Goal: Task Accomplishment & Management: Manage account settings

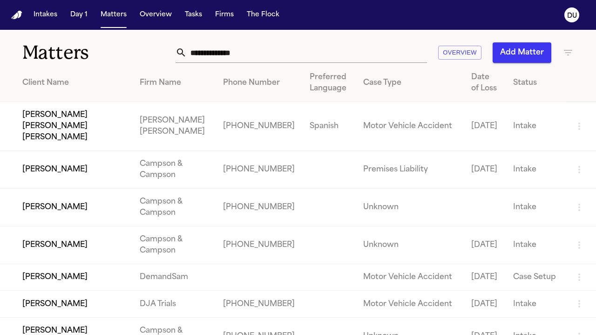
click at [272, 54] on input "text" at bounding box center [307, 52] width 240 height 20
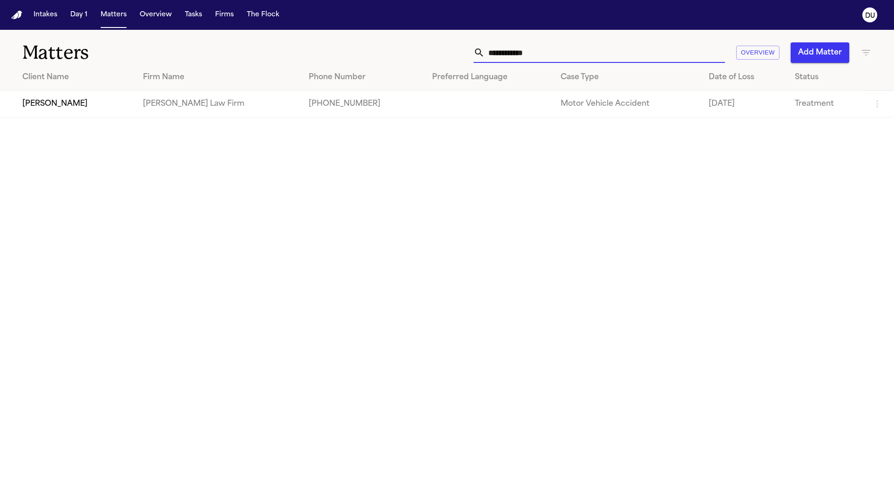
type input "**********"
click at [164, 112] on td "[PERSON_NAME] Law Firm" at bounding box center [219, 104] width 166 height 27
click at [63, 111] on td "[PERSON_NAME]" at bounding box center [68, 104] width 136 height 27
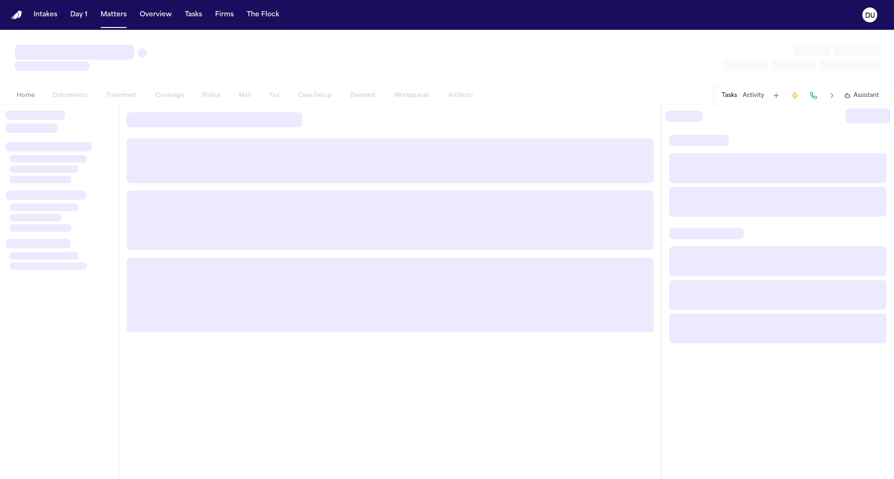
click at [63, 111] on div at bounding box center [36, 114] width 60 height 9
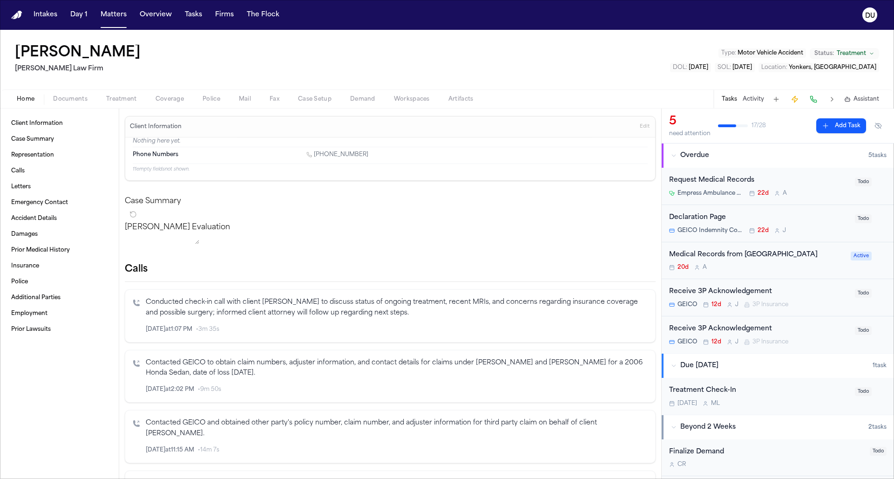
click at [596, 182] on div "Request Medical Records" at bounding box center [759, 180] width 180 height 11
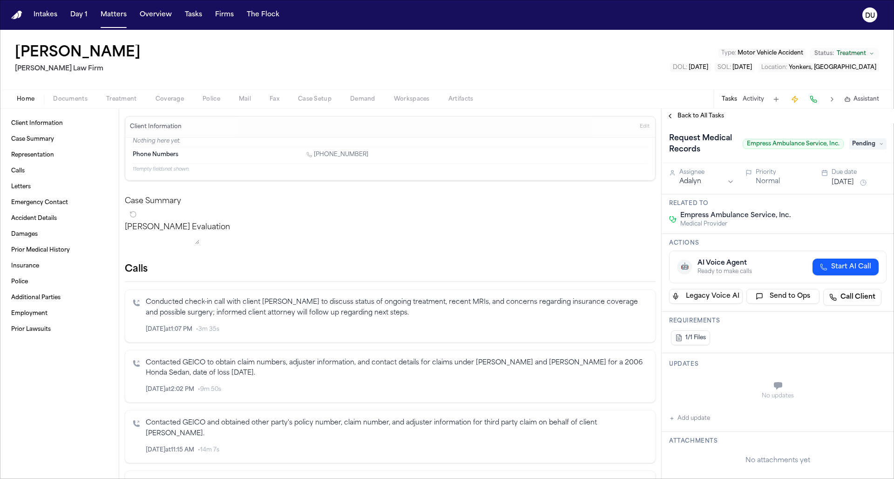
click at [596, 118] on span "Back to All Tasks" at bounding box center [701, 115] width 47 height 7
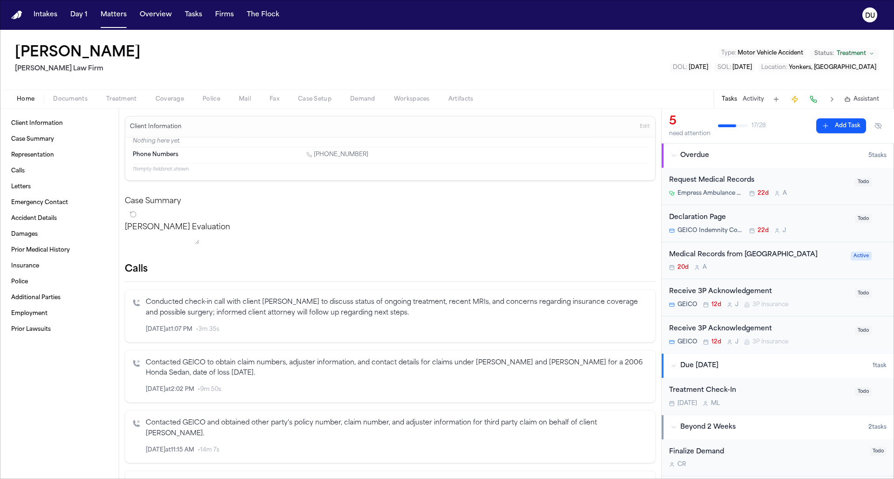
click at [596, 259] on div "Medical Records from [GEOGRAPHIC_DATA]" at bounding box center [757, 255] width 176 height 11
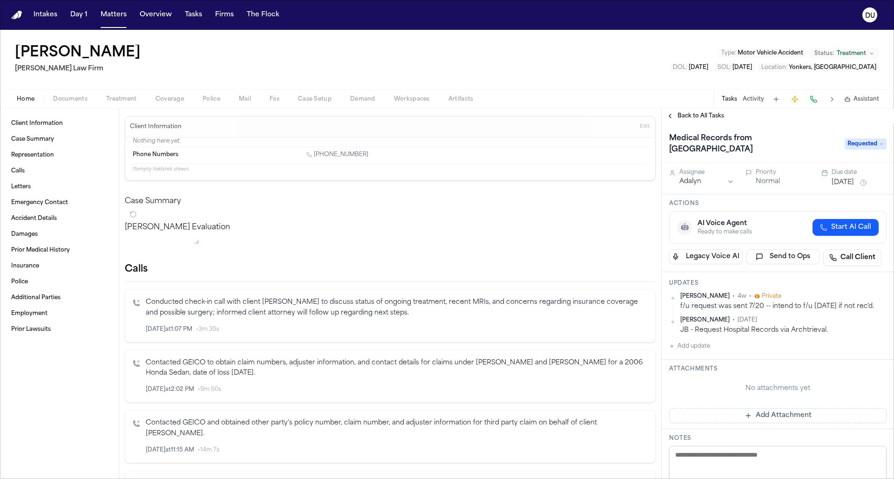
click at [77, 102] on span "Documents" at bounding box center [70, 98] width 34 height 7
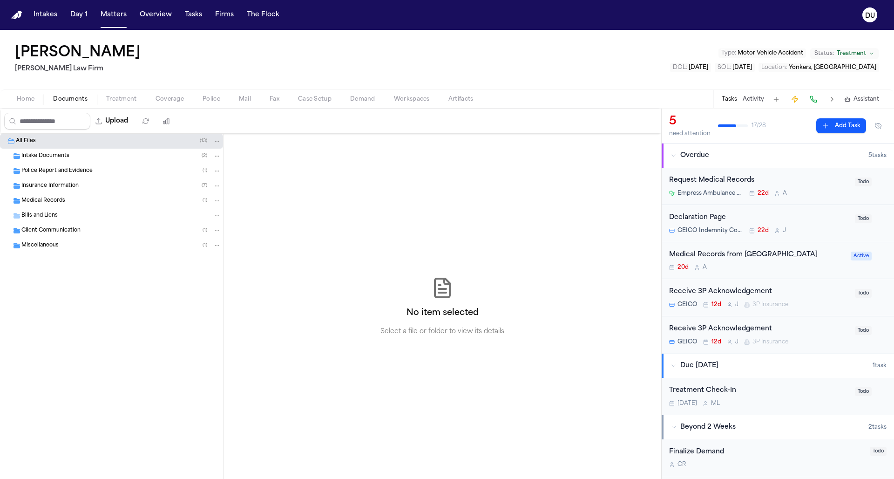
click at [38, 201] on span "Medical Records" at bounding box center [43, 201] width 44 height 8
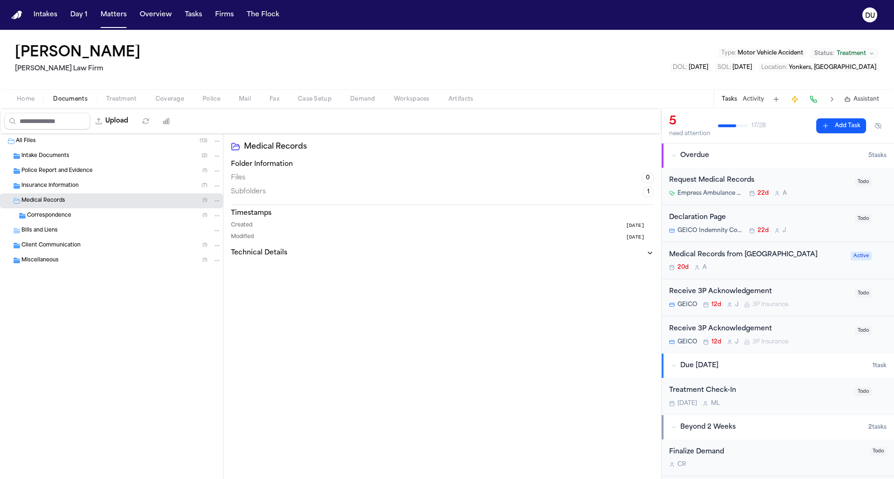
click at [42, 200] on span "Medical Records" at bounding box center [43, 201] width 44 height 8
click at [33, 217] on span "Correspondence" at bounding box center [49, 216] width 44 height 8
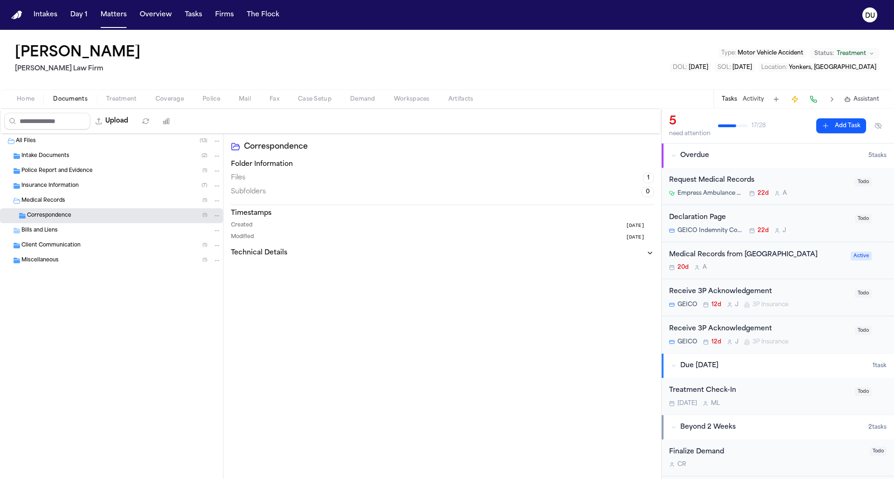
click at [39, 208] on div "Medical Records ( 1 )" at bounding box center [111, 200] width 223 height 15
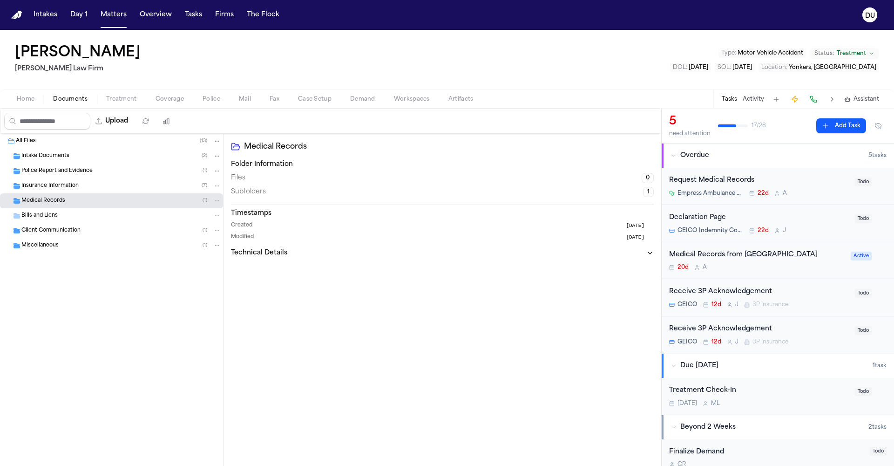
click at [596, 259] on div "Medical Records from [GEOGRAPHIC_DATA]" at bounding box center [757, 255] width 176 height 11
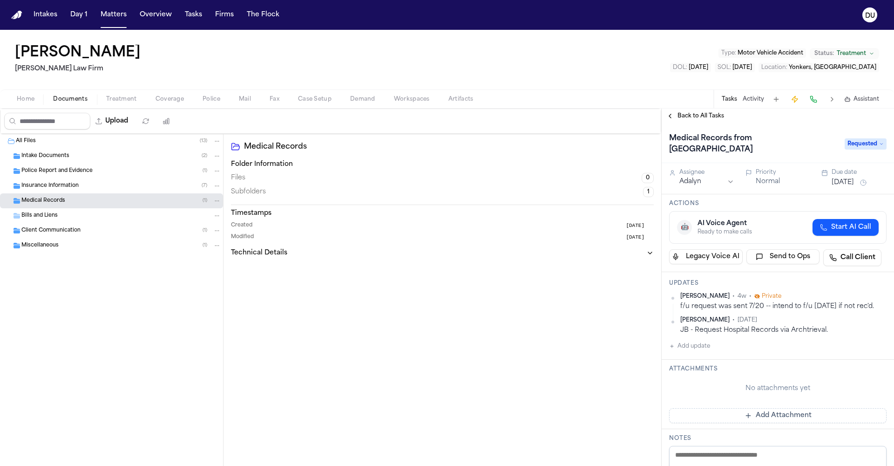
click at [596, 334] on button "Add update" at bounding box center [689, 345] width 41 height 11
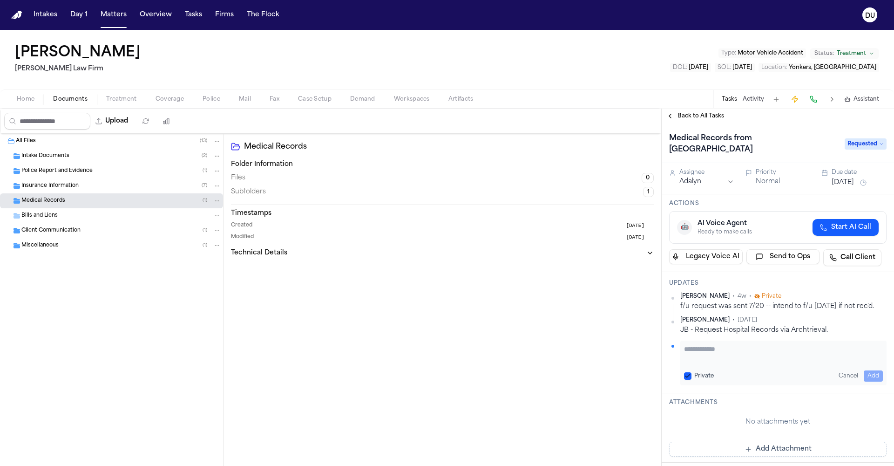
click at [596, 334] on textarea "Add your update" at bounding box center [783, 353] width 199 height 19
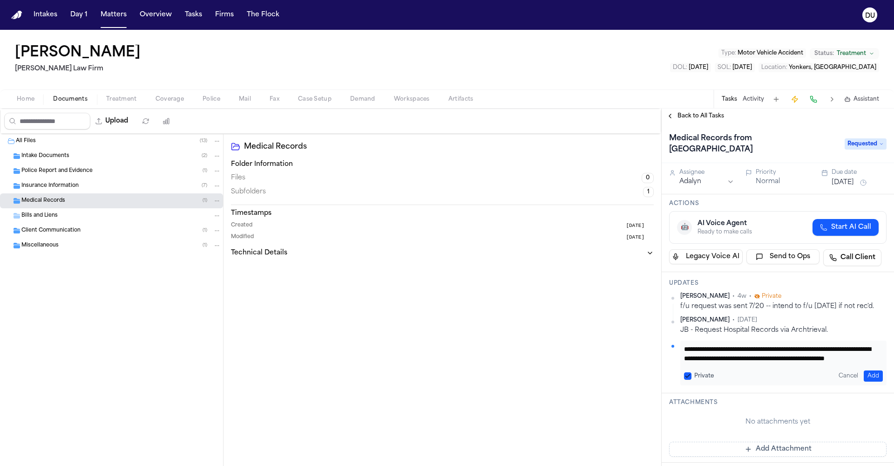
scroll to position [9, 0]
type textarea "**********"
click at [596, 334] on button "Add" at bounding box center [873, 375] width 19 height 11
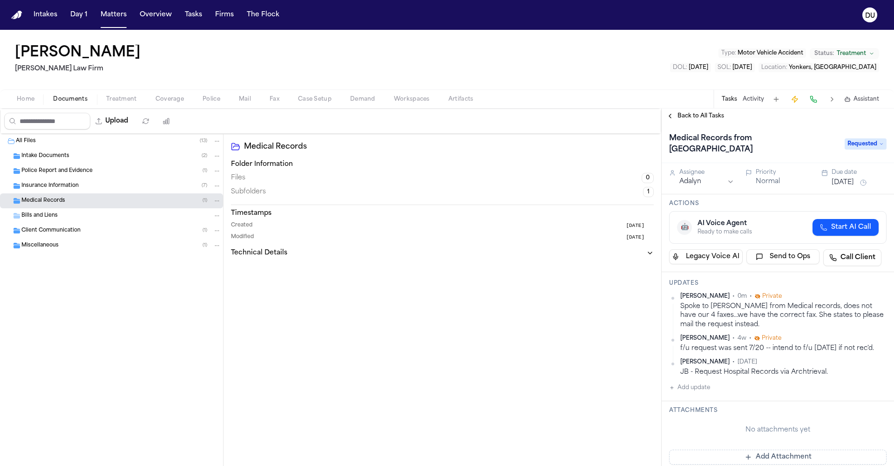
click at [596, 117] on span "Back to All Tasks" at bounding box center [701, 115] width 47 height 7
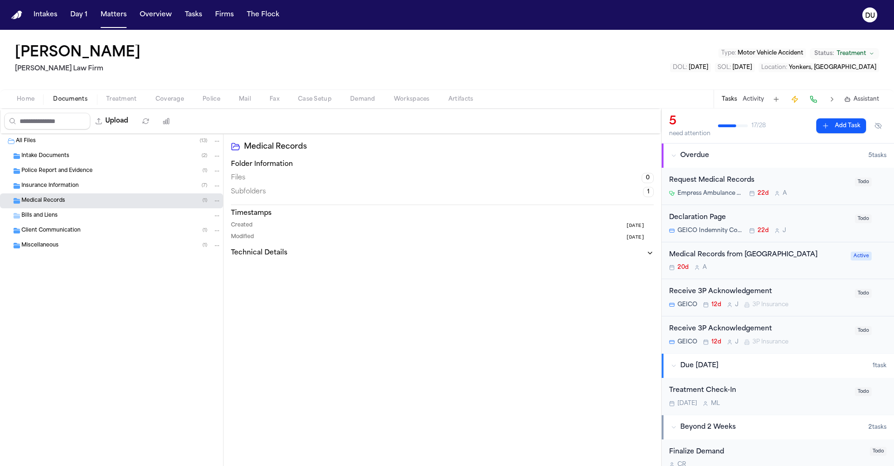
click at [596, 184] on div "Request Medical Records" at bounding box center [759, 180] width 180 height 11
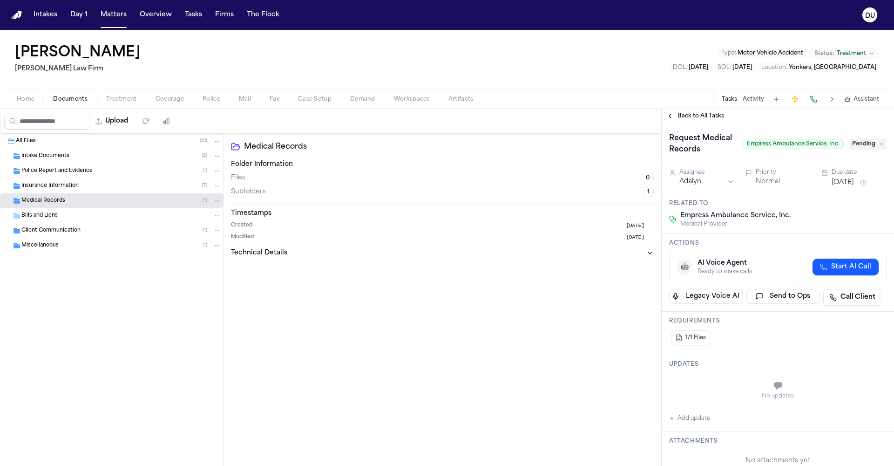
click at [32, 102] on span "Home" at bounding box center [26, 98] width 18 height 7
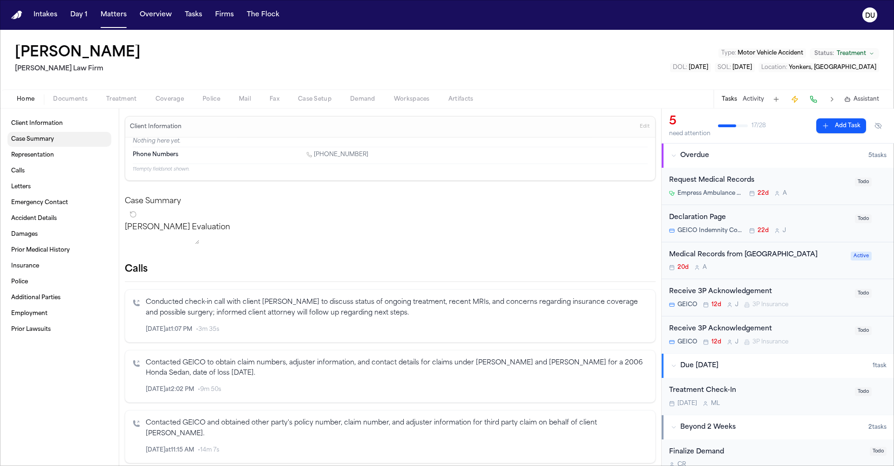
click at [54, 141] on link "Case Summary" at bounding box center [59, 139] width 104 height 15
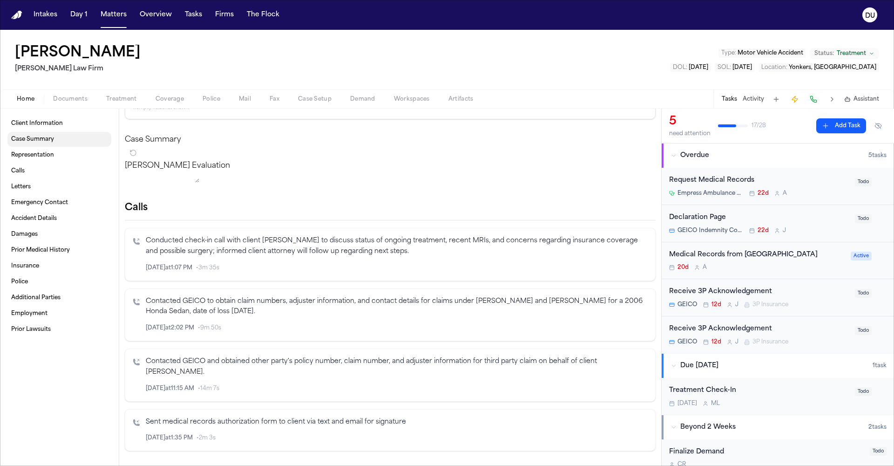
scroll to position [75, 0]
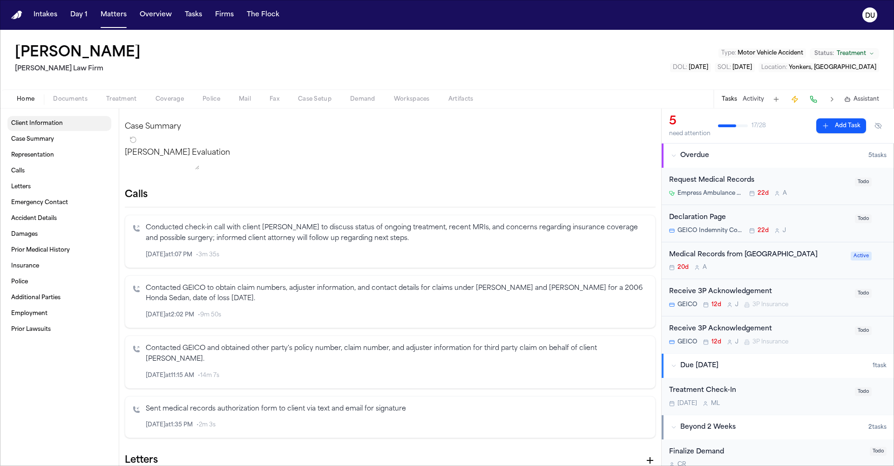
click at [49, 128] on link "Client Information" at bounding box center [59, 123] width 104 height 15
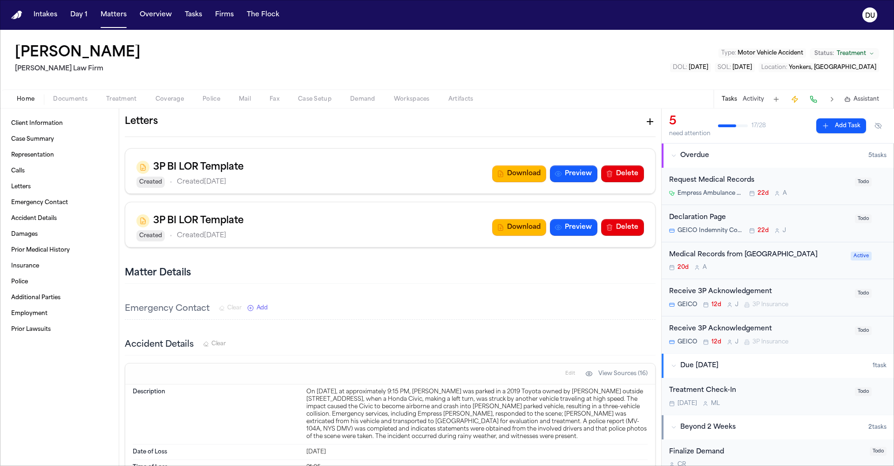
scroll to position [617, 0]
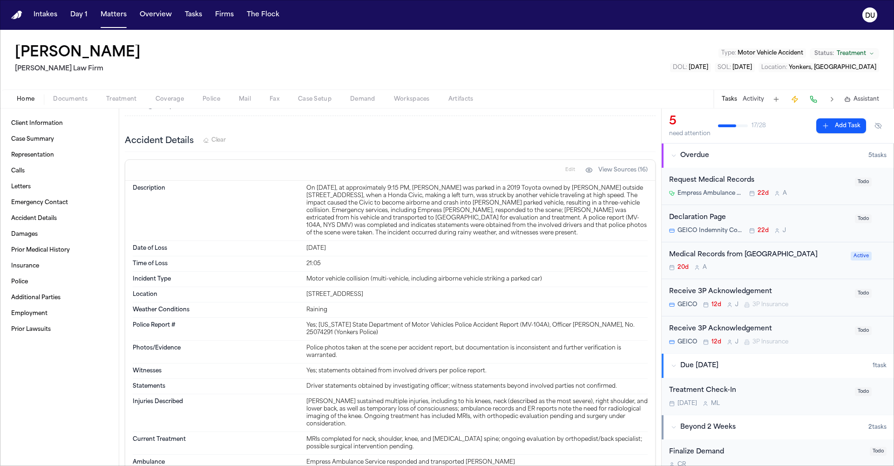
click at [596, 182] on div "Request Medical Records" at bounding box center [759, 180] width 180 height 11
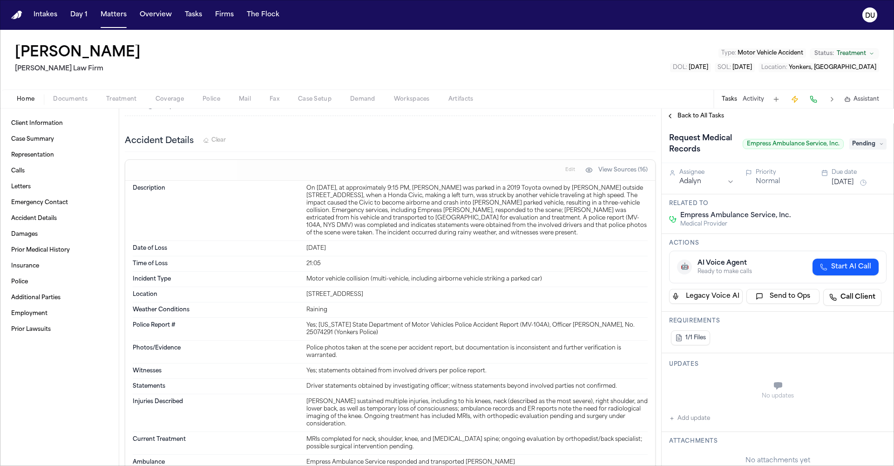
click at [596, 151] on div "Request Medical Records Empress Ambulance Service, Inc. Pending" at bounding box center [777, 144] width 217 height 26
click at [596, 147] on span "Pending" at bounding box center [867, 143] width 37 height 11
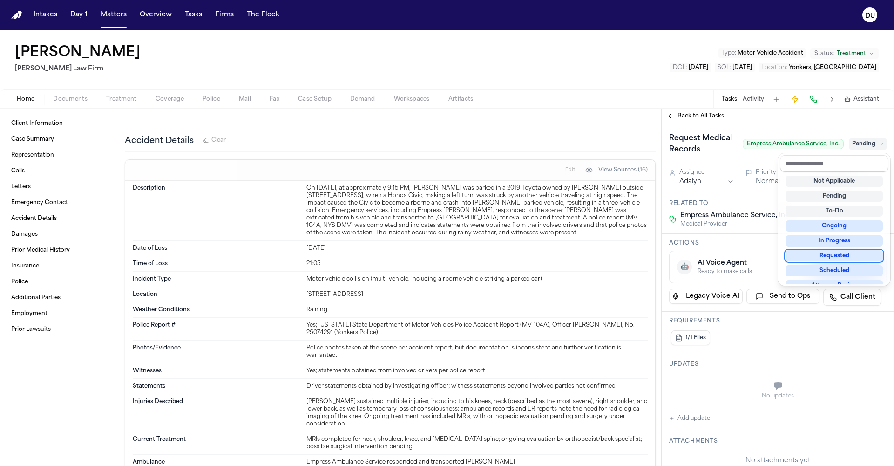
click at [596, 258] on div "Requested" at bounding box center [834, 255] width 97 height 11
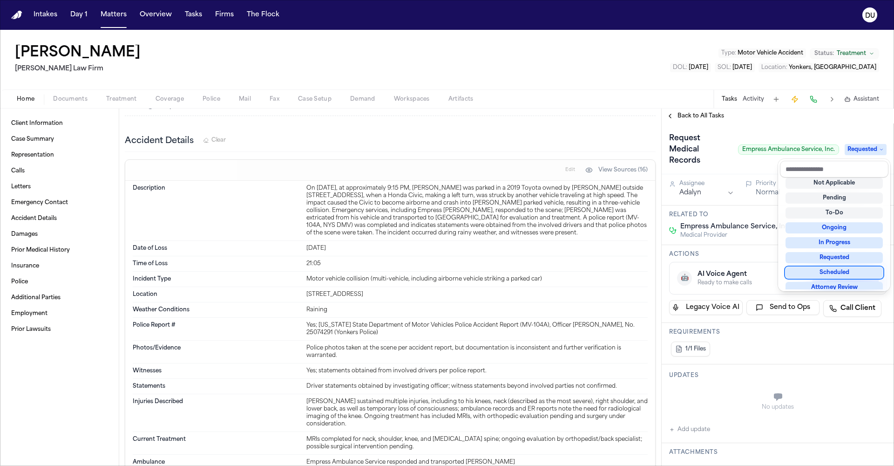
click at [596, 334] on div "Request Medical Records Empress Ambulance Service, Inc. Requested Assignee Adal…" at bounding box center [778, 294] width 232 height 342
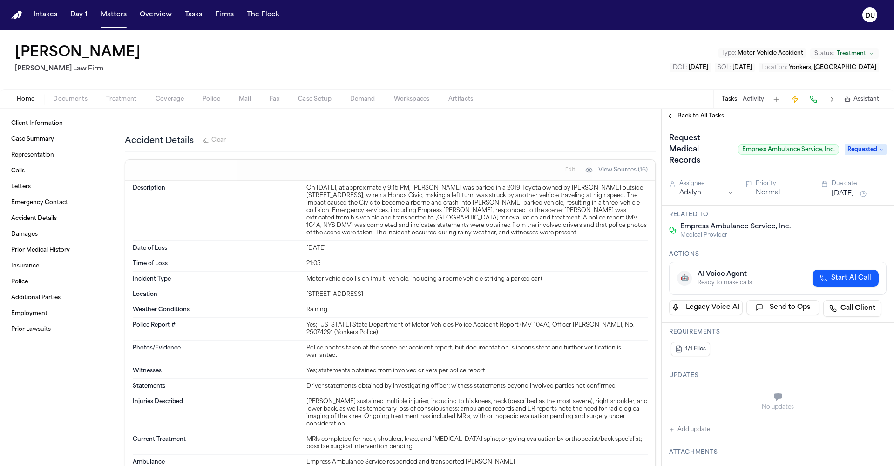
click at [596, 334] on icon "button" at bounding box center [672, 430] width 6 height 6
click at [596, 334] on textarea "Add your update" at bounding box center [783, 397] width 199 height 19
type textarea "**********"
click at [596, 334] on button "Add" at bounding box center [873, 419] width 19 height 11
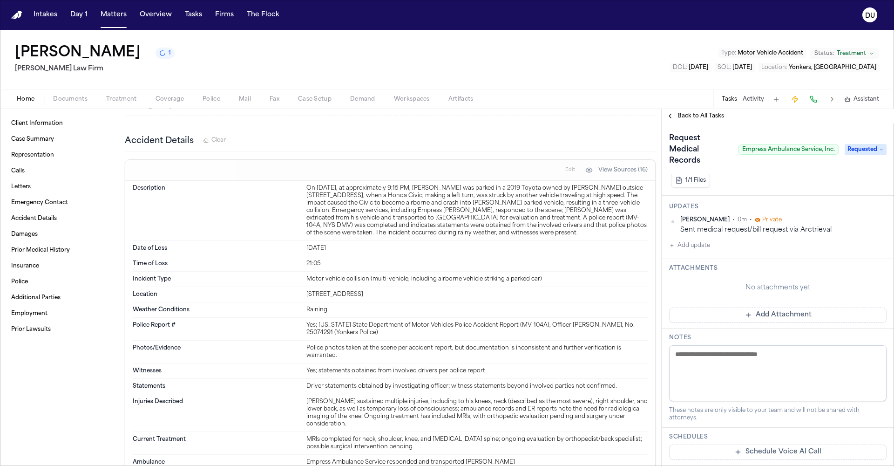
click at [596, 315] on button "Add Attachment" at bounding box center [777, 314] width 217 height 15
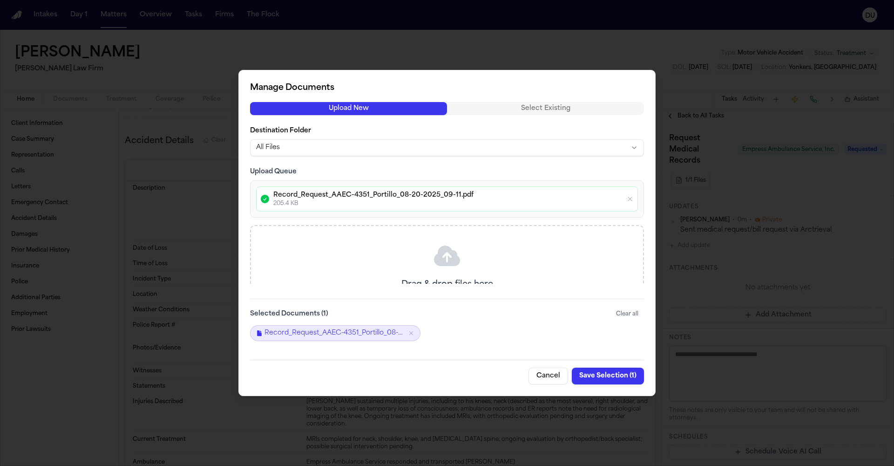
click at [596, 334] on button "Save Selection ( 1 )" at bounding box center [608, 375] width 72 height 17
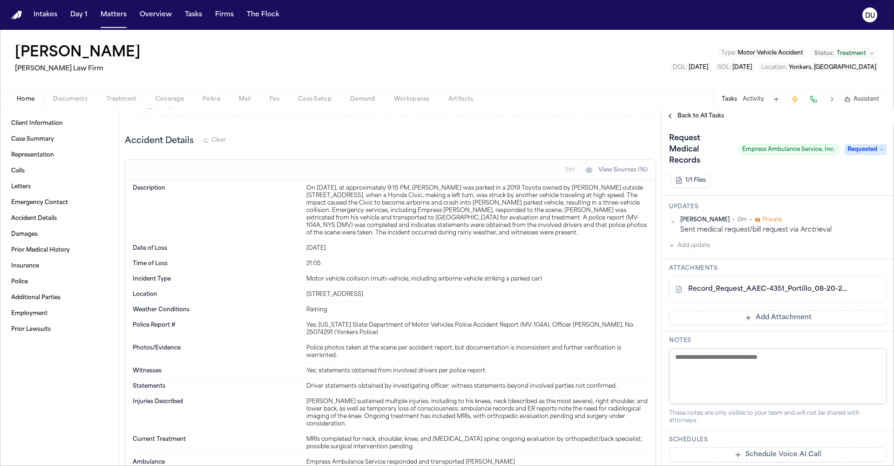
click at [596, 116] on span "Back to All Tasks" at bounding box center [701, 115] width 47 height 7
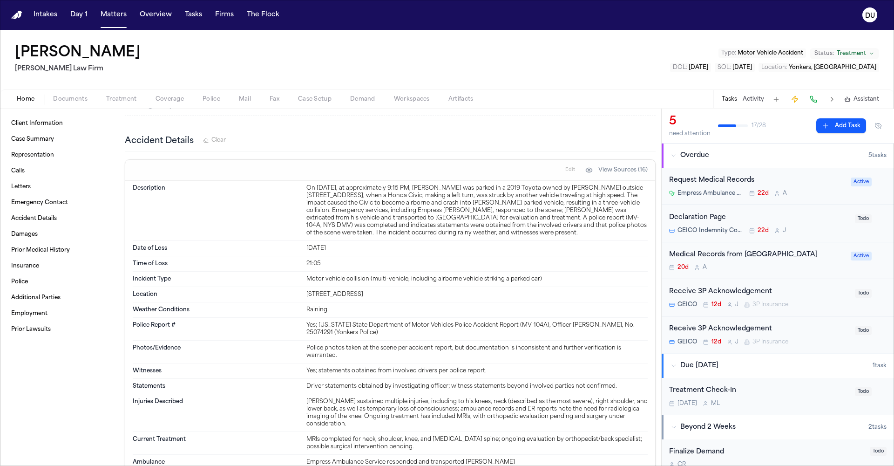
click at [596, 184] on div "Request Medical Records" at bounding box center [757, 180] width 176 height 11
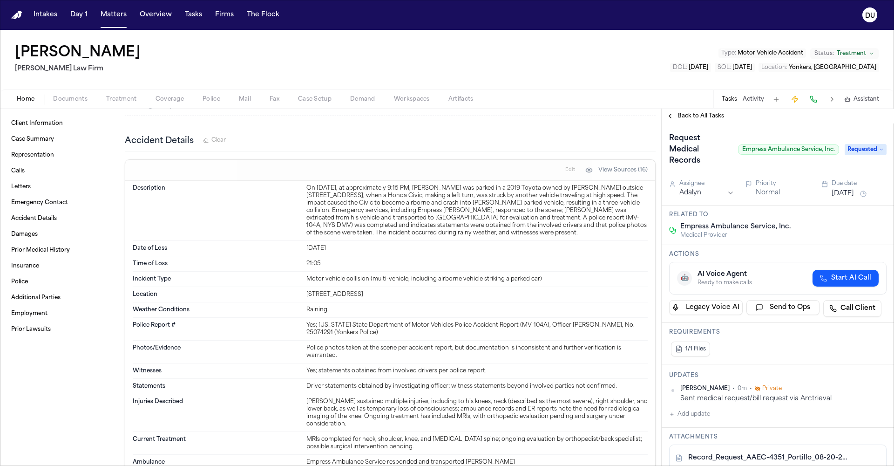
click at [596, 192] on button "[DATE]" at bounding box center [843, 193] width 22 height 9
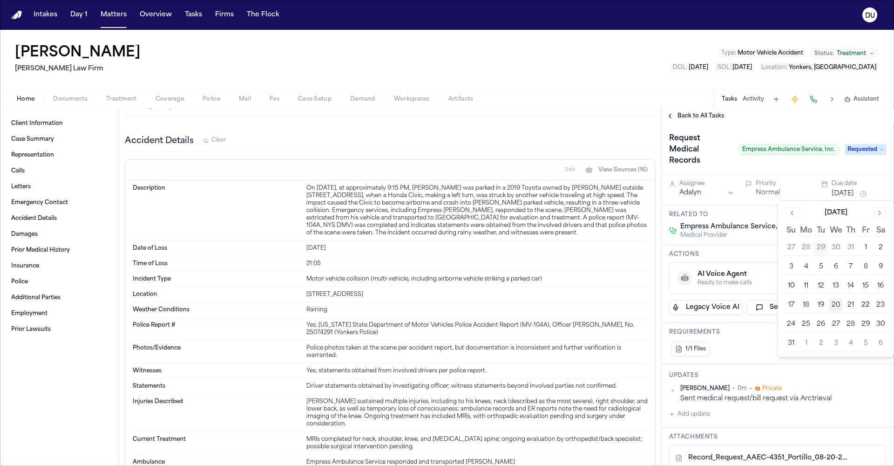
click at [596, 306] on button "21" at bounding box center [850, 305] width 15 height 15
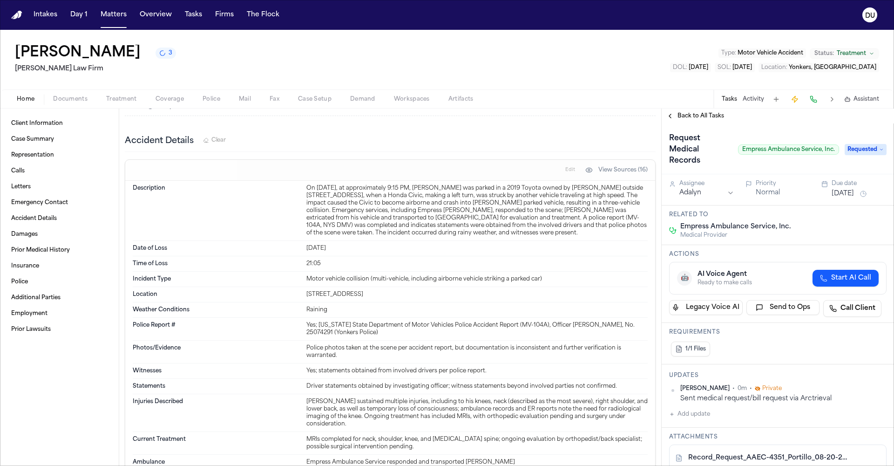
click at [596, 144] on div "Request Medical Records Empress Ambulance Service, Inc." at bounding box center [754, 149] width 170 height 37
click at [596, 119] on span "Back to All Tasks" at bounding box center [701, 115] width 47 height 7
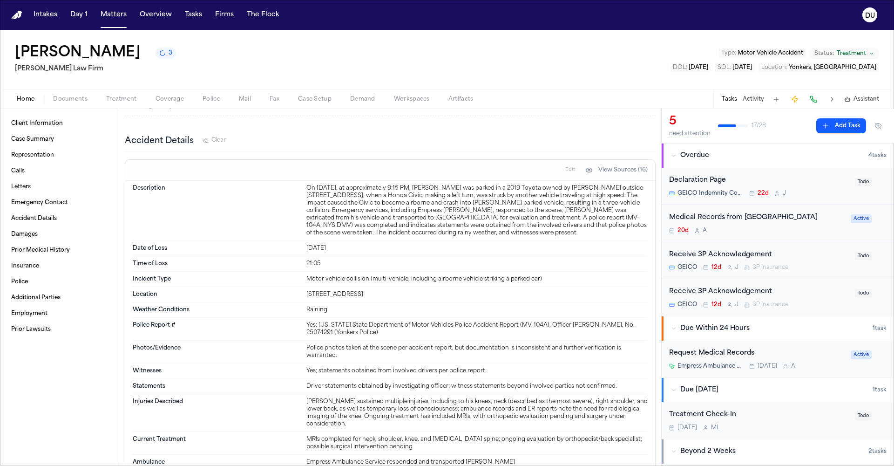
click at [596, 216] on div "Medical Records from [GEOGRAPHIC_DATA]" at bounding box center [757, 217] width 176 height 11
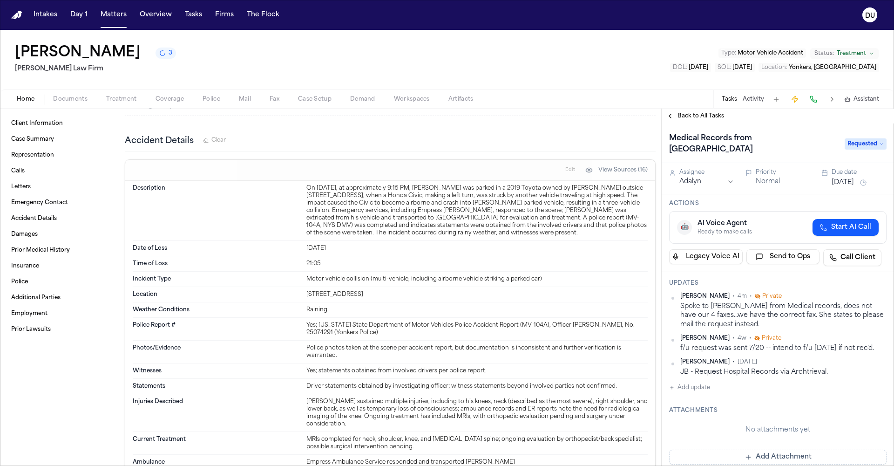
click at [596, 185] on button "[DATE]" at bounding box center [843, 182] width 22 height 9
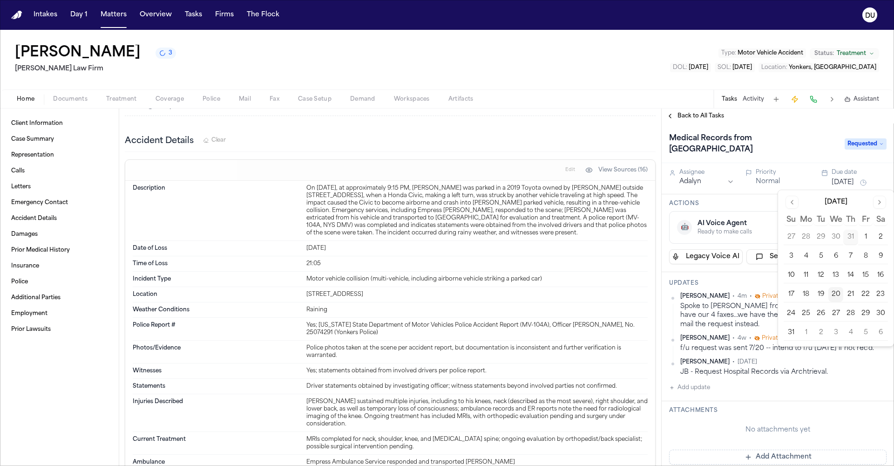
click at [596, 295] on button "21" at bounding box center [850, 294] width 15 height 15
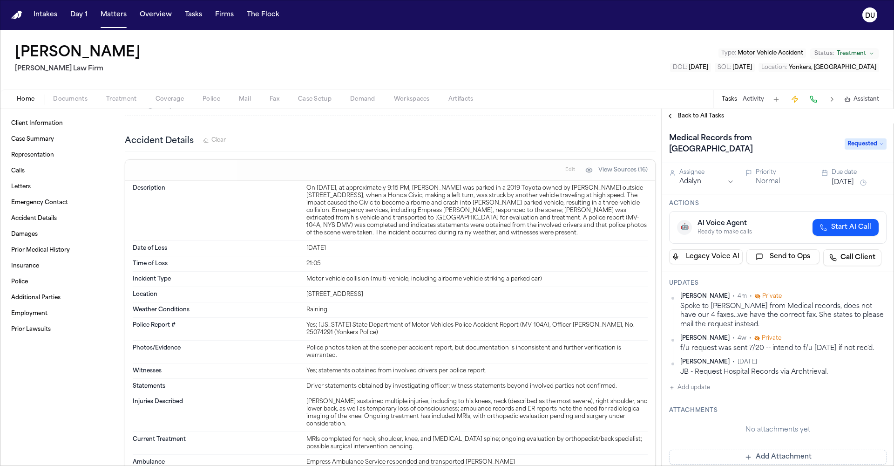
click at [596, 119] on span "Back to All Tasks" at bounding box center [701, 115] width 47 height 7
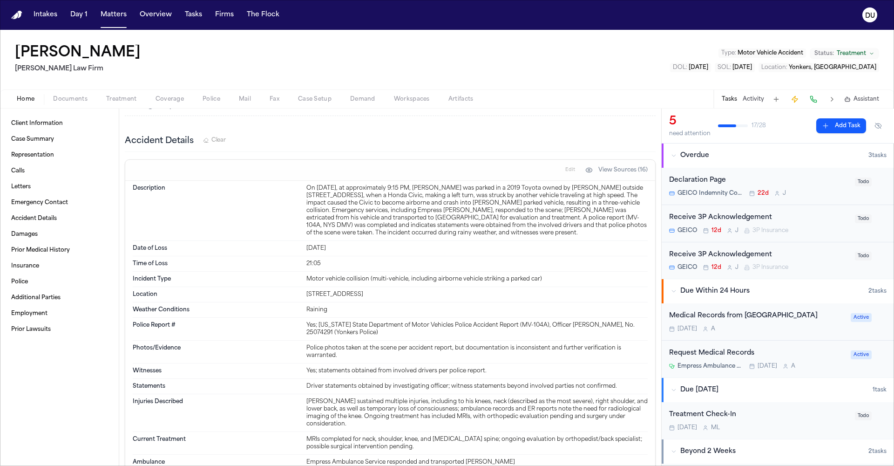
click at [17, 16] on img "Home" at bounding box center [16, 15] width 11 height 9
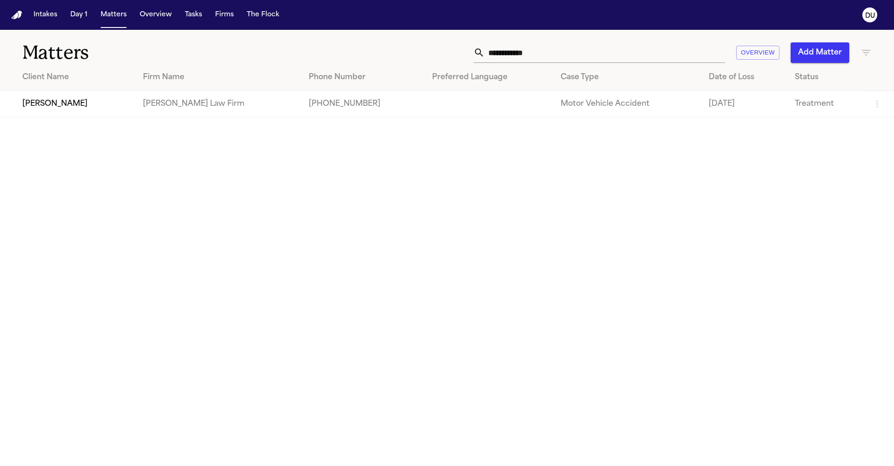
click at [543, 53] on input "**********" at bounding box center [605, 52] width 240 height 20
drag, startPoint x: 543, startPoint y: 53, endPoint x: 491, endPoint y: 58, distance: 52.4
click at [491, 58] on input "**********" at bounding box center [605, 52] width 240 height 20
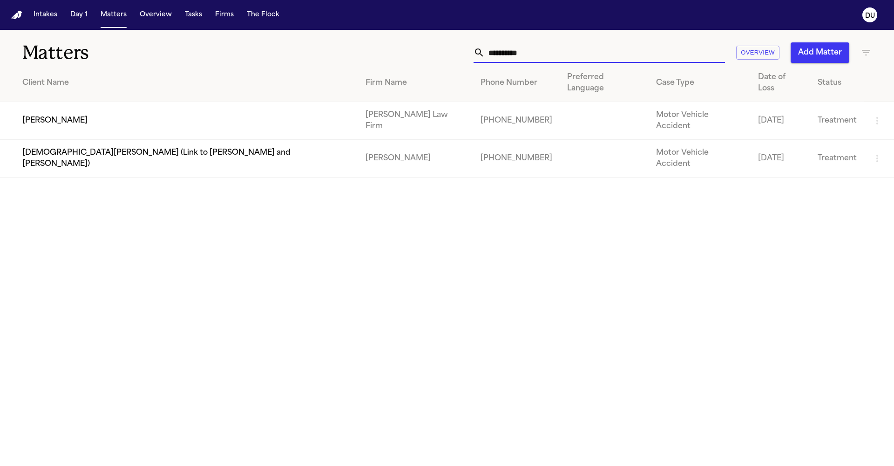
type input "**********"
click at [55, 103] on td "[PERSON_NAME]" at bounding box center [179, 121] width 358 height 38
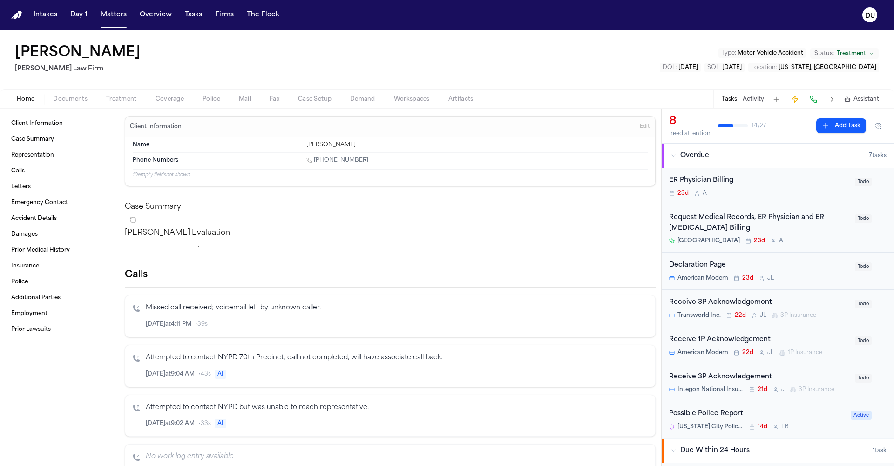
click at [596, 181] on div "ER Physician Billing" at bounding box center [759, 180] width 180 height 11
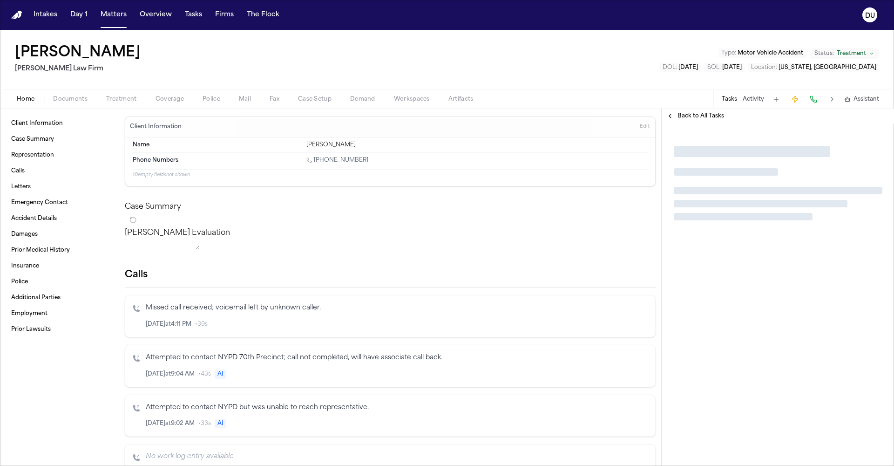
click at [596, 181] on div at bounding box center [778, 183] width 209 height 75
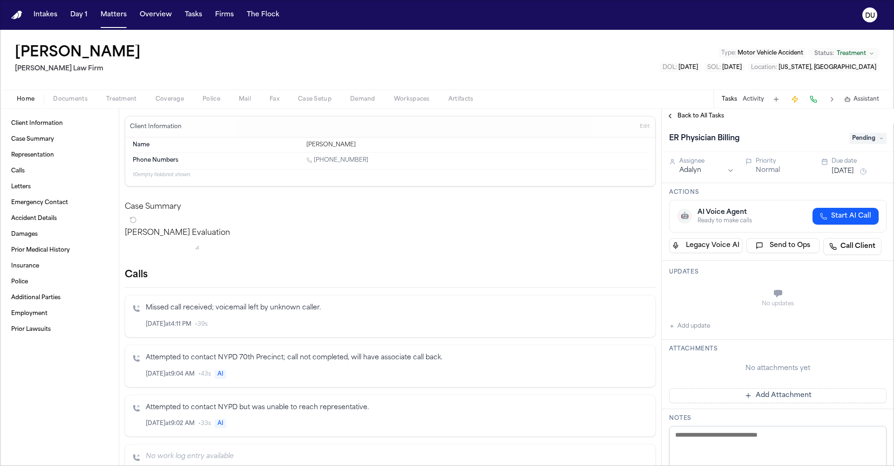
click at [596, 121] on div "Back to All Tasks" at bounding box center [778, 116] width 232 height 15
click at [596, 117] on span "Back to All Tasks" at bounding box center [701, 115] width 47 height 7
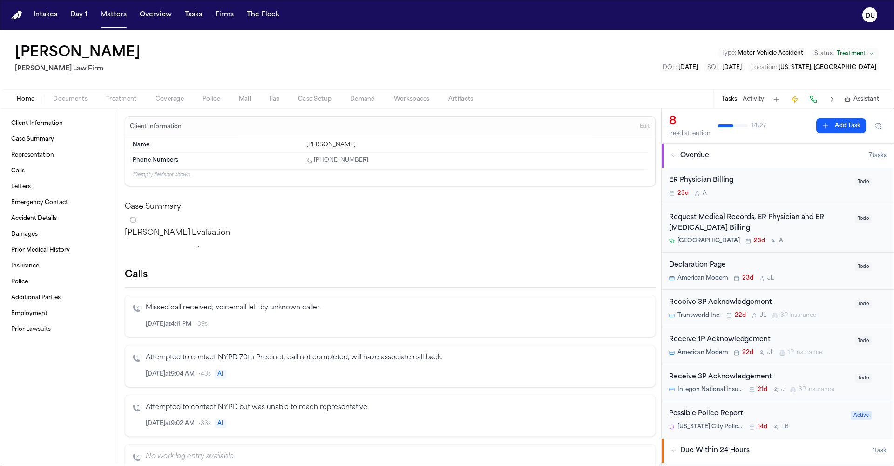
click at [596, 220] on div "Request Medical Records, ER Physician and ER [MEDICAL_DATA] Billing" at bounding box center [759, 222] width 180 height 21
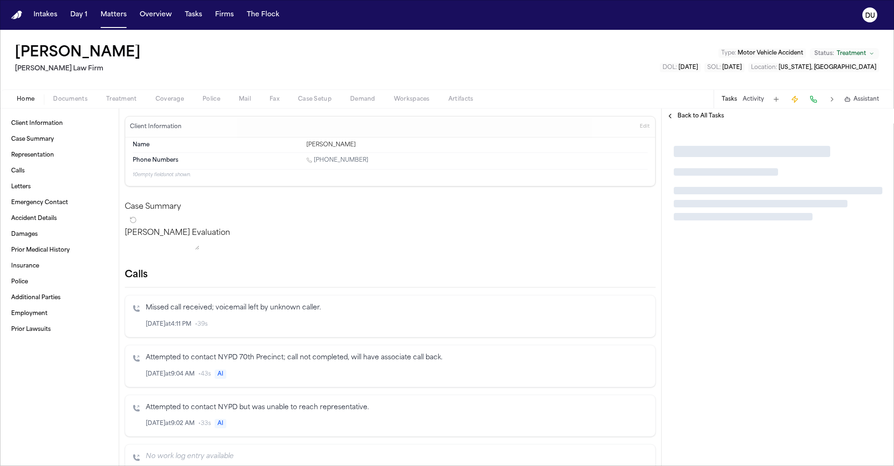
click at [596, 220] on div at bounding box center [743, 216] width 139 height 7
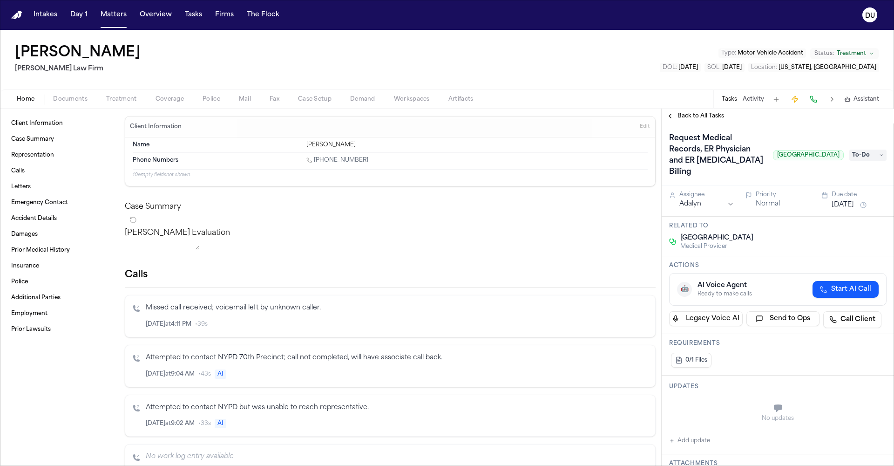
click at [596, 155] on span "[GEOGRAPHIC_DATA]" at bounding box center [808, 155] width 71 height 10
click at [596, 240] on span "[GEOGRAPHIC_DATA]" at bounding box center [716, 237] width 73 height 9
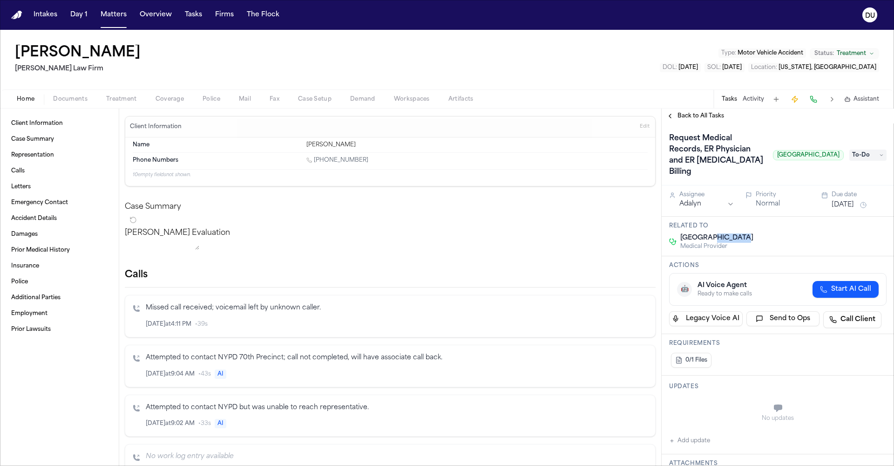
click at [596, 115] on span "Back to All Tasks" at bounding box center [701, 115] width 47 height 7
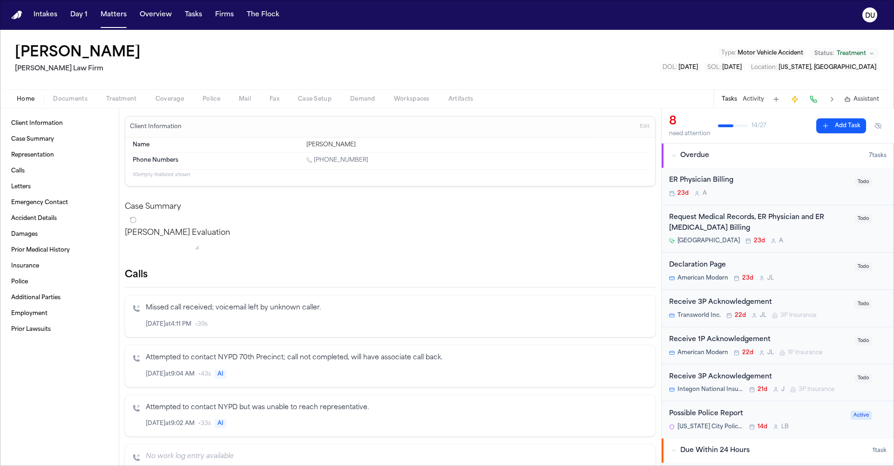
click at [128, 102] on span "Treatment" at bounding box center [121, 98] width 31 height 7
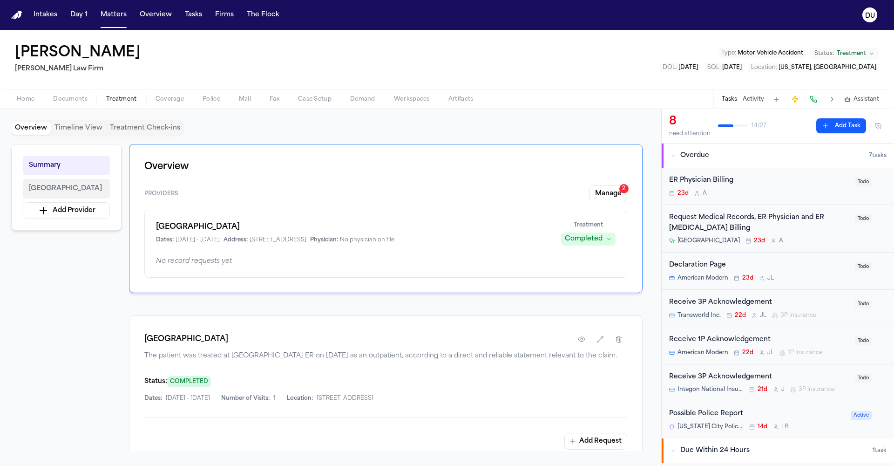
click at [77, 194] on span "[GEOGRAPHIC_DATA]" at bounding box center [65, 188] width 73 height 11
click at [294, 232] on h1 "[GEOGRAPHIC_DATA]" at bounding box center [353, 226] width 394 height 11
click at [284, 228] on h1 "[GEOGRAPHIC_DATA]" at bounding box center [353, 226] width 394 height 11
click at [79, 196] on button "[GEOGRAPHIC_DATA]" at bounding box center [66, 189] width 87 height 20
click at [81, 192] on span "[GEOGRAPHIC_DATA]" at bounding box center [65, 188] width 73 height 11
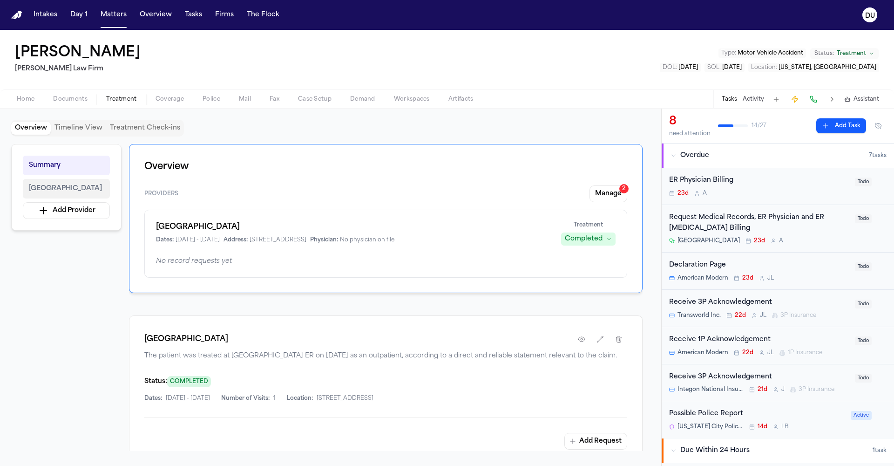
click at [81, 192] on span "[GEOGRAPHIC_DATA]" at bounding box center [65, 188] width 73 height 11
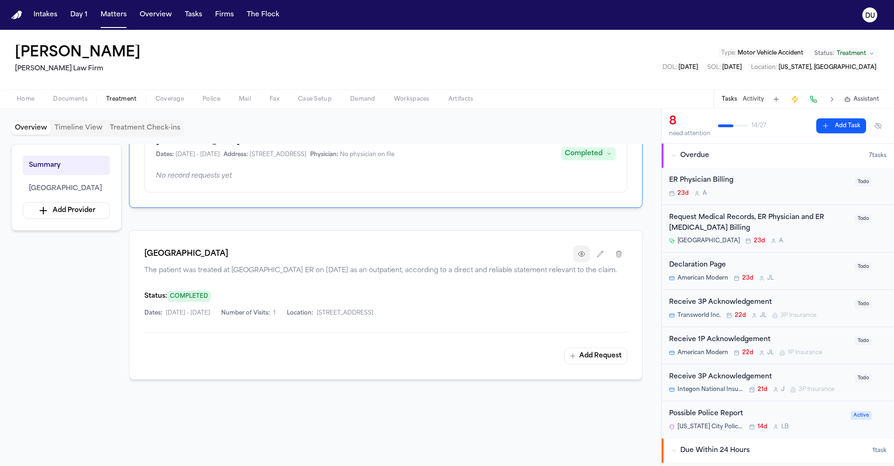
click at [579, 255] on icon "button" at bounding box center [581, 253] width 6 height 5
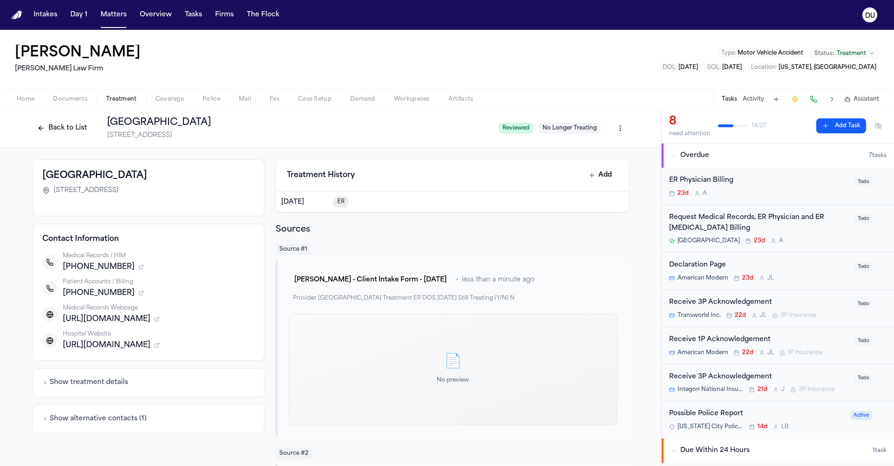
click at [9, 16] on nav "Intakes Day 1 Matters Overview Tasks Firms The Flock DU" at bounding box center [447, 15] width 894 height 30
click at [13, 16] on img "Home" at bounding box center [16, 15] width 11 height 9
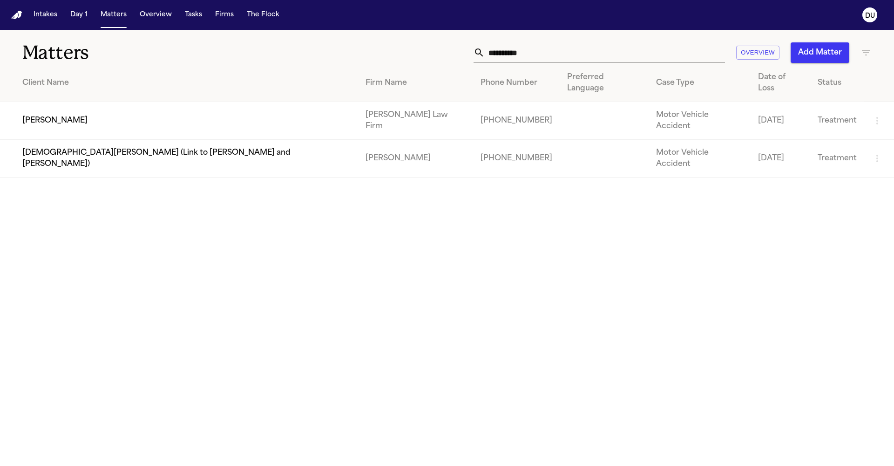
click at [554, 53] on input "**********" at bounding box center [605, 52] width 240 height 20
drag, startPoint x: 540, startPoint y: 56, endPoint x: 474, endPoint y: 61, distance: 66.3
click at [477, 60] on div "**********" at bounding box center [599, 52] width 251 height 20
click at [64, 108] on td "[PERSON_NAME]" at bounding box center [179, 121] width 358 height 38
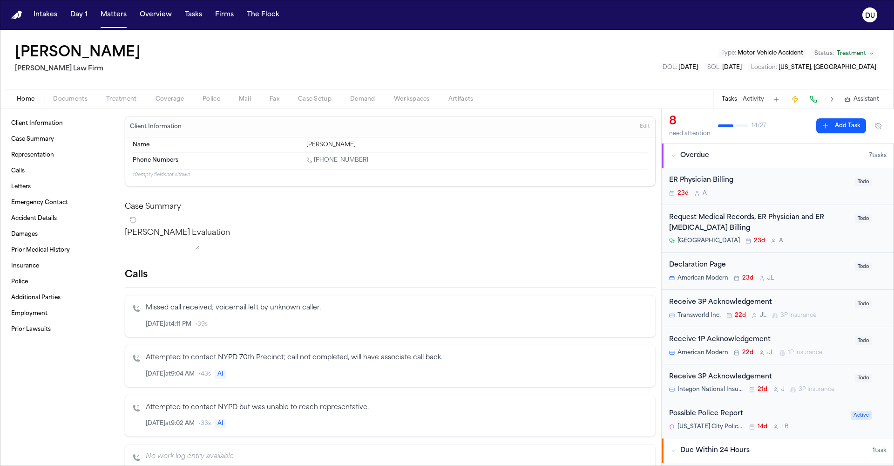
click at [596, 218] on div "Request Medical Records, ER Physician and ER [MEDICAL_DATA] Billing" at bounding box center [759, 222] width 180 height 21
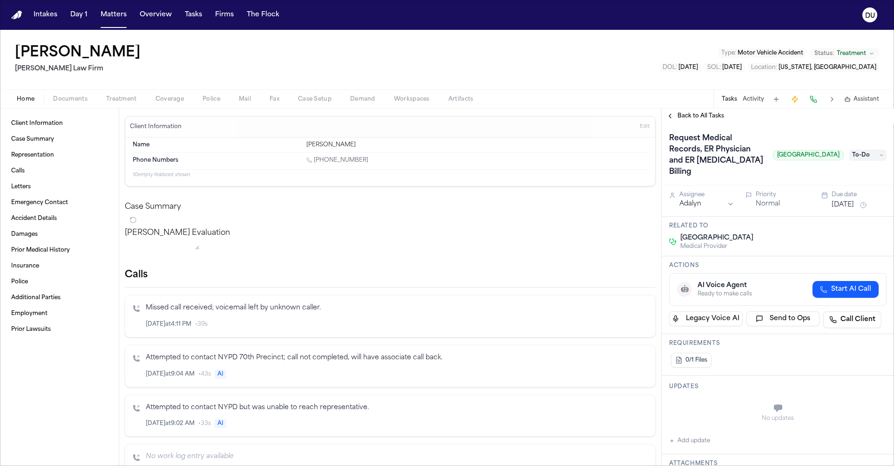
scroll to position [18, 0]
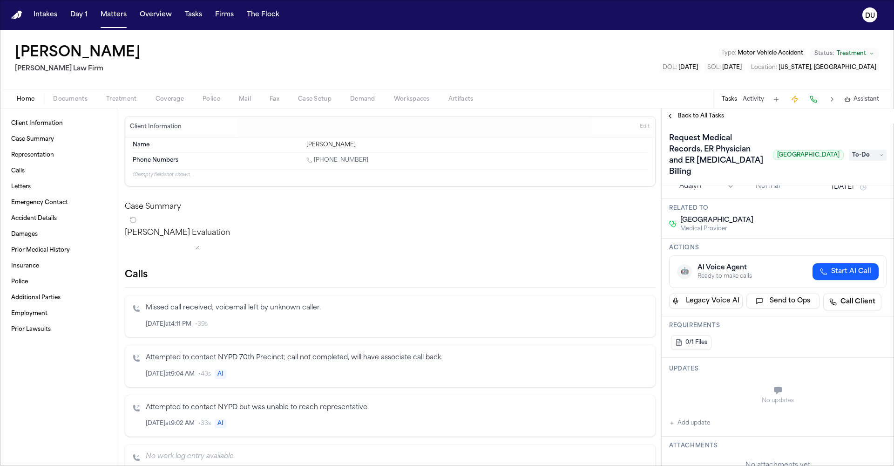
click at [596, 334] on button "Add update" at bounding box center [689, 422] width 41 height 11
click at [596, 334] on textarea "Add your update" at bounding box center [783, 391] width 199 height 19
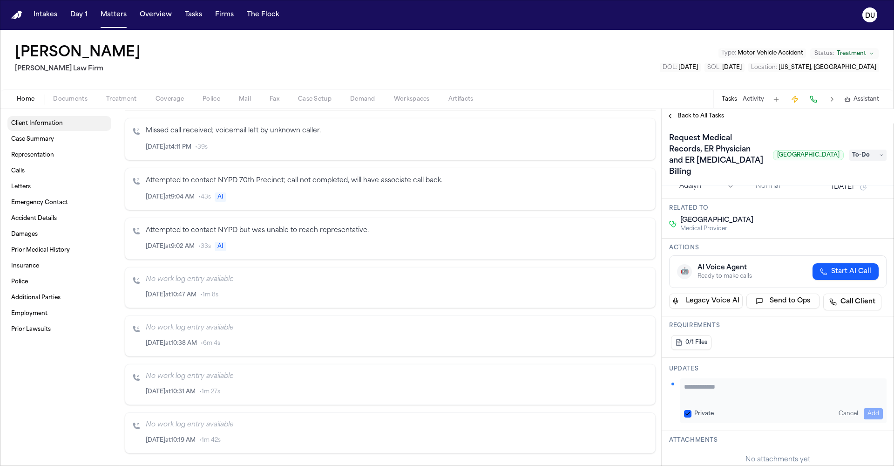
click at [30, 127] on link "Client Information" at bounding box center [59, 123] width 104 height 15
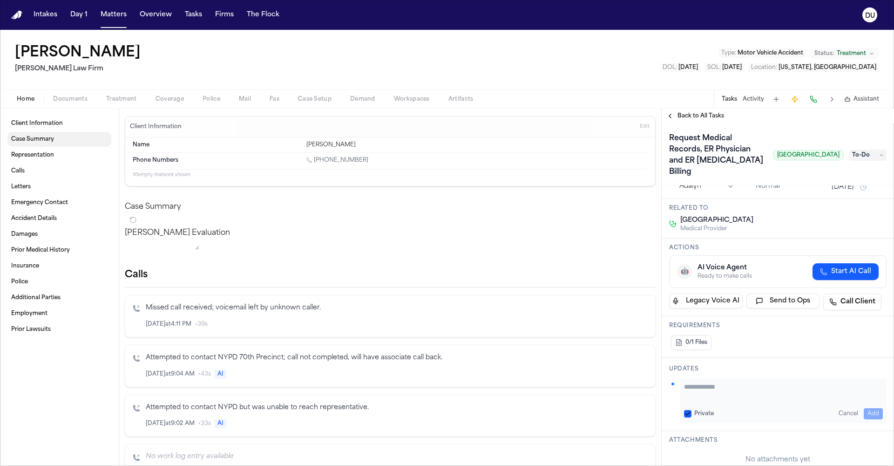
click at [40, 141] on span "Case Summary" at bounding box center [32, 139] width 43 height 7
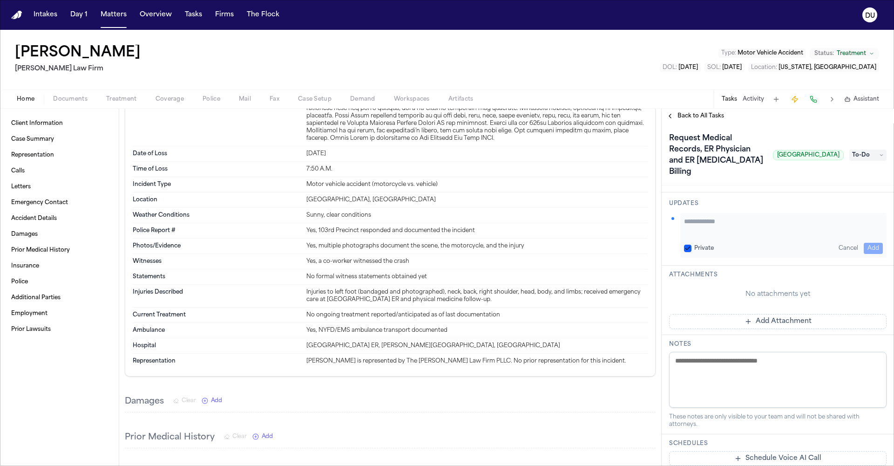
scroll to position [164, 0]
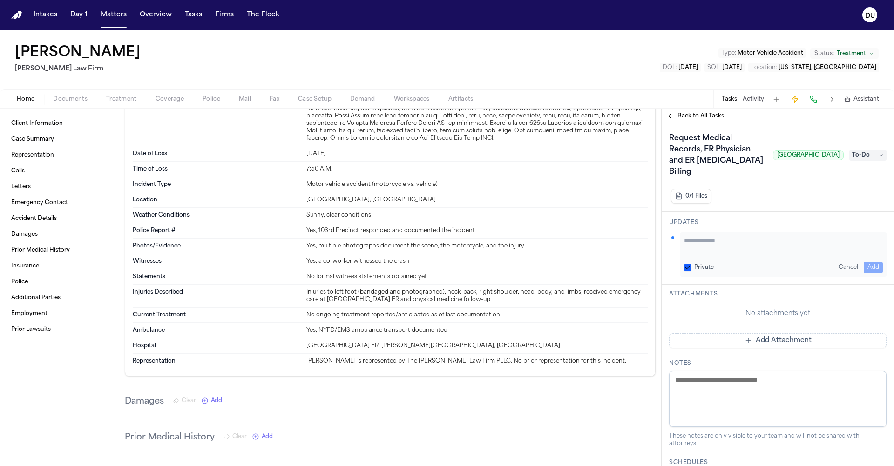
click at [596, 248] on textarea "Add your update" at bounding box center [783, 245] width 199 height 19
type textarea "**********"
click at [596, 265] on button "Add" at bounding box center [873, 267] width 19 height 11
click at [596, 156] on icon at bounding box center [881, 155] width 5 height 5
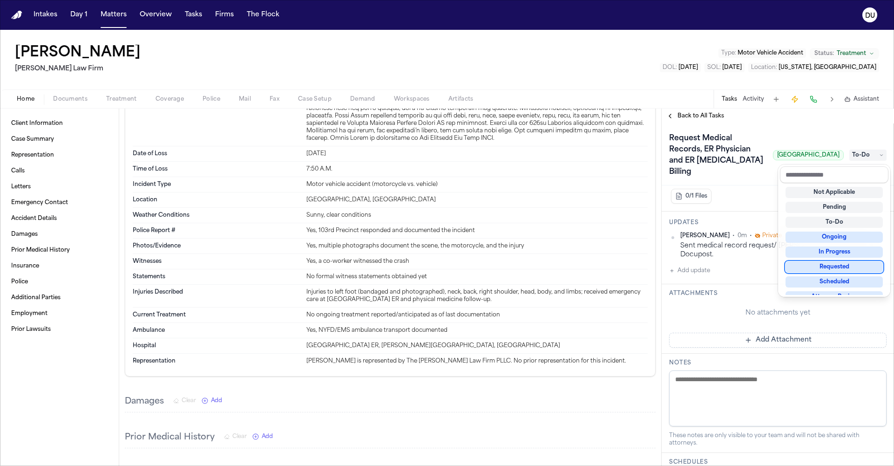
click at [596, 265] on div "Requested" at bounding box center [834, 266] width 97 height 11
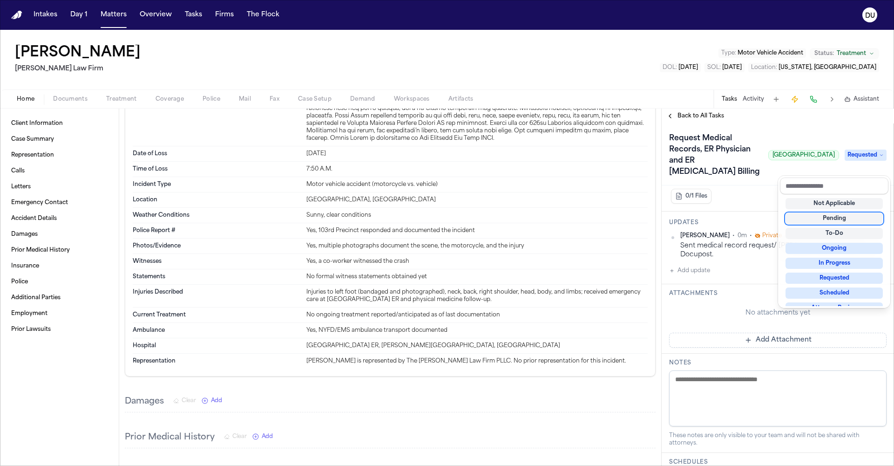
click at [596, 222] on div "Request Medical Records, ER Physician and ER [MEDICAL_DATA] Billing [GEOGRAPHIC…" at bounding box center [778, 294] width 232 height 342
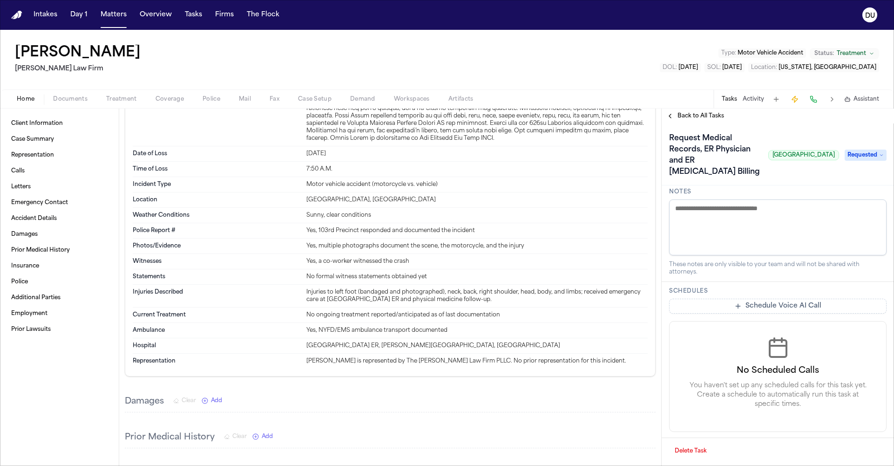
scroll to position [0, 0]
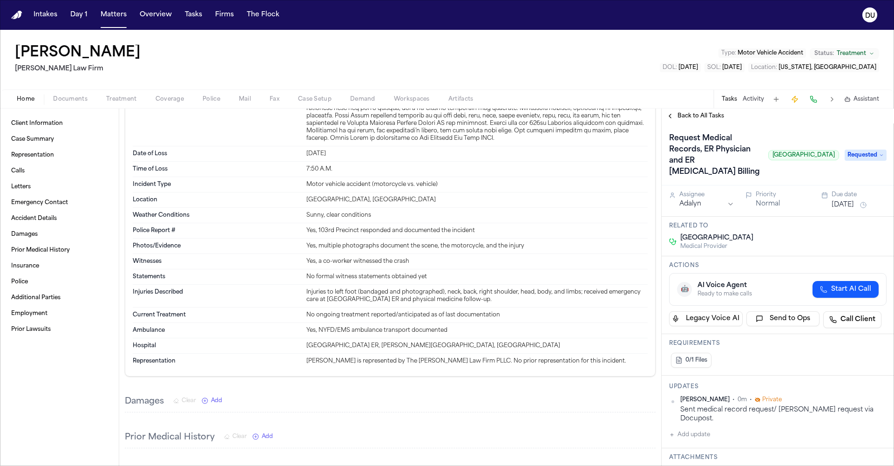
click at [596, 210] on button "[DATE]" at bounding box center [843, 204] width 22 height 9
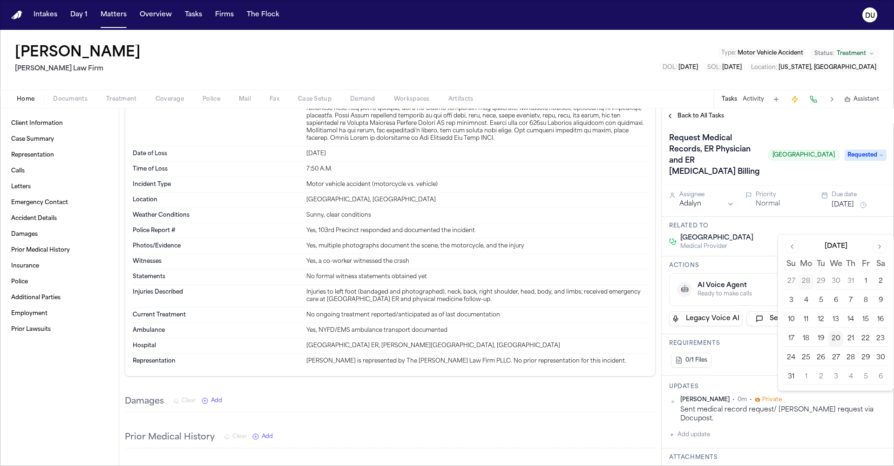
click at [596, 334] on button "28" at bounding box center [850, 357] width 15 height 15
click at [596, 179] on div "Request Medical Records, ER Physician and ER [MEDICAL_DATA] Billing [GEOGRAPHIC…" at bounding box center [754, 155] width 170 height 48
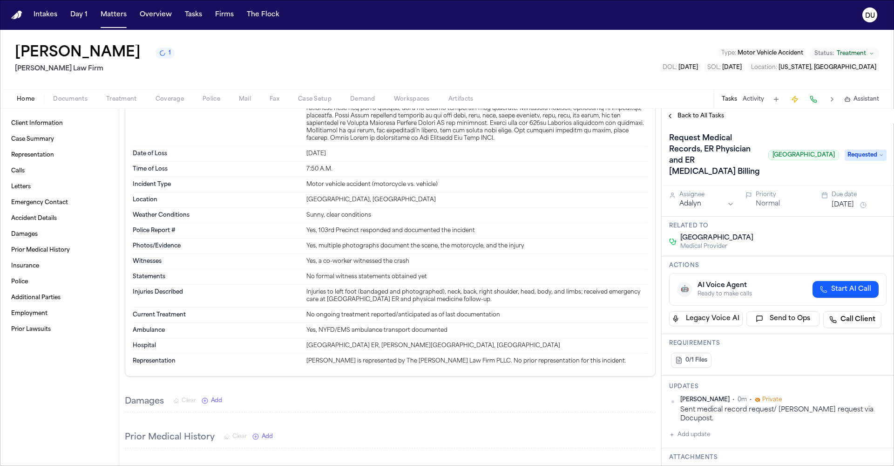
click at [596, 115] on span "Back to All Tasks" at bounding box center [701, 115] width 47 height 7
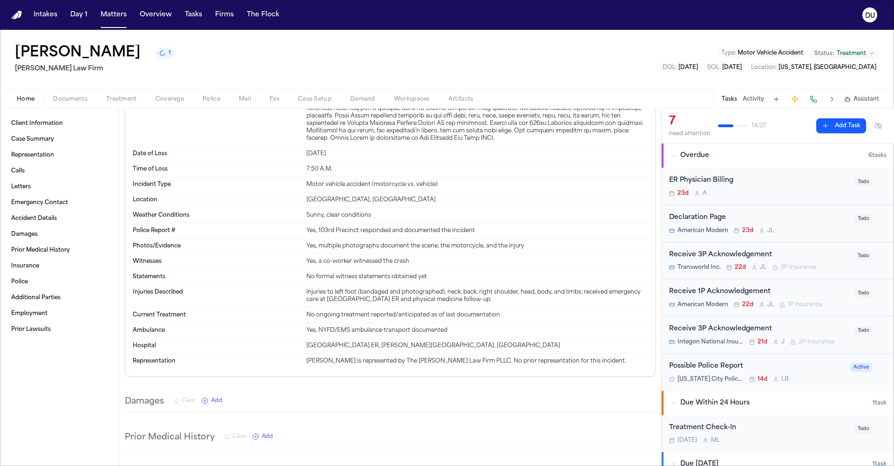
click at [596, 184] on div "ER Physician Billing" at bounding box center [759, 180] width 180 height 11
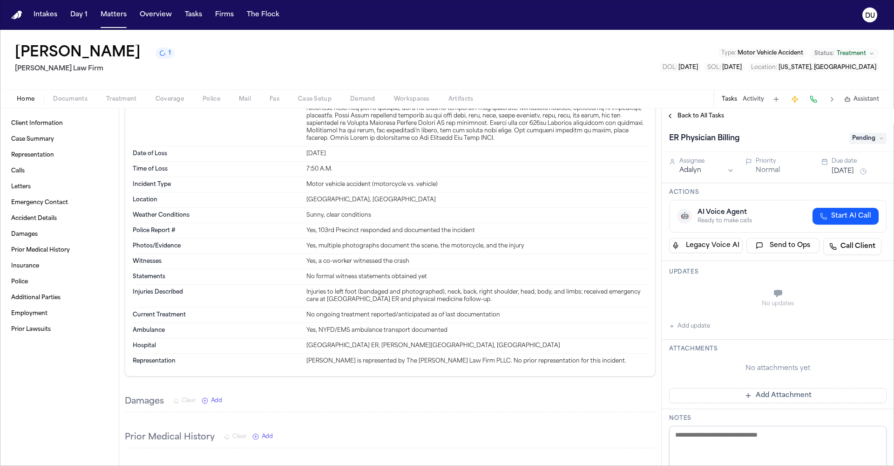
click at [131, 99] on span "Treatment" at bounding box center [121, 98] width 31 height 7
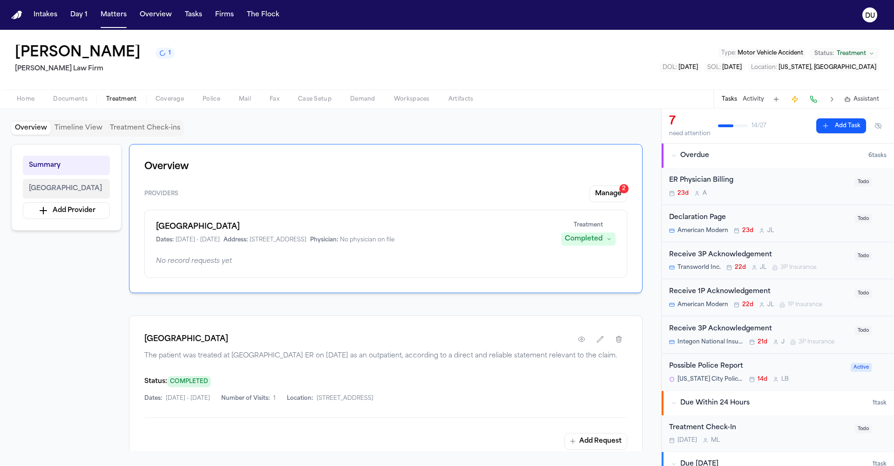
click at [70, 184] on span "[GEOGRAPHIC_DATA]" at bounding box center [65, 188] width 73 height 11
click at [85, 193] on span "[GEOGRAPHIC_DATA]" at bounding box center [65, 188] width 73 height 11
click at [228, 334] on h1 "[GEOGRAPHIC_DATA]" at bounding box center [186, 338] width 84 height 11
click at [582, 334] on icon "button" at bounding box center [581, 338] width 7 height 7
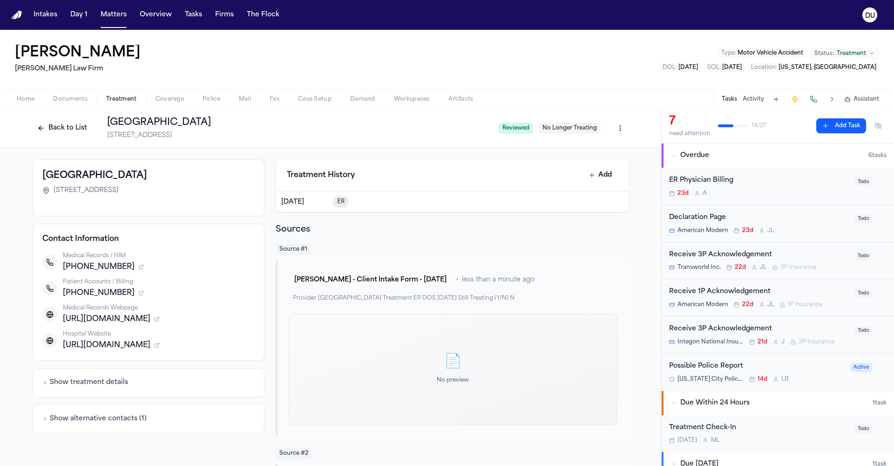
click at [117, 326] on div "Medical Records / HIM [PHONE_NUMBER] Patient Accounts / Billing [PHONE_NUMBER] …" at bounding box center [148, 301] width 212 height 99
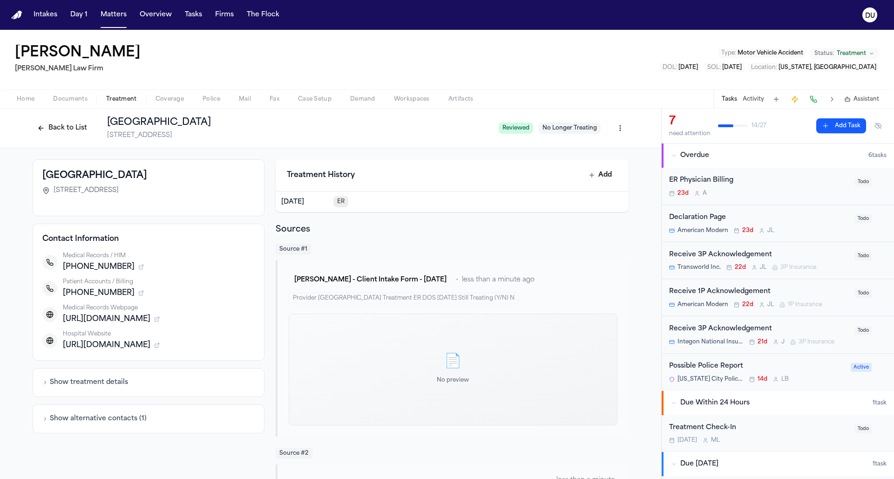
click at [15, 21] on nav "Intakes Day 1 Matters Overview Tasks Firms The Flock DU" at bounding box center [447, 15] width 894 height 30
click at [15, 19] on img "Home" at bounding box center [16, 15] width 11 height 9
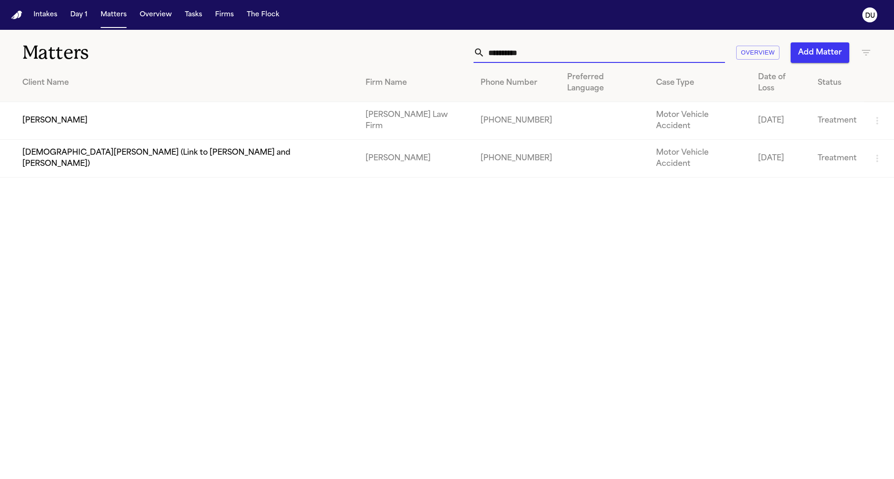
drag, startPoint x: 537, startPoint y: 54, endPoint x: 458, endPoint y: 56, distance: 79.2
click at [458, 55] on div "**********" at bounding box center [571, 52] width 602 height 20
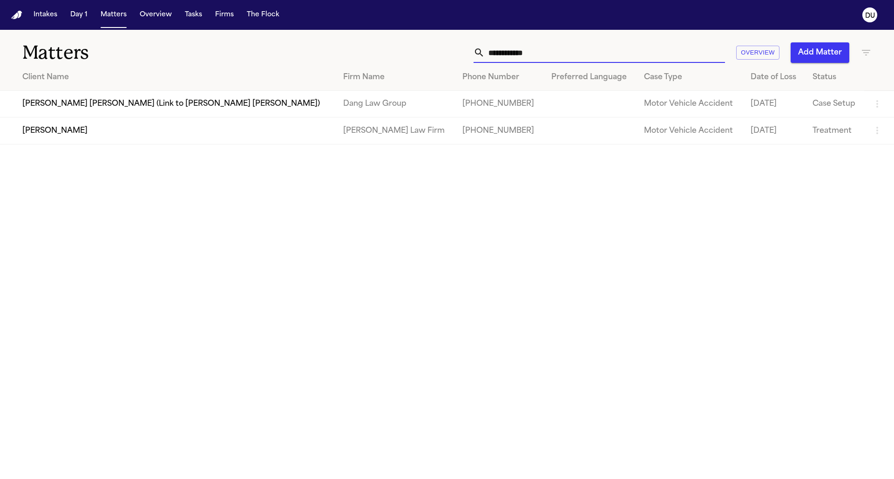
type input "**********"
click at [316, 138] on td "[PERSON_NAME]" at bounding box center [168, 130] width 336 height 27
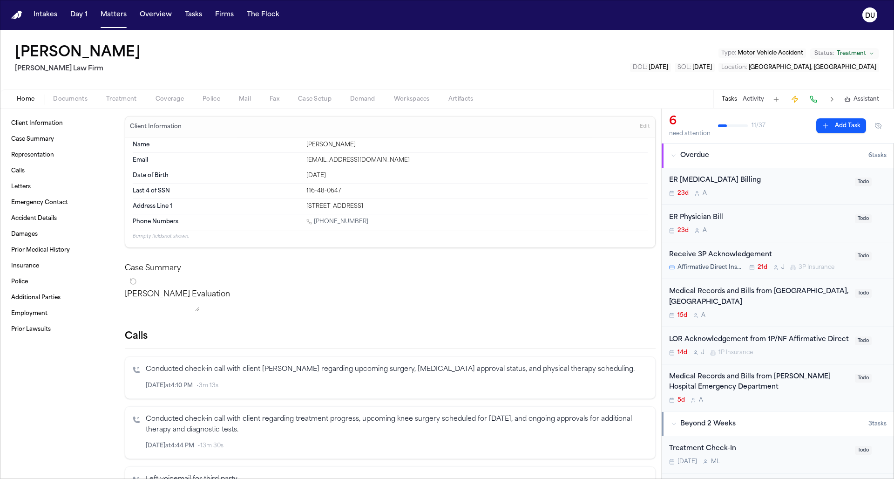
scroll to position [16, 0]
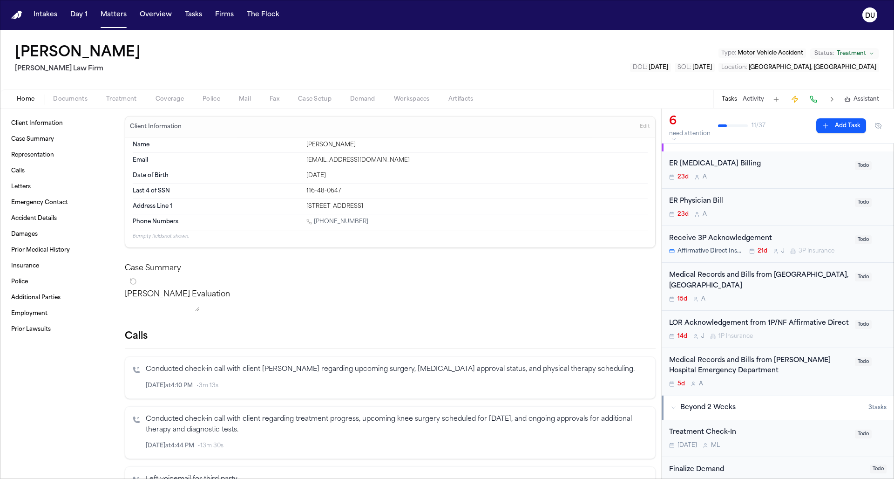
click at [596, 281] on div "Medical Records and Bills from [GEOGRAPHIC_DATA], [GEOGRAPHIC_DATA]" at bounding box center [759, 280] width 180 height 21
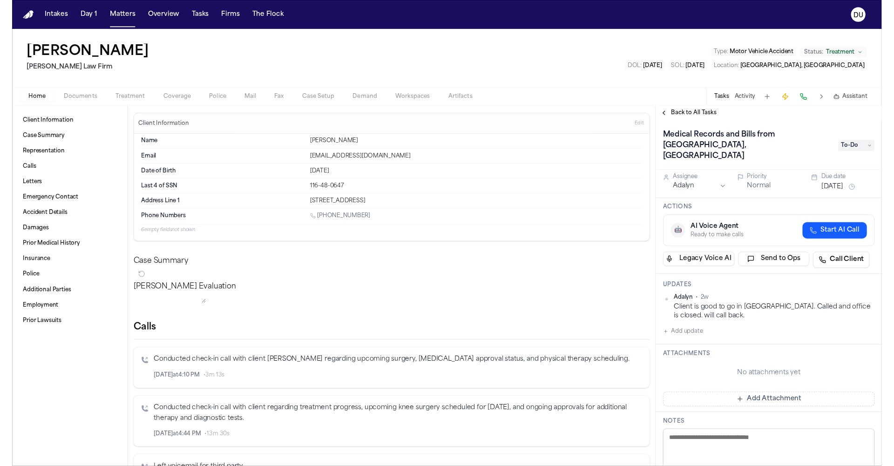
scroll to position [4, 0]
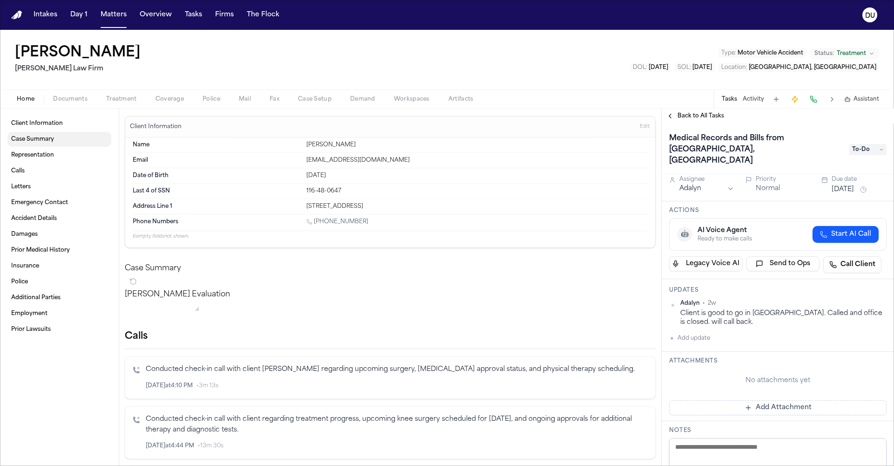
click at [37, 138] on span "Case Summary" at bounding box center [32, 139] width 43 height 7
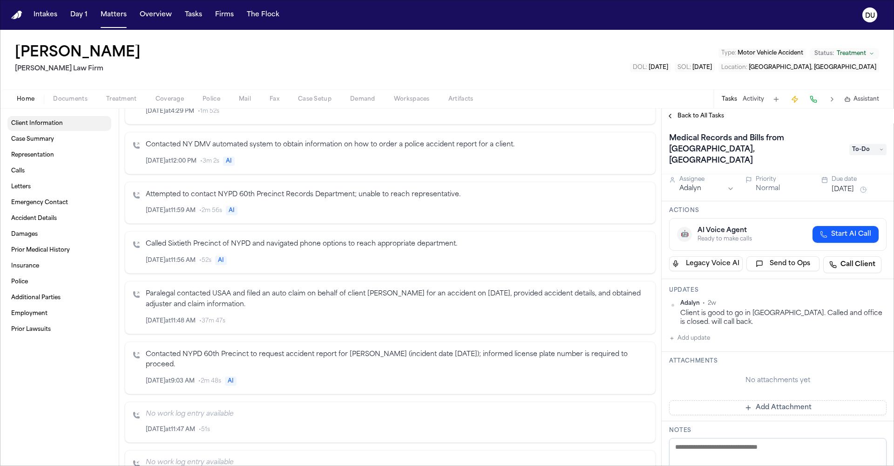
click at [46, 118] on link "Client Information" at bounding box center [59, 123] width 104 height 15
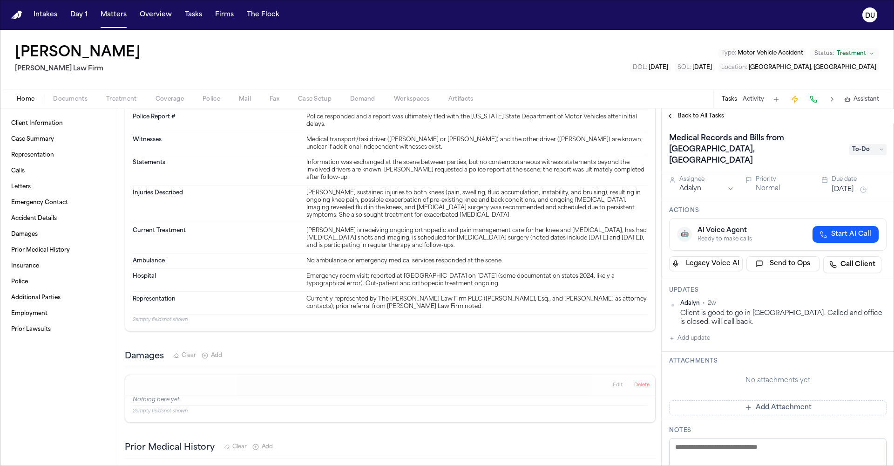
scroll to position [1195, 0]
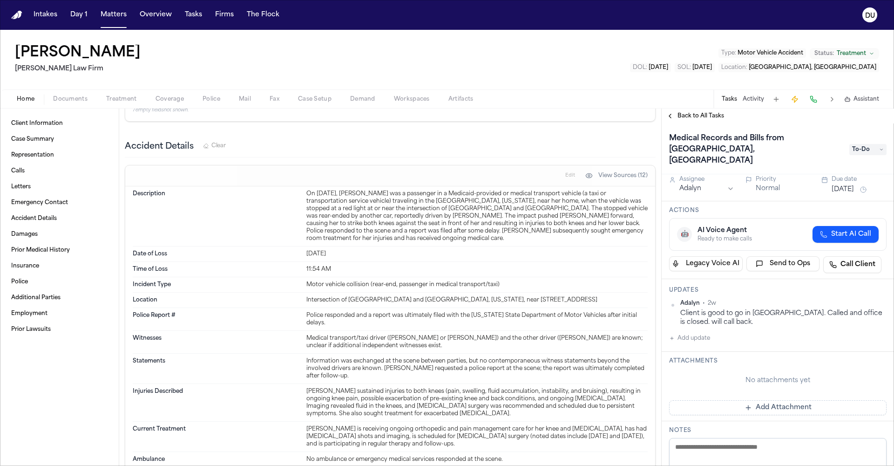
click at [596, 144] on span "To-Do" at bounding box center [867, 149] width 37 height 11
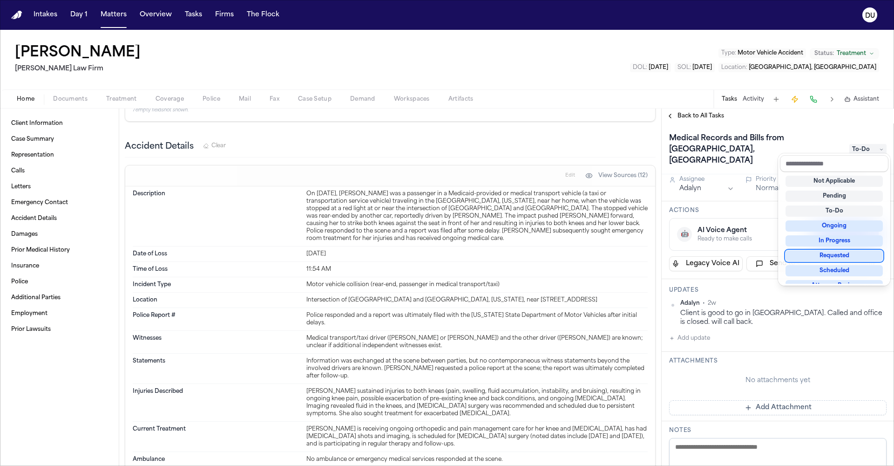
click at [596, 257] on div "Requested" at bounding box center [834, 255] width 97 height 11
click at [596, 326] on div "Medical Records and Bills from [GEOGRAPHIC_DATA], [GEOGRAPHIC_DATA] Requested A…" at bounding box center [778, 294] width 232 height 342
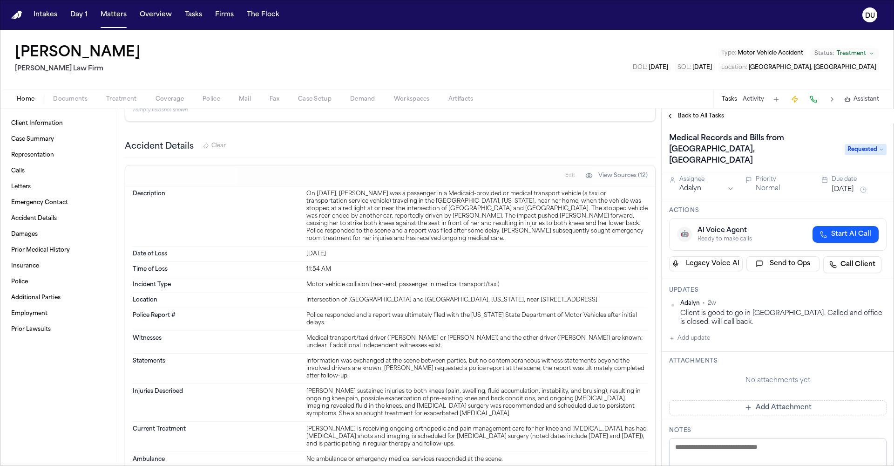
click at [596, 334] on icon "button" at bounding box center [672, 338] width 6 height 6
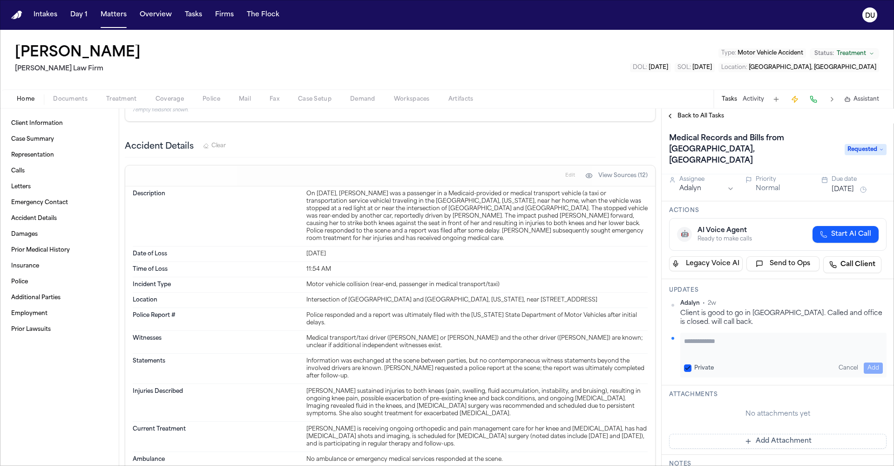
click at [596, 334] on textarea "Add your update" at bounding box center [783, 345] width 199 height 19
type textarea "**********"
click at [596, 334] on button "Add" at bounding box center [873, 367] width 19 height 11
click at [596, 185] on button "[DATE]" at bounding box center [843, 189] width 22 height 9
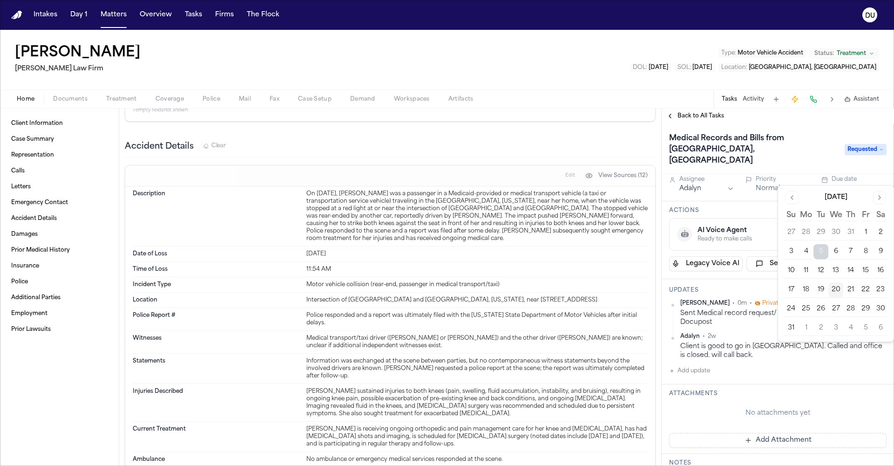
click at [596, 308] on button "28" at bounding box center [850, 308] width 15 height 15
click at [596, 334] on div "[PERSON_NAME] • 0m • Private Sent Medical record request/ [PERSON_NAME] request…" at bounding box center [777, 337] width 217 height 77
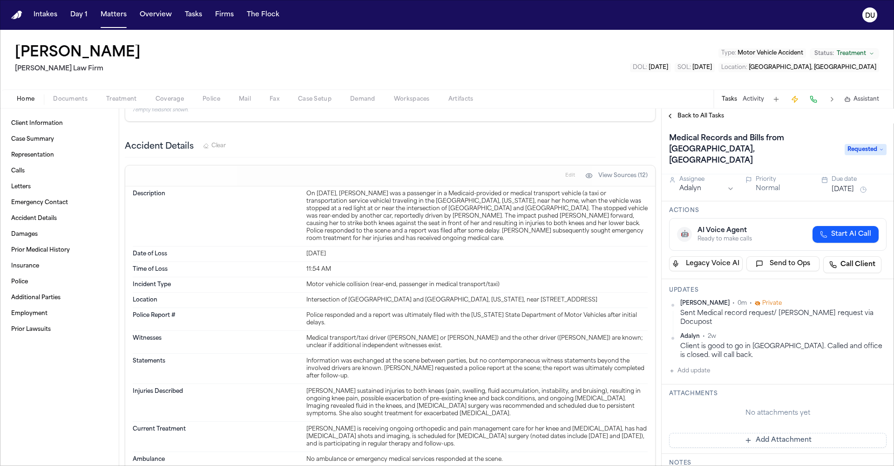
click at [596, 334] on button "Add Attachment" at bounding box center [777, 440] width 217 height 15
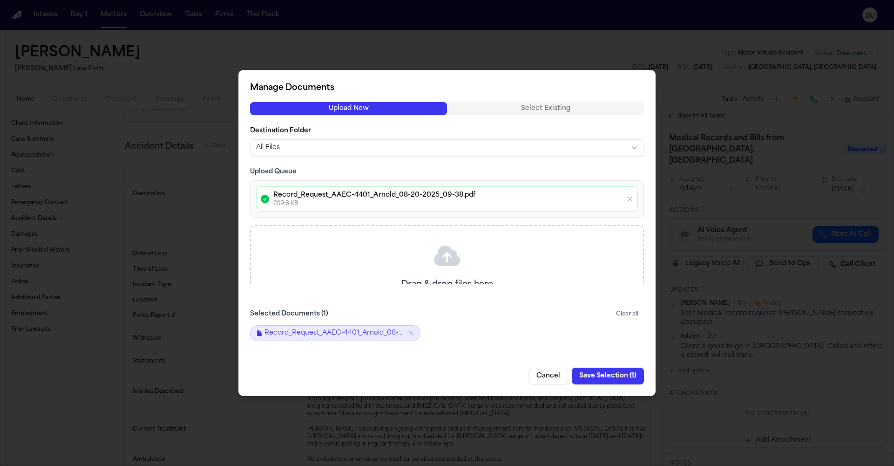
click at [596, 334] on button "Save Selection ( 1 )" at bounding box center [608, 375] width 72 height 17
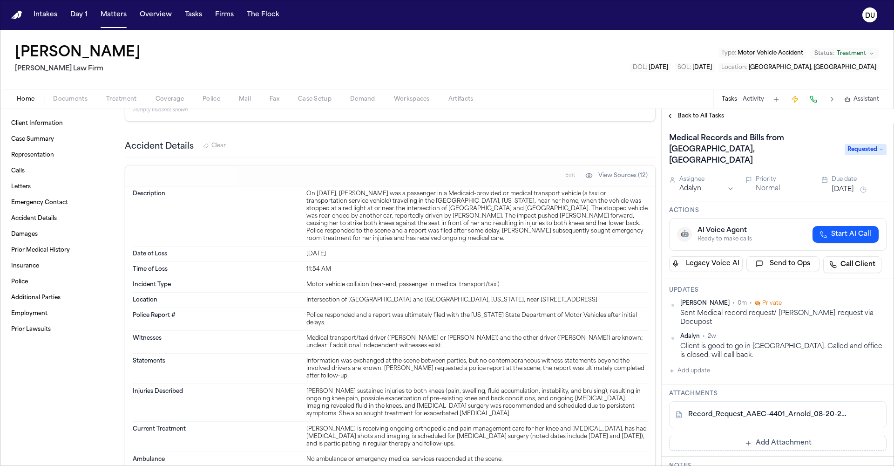
click at [596, 118] on span "Back to All Tasks" at bounding box center [701, 115] width 47 height 7
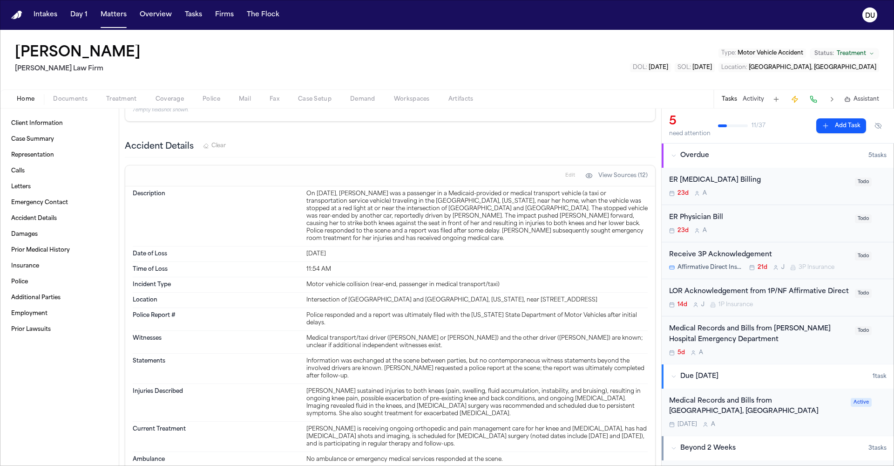
scroll to position [64, 0]
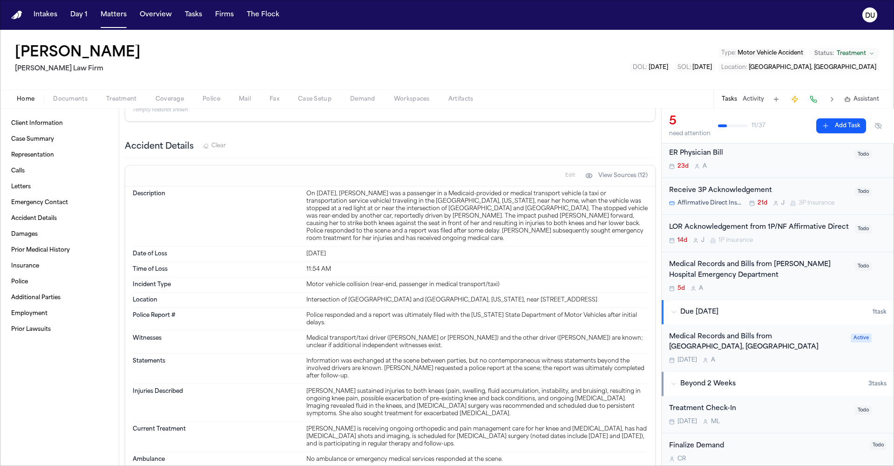
click at [596, 334] on div "Medical Records and Bills from [GEOGRAPHIC_DATA], [GEOGRAPHIC_DATA]" at bounding box center [757, 342] width 176 height 21
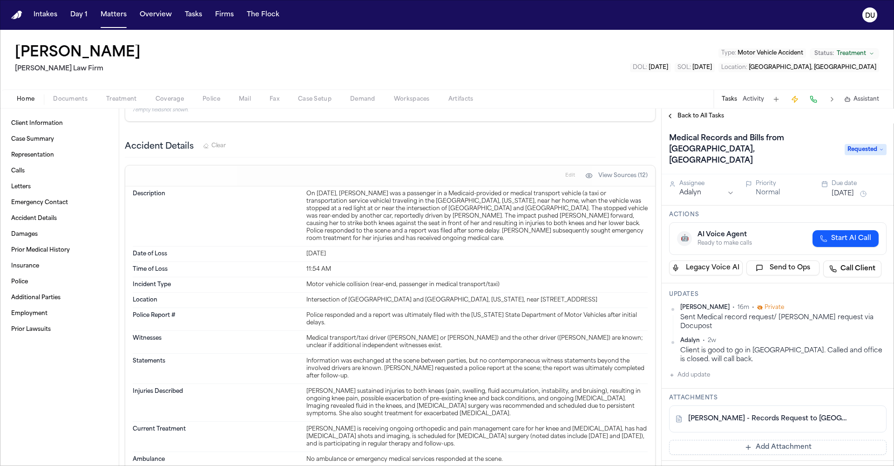
click at [596, 114] on span "Back to All Tasks" at bounding box center [701, 115] width 47 height 7
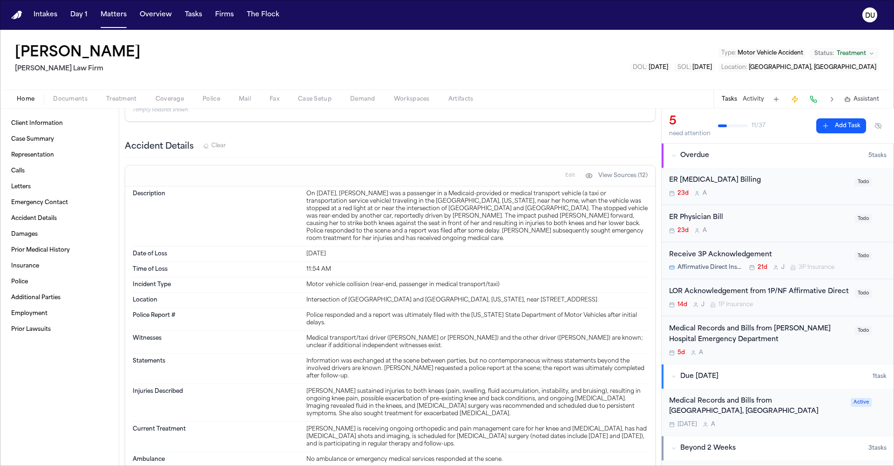
click at [596, 217] on div "ER Physician Bill" at bounding box center [759, 217] width 180 height 11
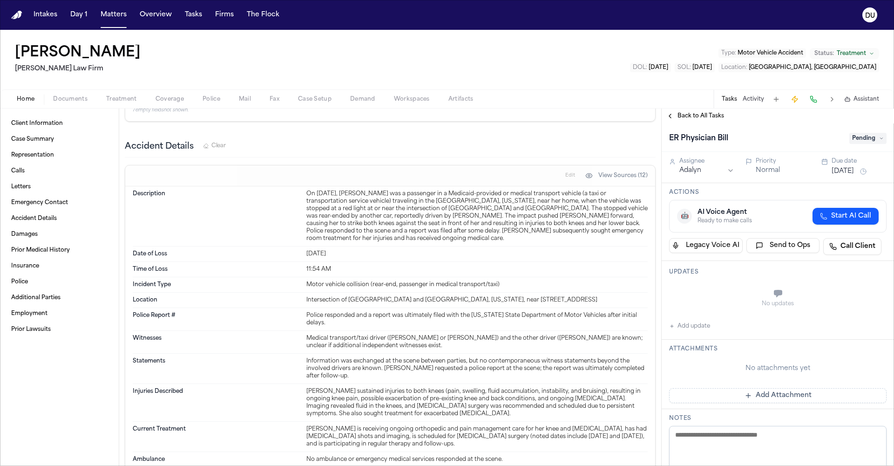
drag, startPoint x: 674, startPoint y: 326, endPoint x: 683, endPoint y: 333, distance: 11.3
click at [596, 326] on icon "button" at bounding box center [672, 326] width 6 height 6
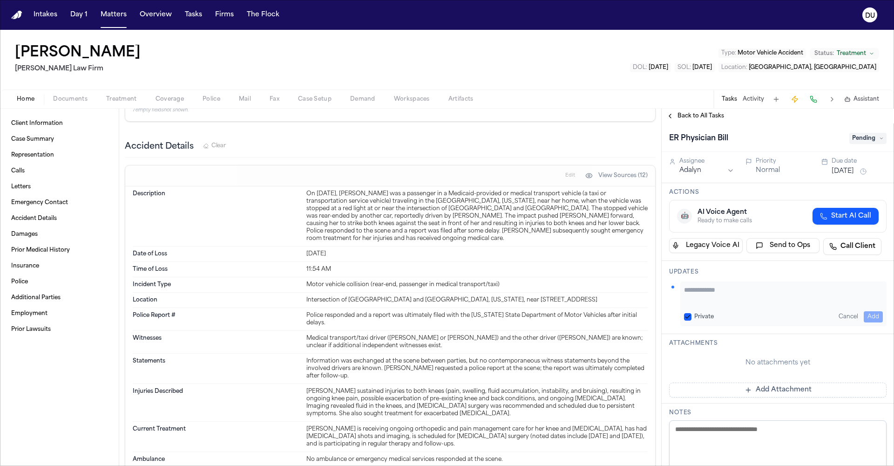
click at [596, 300] on textarea "Add your update" at bounding box center [783, 294] width 199 height 19
type textarea "**********"
click at [596, 312] on button "Add" at bounding box center [873, 316] width 19 height 11
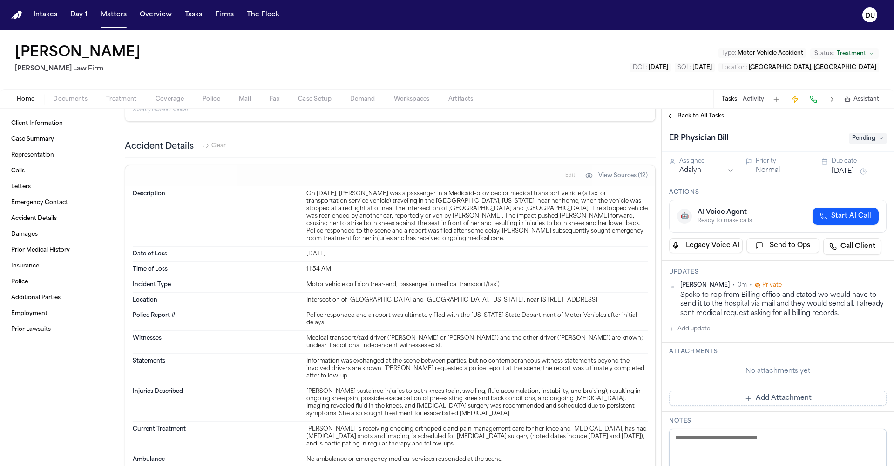
click at [596, 137] on span "Pending" at bounding box center [867, 138] width 37 height 11
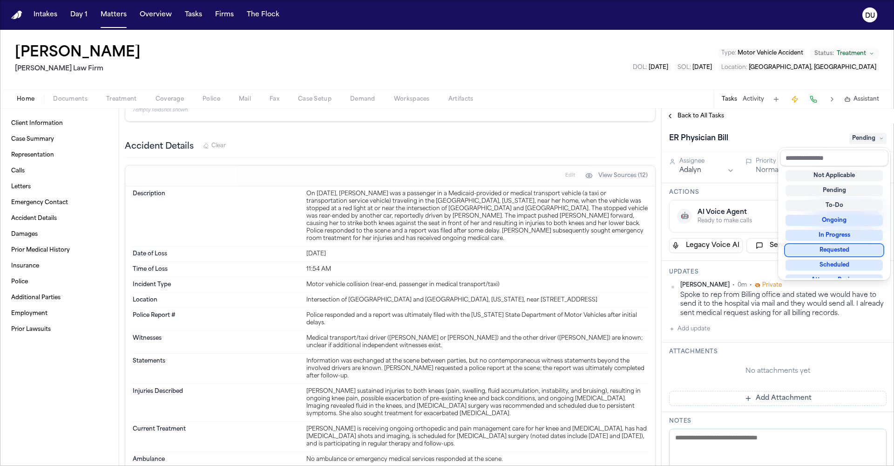
click at [596, 252] on div "Requested" at bounding box center [834, 249] width 97 height 11
click at [596, 196] on div "ER Physician [PERSON_NAME] Requested Assignee Adalyn Priority Normal Due date […" at bounding box center [778, 294] width 232 height 342
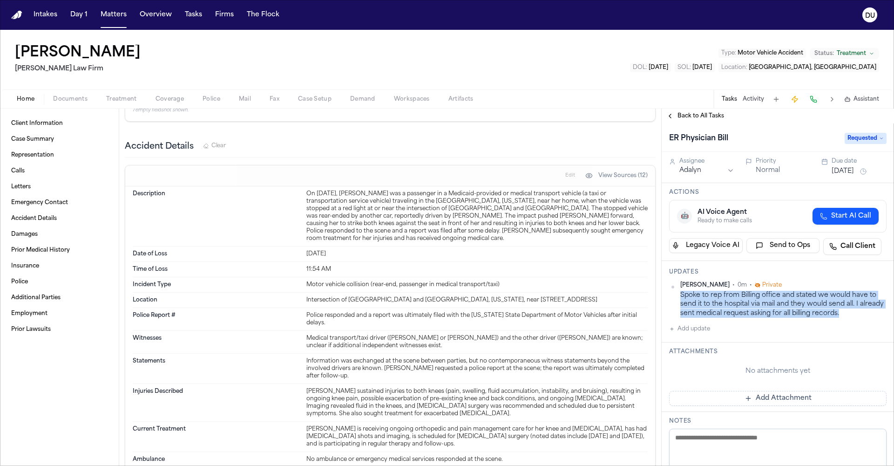
drag, startPoint x: 865, startPoint y: 313, endPoint x: 678, endPoint y: 296, distance: 188.0
click at [596, 296] on div "[PERSON_NAME] • 0m • Private Spoke to rep from Billing office and stated we wou…" at bounding box center [777, 299] width 217 height 36
click at [596, 174] on button "[DATE]" at bounding box center [843, 171] width 22 height 9
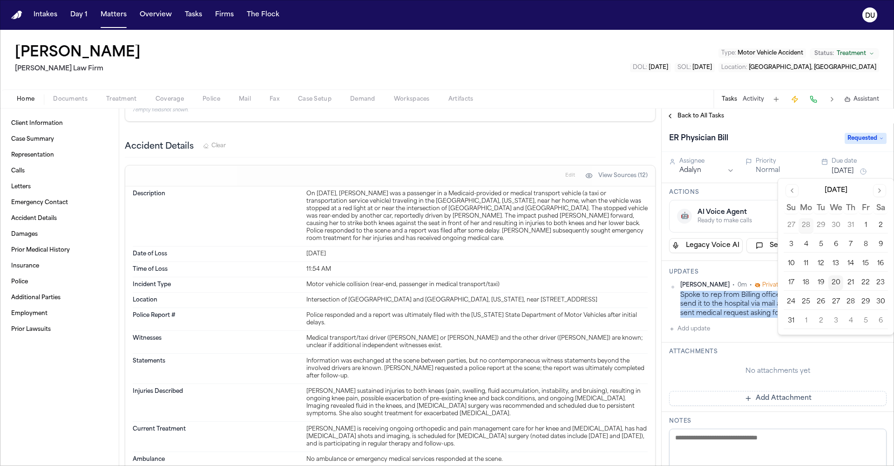
click at [596, 304] on button "28" at bounding box center [850, 301] width 15 height 15
click at [596, 133] on div "ER Physician Bill" at bounding box center [754, 138] width 170 height 15
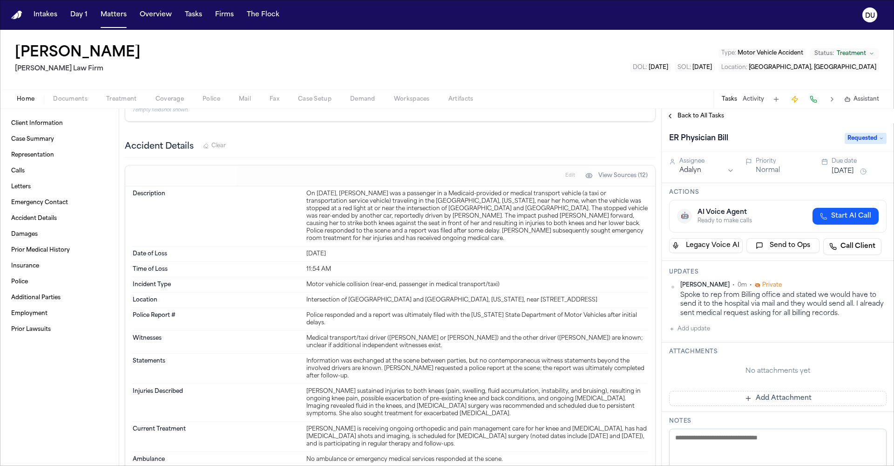
click at [596, 120] on span "Back to All Tasks" at bounding box center [701, 115] width 47 height 7
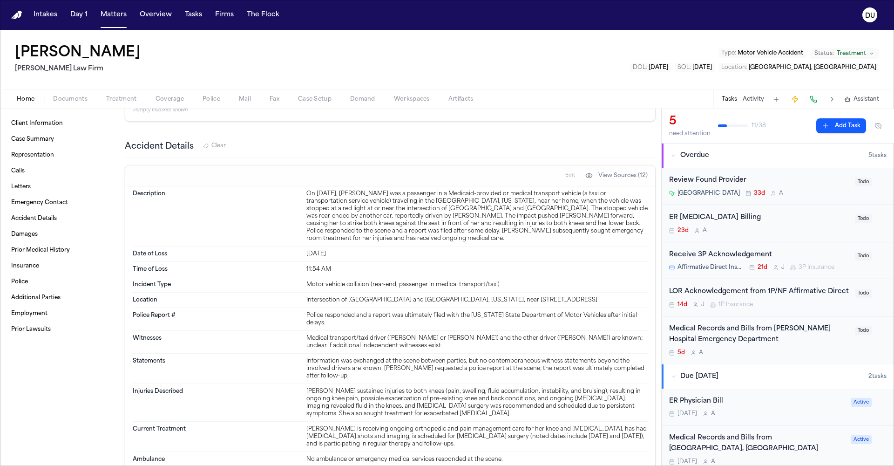
click at [596, 219] on div "ER [MEDICAL_DATA] Billing" at bounding box center [759, 217] width 180 height 11
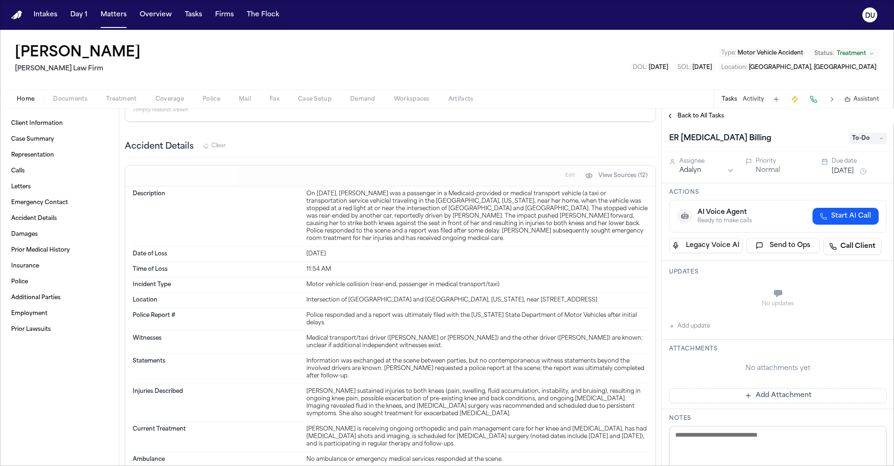
click at [596, 328] on button "Add update" at bounding box center [689, 325] width 41 height 11
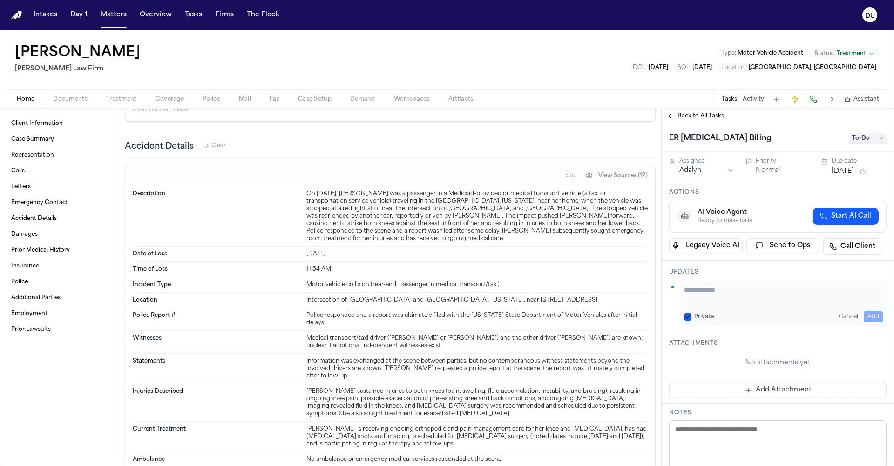
click at [596, 290] on textarea "Add your update" at bounding box center [783, 294] width 199 height 19
click at [596, 289] on textarea "Add your update" at bounding box center [783, 294] width 199 height 19
click at [596, 116] on span "Back to All Tasks" at bounding box center [701, 115] width 47 height 7
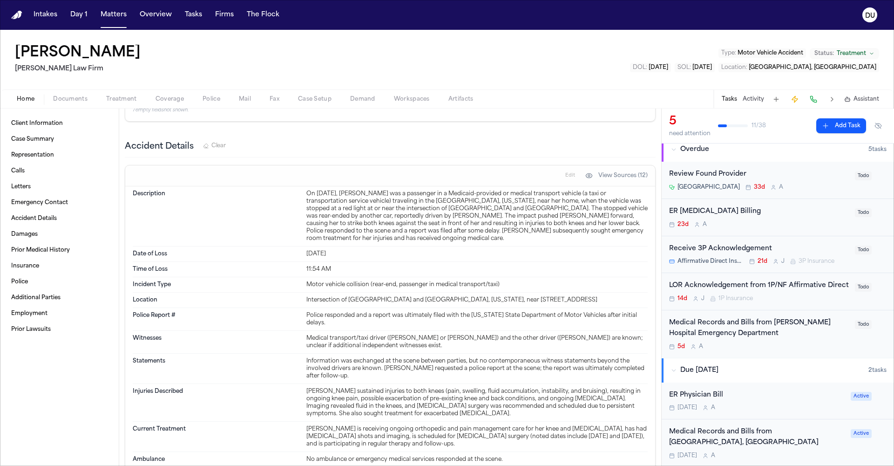
scroll to position [20, 0]
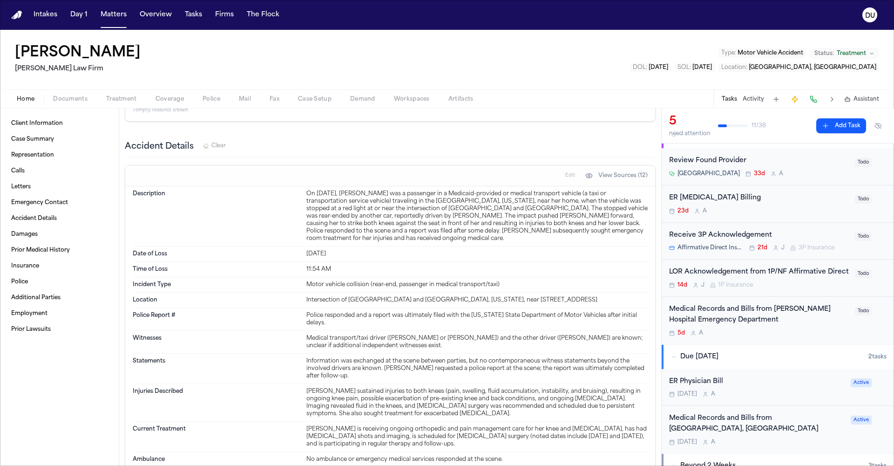
click at [596, 334] on div "ER Physician Bill" at bounding box center [757, 381] width 176 height 11
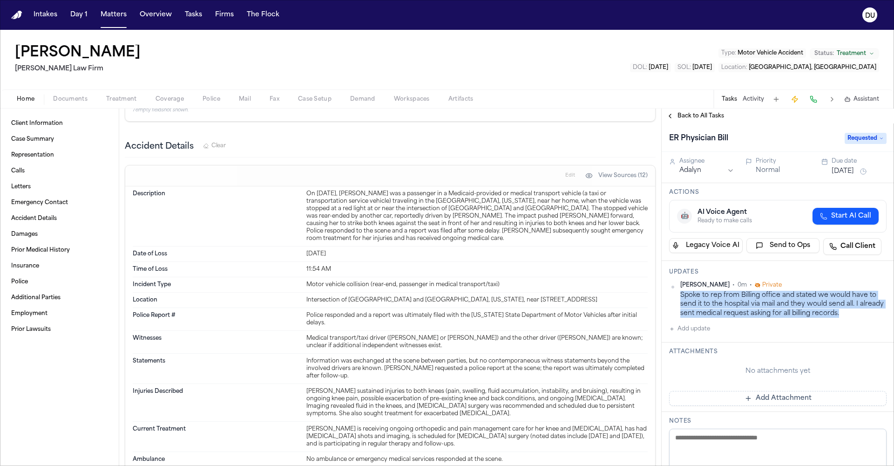
drag, startPoint x: 868, startPoint y: 315, endPoint x: 678, endPoint y: 298, distance: 190.8
click at [596, 298] on div "[PERSON_NAME] • 0m • Private Spoke to rep from Billing office and stated we wou…" at bounding box center [777, 299] width 217 height 36
copy div "Spoke to rep from Billing office and stated we would have to send it to the hos…"
click at [596, 117] on span "Back to All Tasks" at bounding box center [701, 115] width 47 height 7
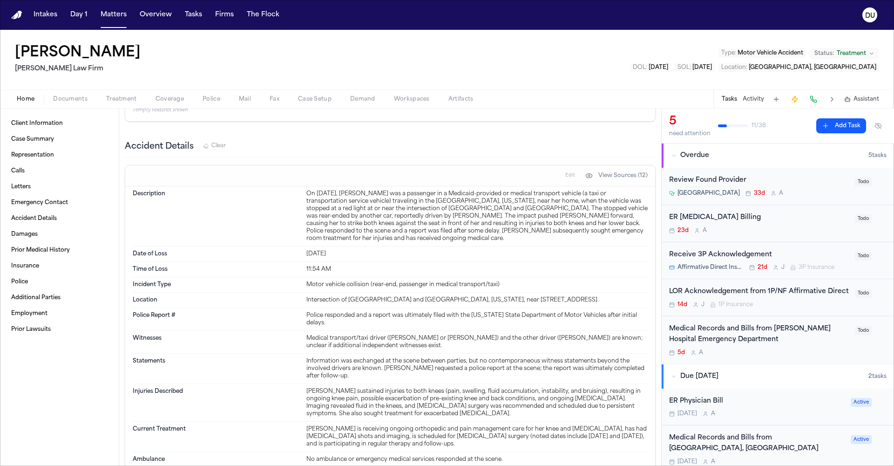
click at [596, 216] on div "ER [MEDICAL_DATA] Billing" at bounding box center [759, 217] width 180 height 11
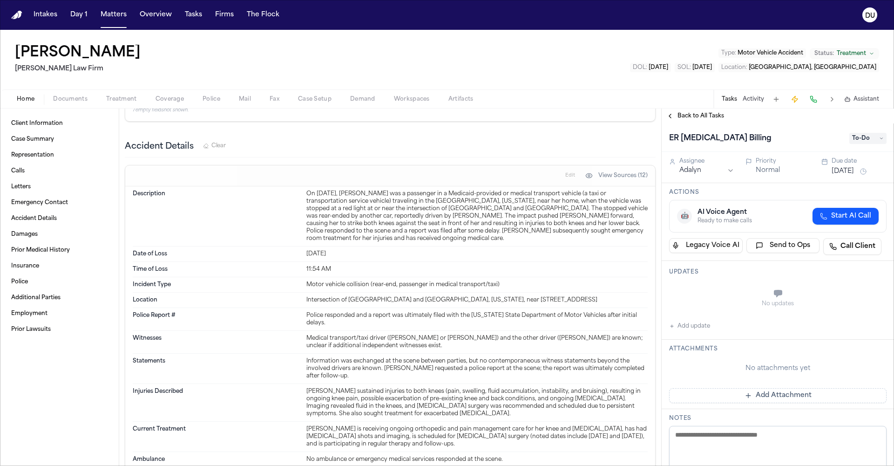
click at [596, 286] on div "No updates" at bounding box center [777, 298] width 217 height 34
click at [596, 327] on button "Add update" at bounding box center [689, 325] width 41 height 11
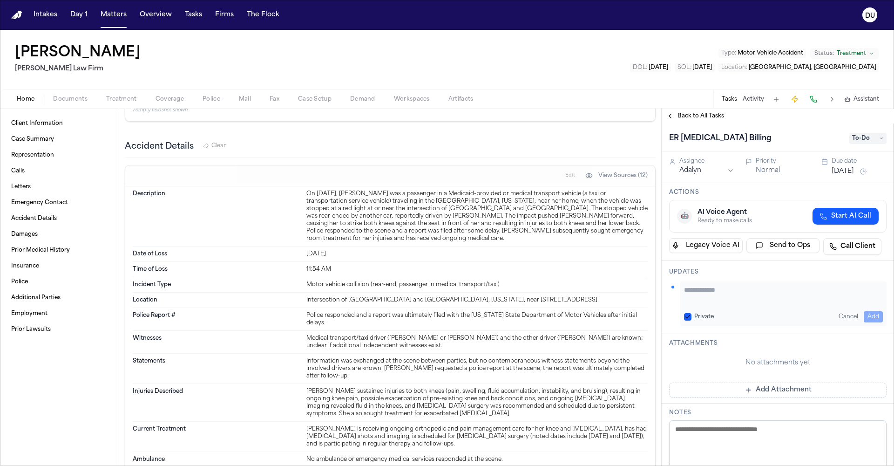
drag, startPoint x: 714, startPoint y: 284, endPoint x: 692, endPoint y: 290, distance: 23.3
paste textarea "**********"
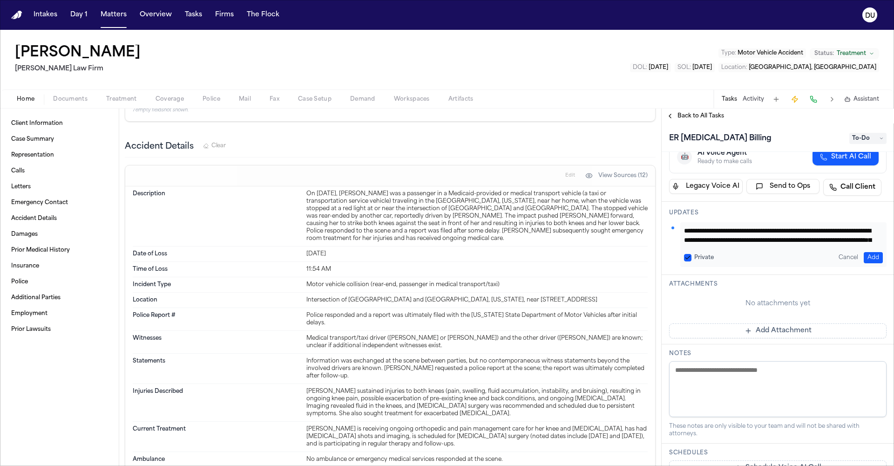
type textarea "**********"
click at [596, 256] on button "Add" at bounding box center [873, 257] width 19 height 11
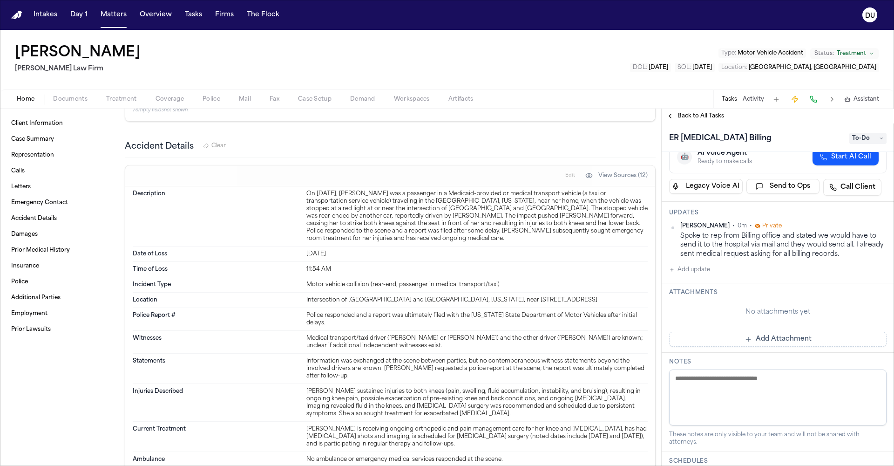
click at [596, 137] on span "To-Do" at bounding box center [867, 138] width 37 height 11
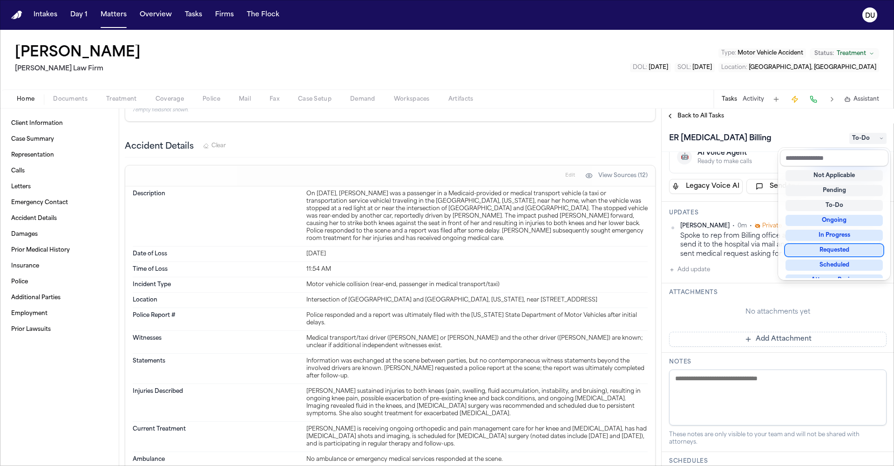
click at [596, 249] on div "Requested" at bounding box center [834, 249] width 97 height 11
drag, startPoint x: 767, startPoint y: 132, endPoint x: 770, endPoint y: 143, distance: 11.2
click at [596, 132] on div "ER [MEDICAL_DATA] Billing Requested" at bounding box center [777, 138] width 217 height 15
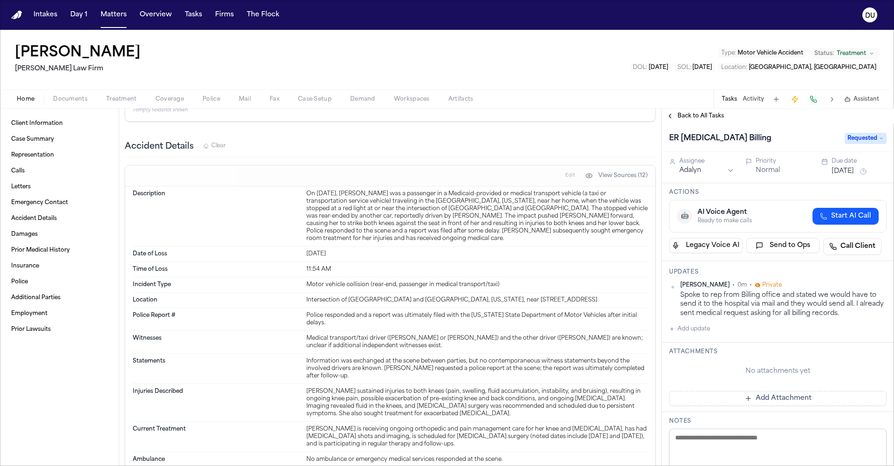
click at [596, 171] on button "[DATE]" at bounding box center [843, 171] width 22 height 9
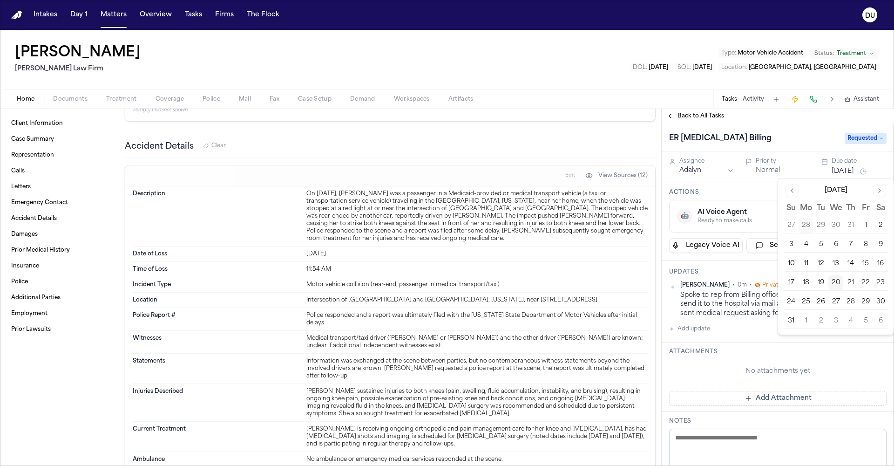
click at [596, 303] on button "28" at bounding box center [850, 301] width 15 height 15
click at [596, 135] on div "ER [MEDICAL_DATA] Billing" at bounding box center [754, 138] width 170 height 15
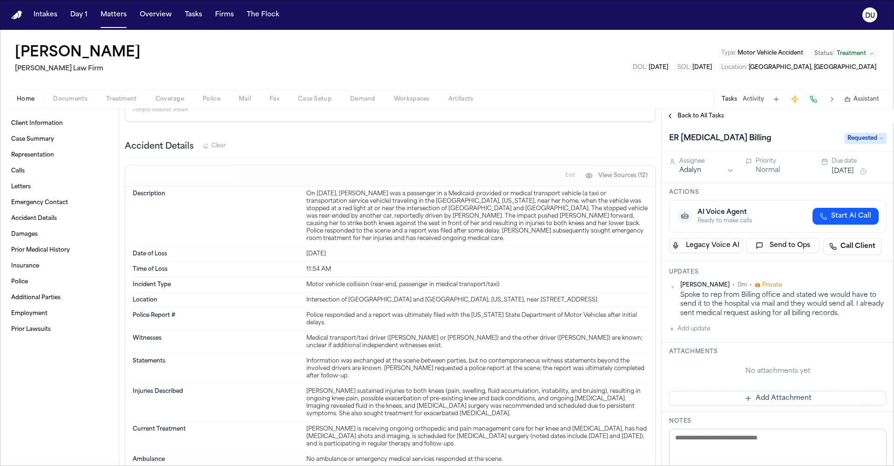
click at [596, 119] on span "Back to All Tasks" at bounding box center [701, 115] width 47 height 7
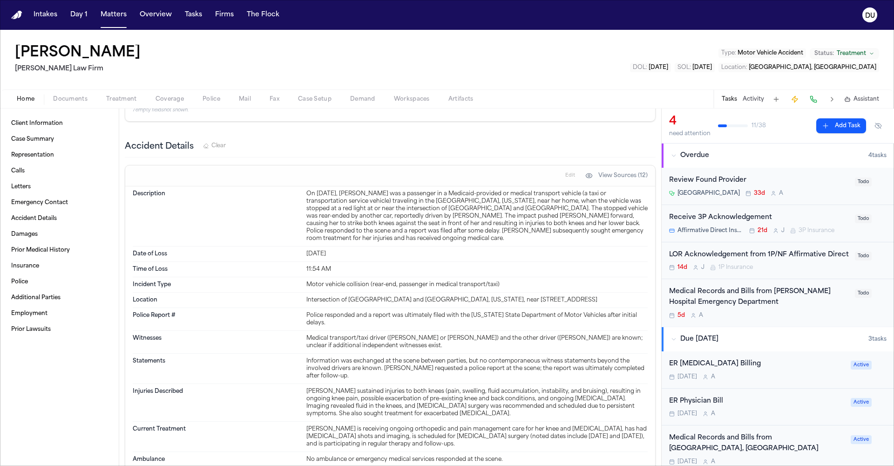
click at [596, 180] on div "Review Found Provider" at bounding box center [759, 180] width 180 height 11
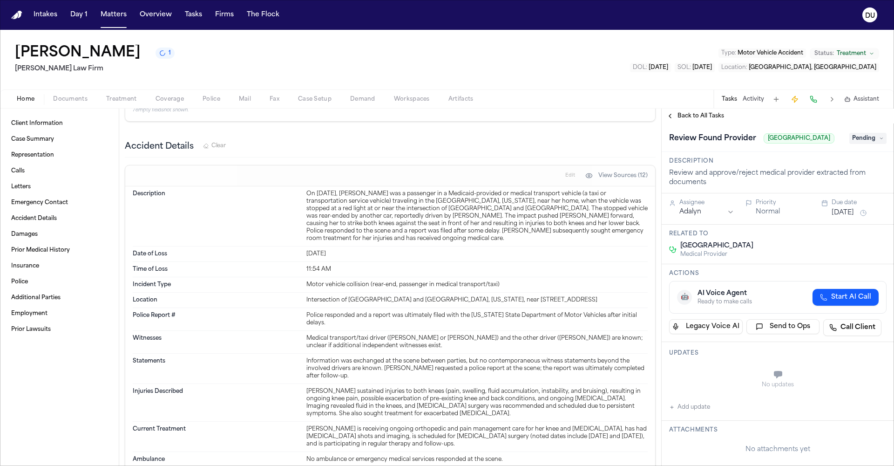
click at [596, 116] on span "Back to All Tasks" at bounding box center [701, 115] width 47 height 7
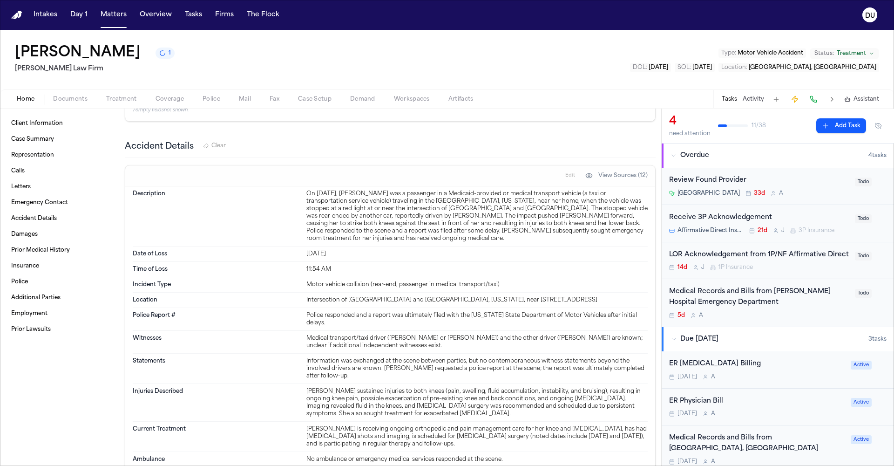
click at [596, 305] on div "Medical Records and Bills from [PERSON_NAME] Hospital Emergency Department" at bounding box center [759, 296] width 180 height 21
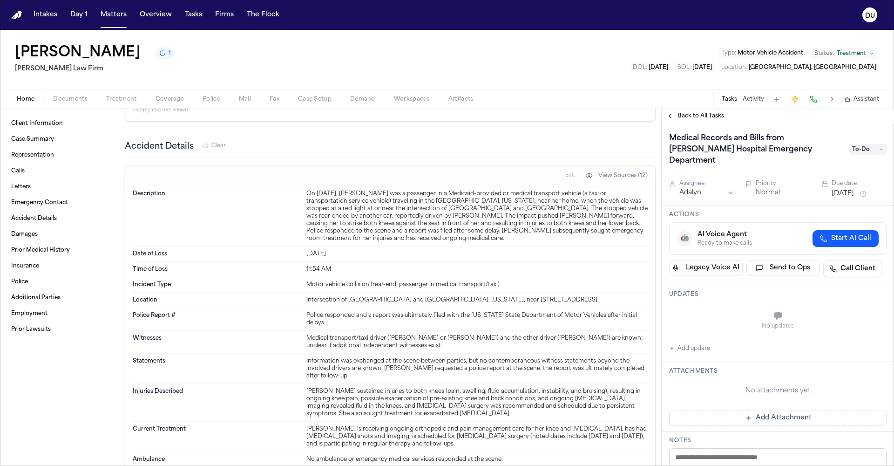
click at [596, 115] on span "Back to All Tasks" at bounding box center [701, 115] width 47 height 7
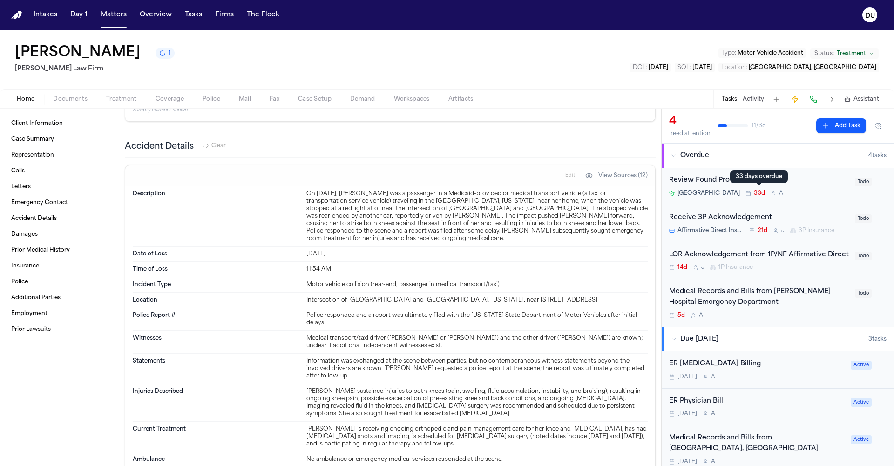
click at [596, 179] on div "33 days overdue 33 days overdue" at bounding box center [759, 176] width 58 height 13
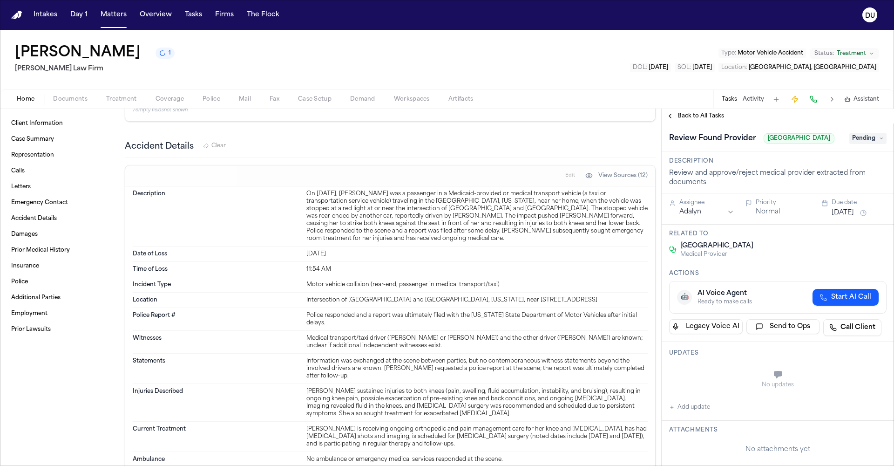
click at [596, 144] on span "Pending" at bounding box center [867, 138] width 37 height 11
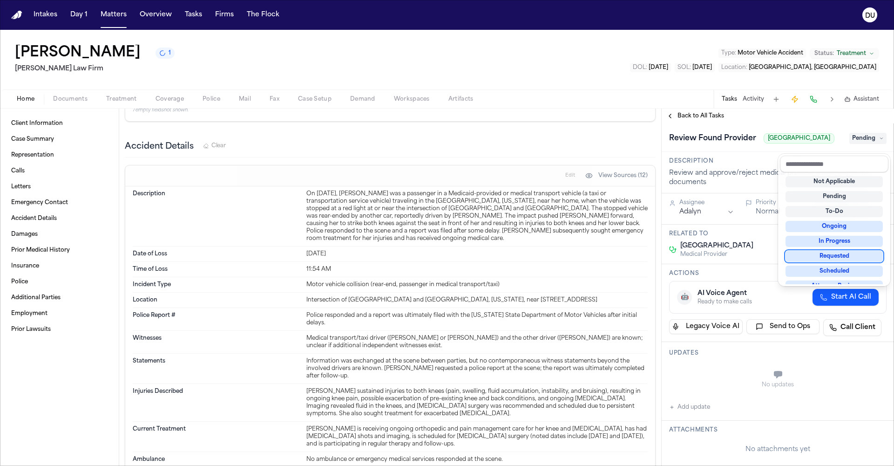
click at [596, 257] on div "Requested" at bounding box center [834, 256] width 97 height 11
click at [596, 152] on div "Review Found Provider Montefiore [GEOGRAPHIC_DATA] Requested" at bounding box center [778, 137] width 232 height 28
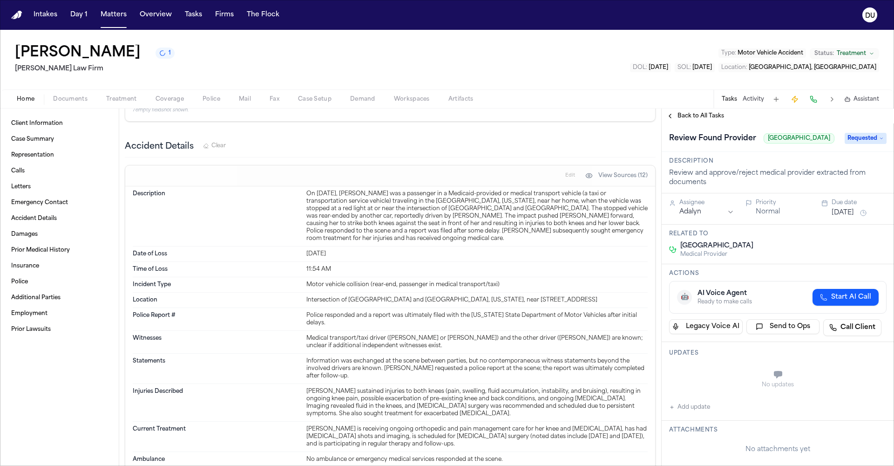
click at [596, 217] on button "[DATE]" at bounding box center [843, 212] width 22 height 9
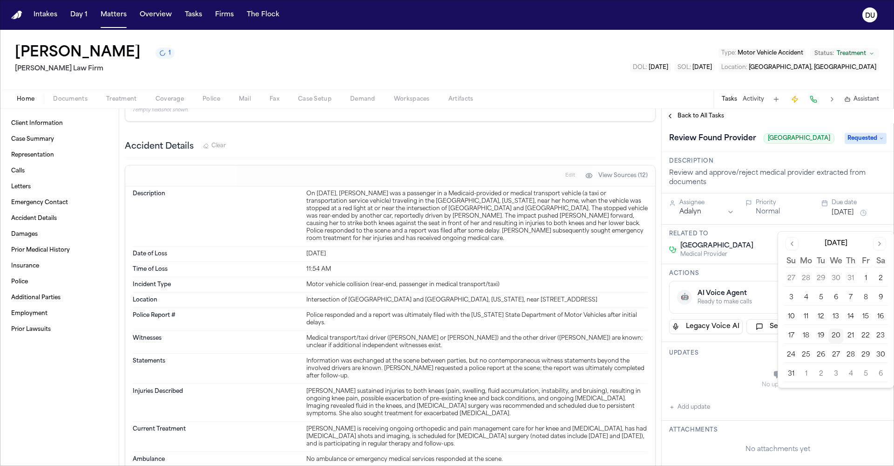
click at [596, 334] on button "28" at bounding box center [850, 354] width 15 height 15
click at [596, 112] on span "Back to All Tasks" at bounding box center [701, 115] width 47 height 7
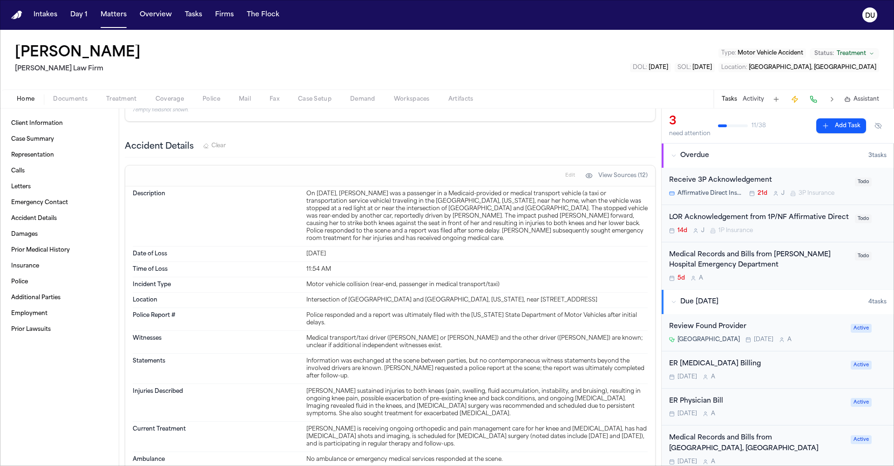
click at [596, 271] on div "Medical Records and Bills from [PERSON_NAME] Hospital Emergency Department" at bounding box center [759, 260] width 180 height 21
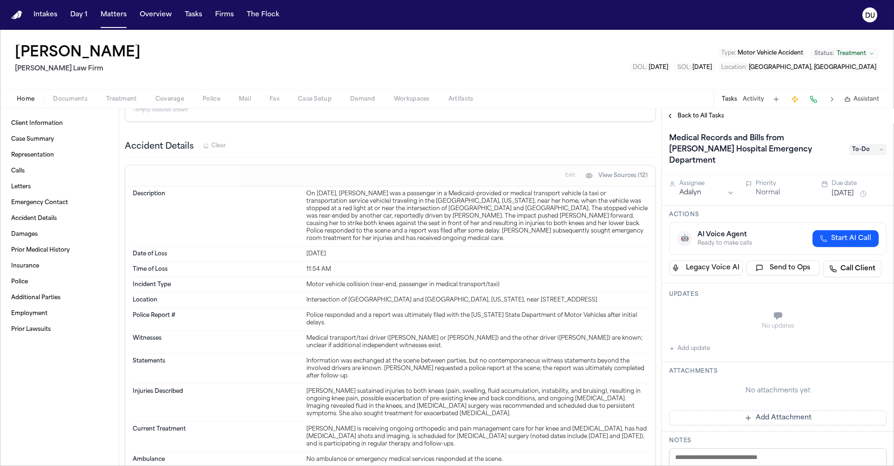
click at [596, 147] on span "To-Do" at bounding box center [867, 149] width 37 height 11
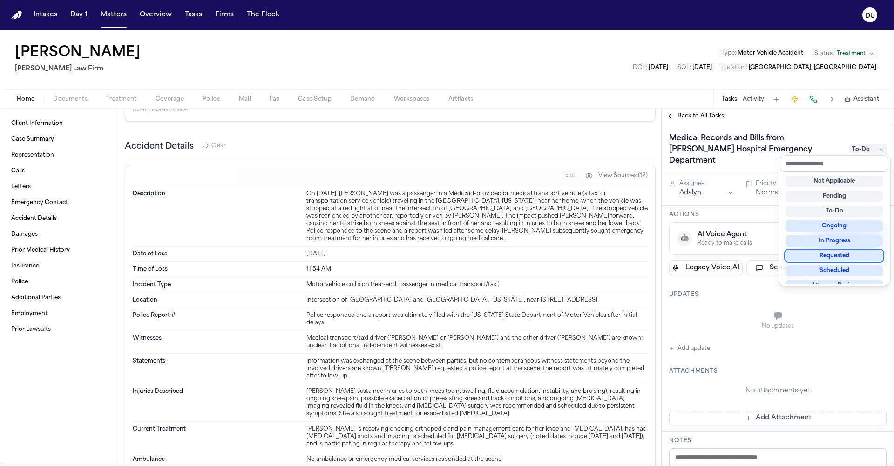
click at [596, 258] on div "Requested" at bounding box center [834, 255] width 97 height 11
drag, startPoint x: 732, startPoint y: 285, endPoint x: 821, endPoint y: 242, distance: 98.9
click at [596, 285] on div "Medical Records and Bills from [PERSON_NAME] Hospital Emergency Department Requ…" at bounding box center [778, 294] width 232 height 342
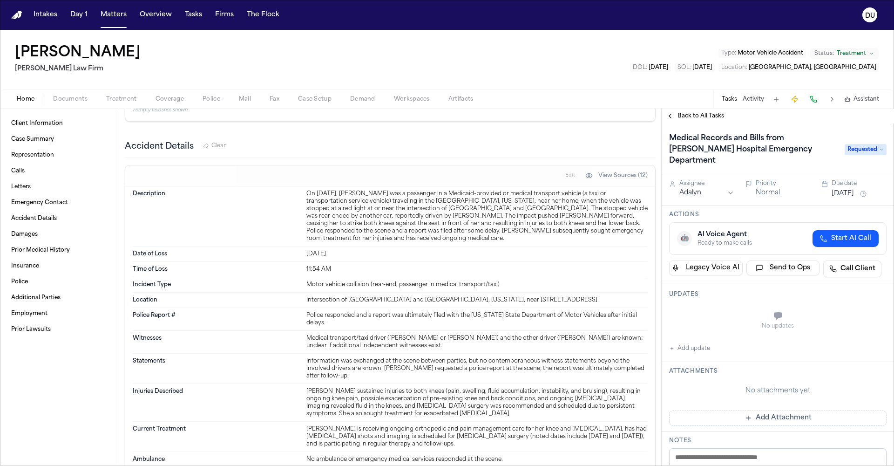
click at [596, 189] on button "[DATE]" at bounding box center [843, 193] width 22 height 9
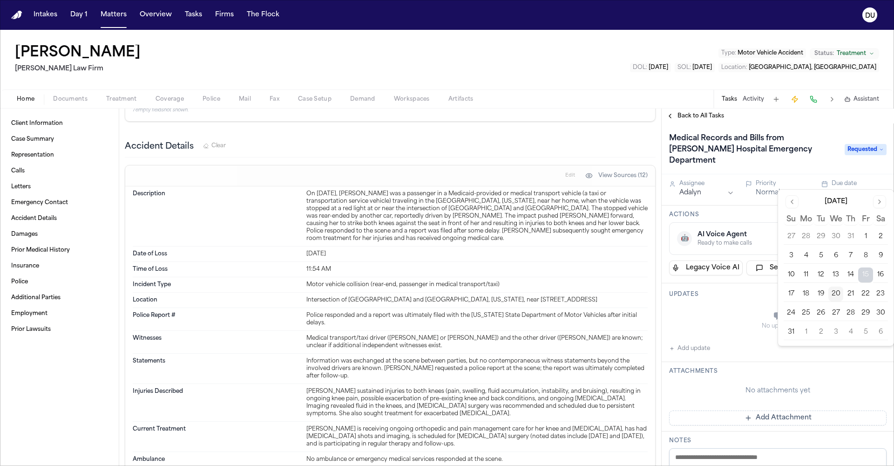
click at [596, 312] on button "28" at bounding box center [850, 313] width 15 height 15
click at [596, 322] on div "No updates" at bounding box center [777, 325] width 217 height 7
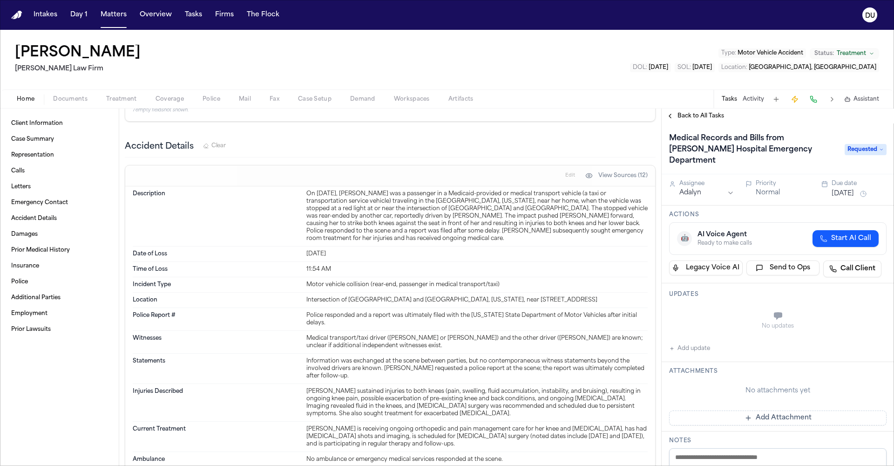
click at [596, 334] on button "Add update" at bounding box center [689, 348] width 41 height 11
click at [596, 307] on textarea "Add your update" at bounding box center [783, 316] width 199 height 19
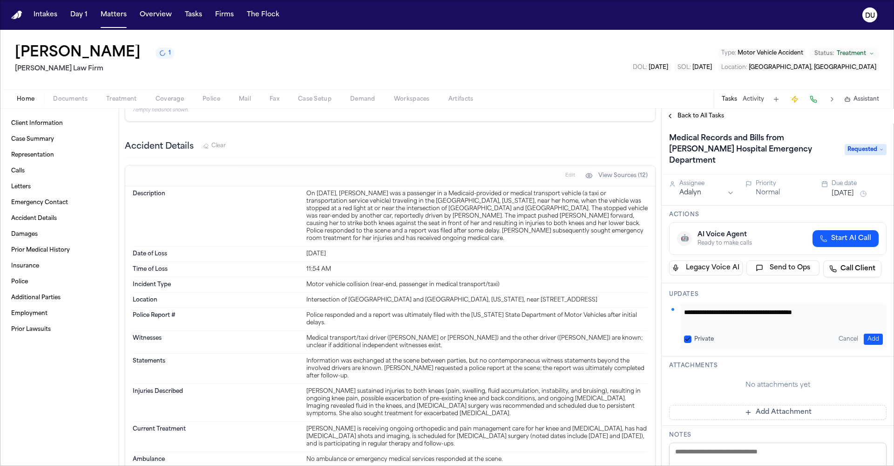
type textarea "**********"
click at [596, 333] on button "Add" at bounding box center [873, 338] width 19 height 11
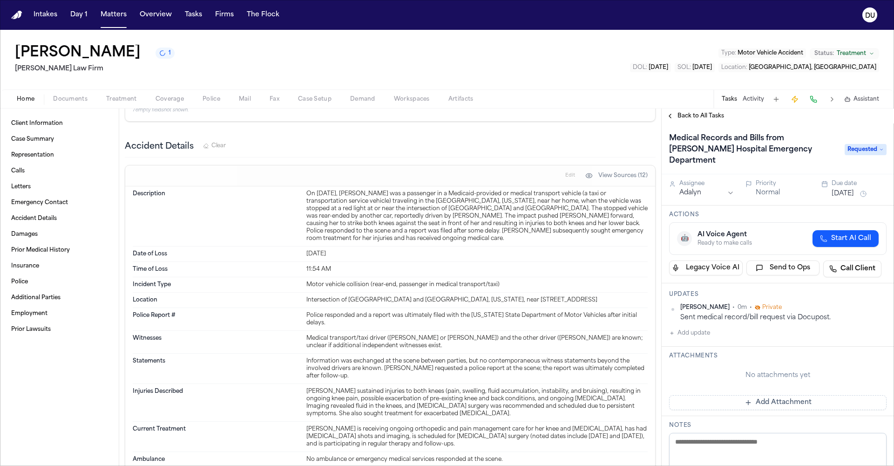
click at [596, 334] on button "Add Attachment" at bounding box center [777, 402] width 217 height 15
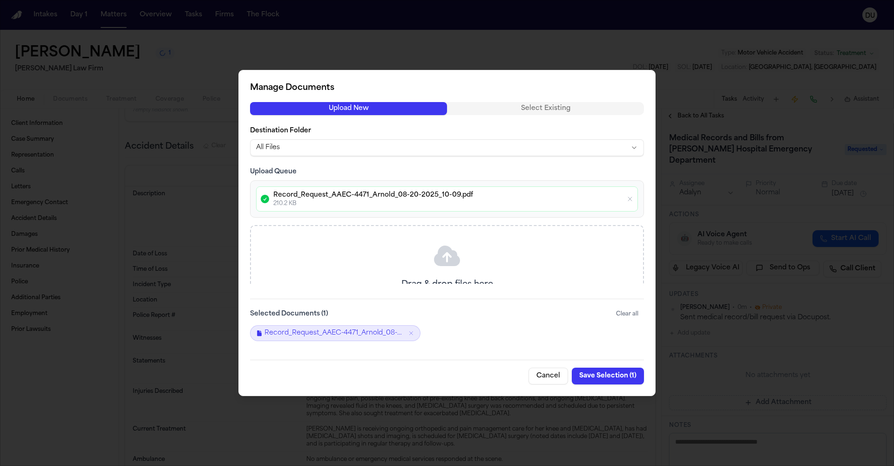
click at [596, 334] on button "Save Selection ( 1 )" at bounding box center [608, 375] width 72 height 17
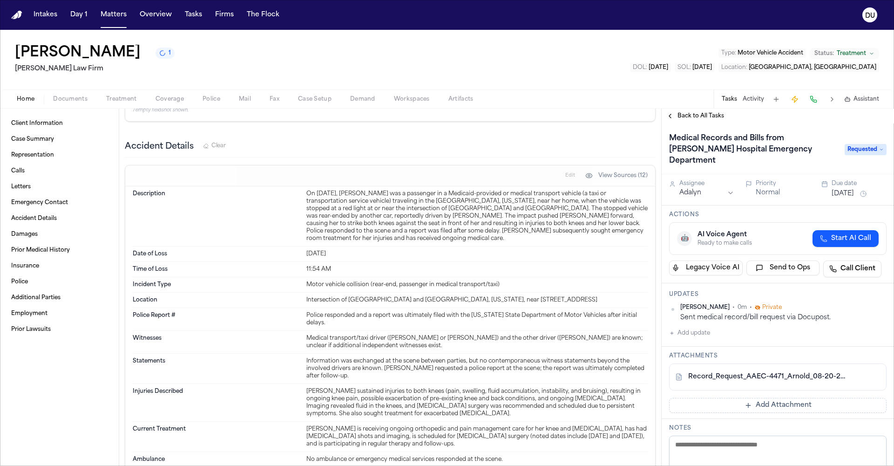
click at [596, 117] on span "Back to All Tasks" at bounding box center [701, 115] width 47 height 7
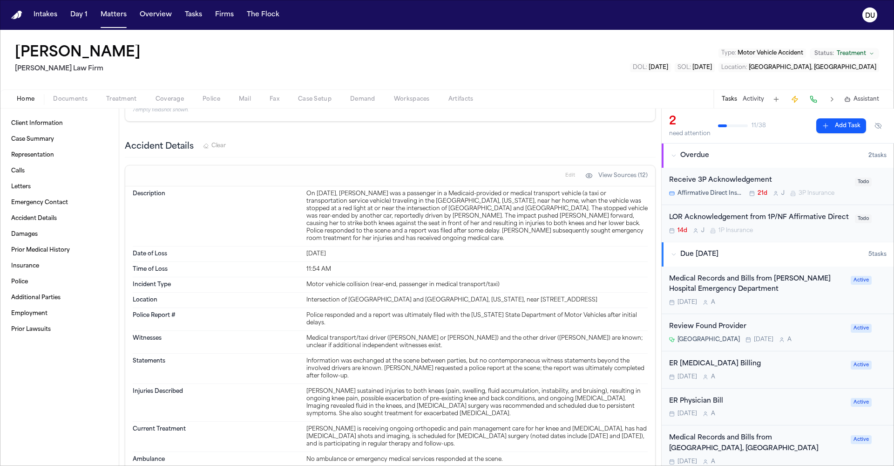
click at [17, 15] on img "Home" at bounding box center [16, 15] width 11 height 9
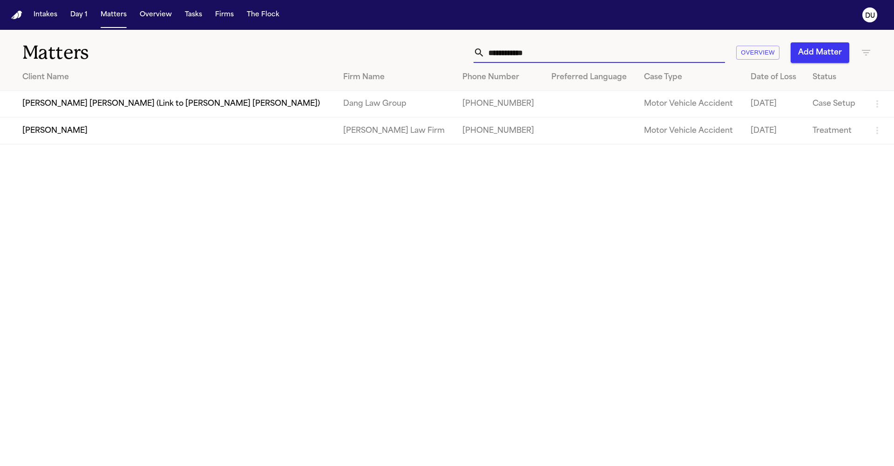
drag, startPoint x: 566, startPoint y: 51, endPoint x: 468, endPoint y: 57, distance: 98.4
click at [468, 57] on div "**********" at bounding box center [571, 52] width 602 height 20
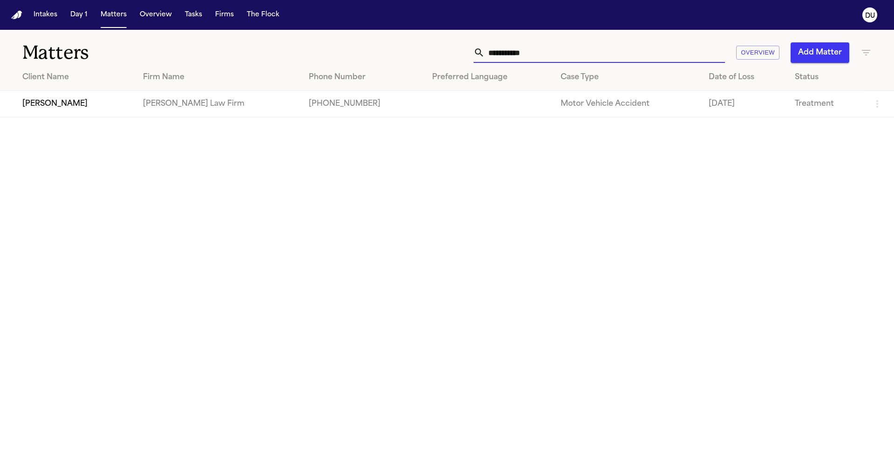
type input "**********"
drag, startPoint x: 464, startPoint y: 57, endPoint x: 66, endPoint y: 105, distance: 401.1
click at [66, 105] on td "[PERSON_NAME]" at bounding box center [68, 104] width 136 height 27
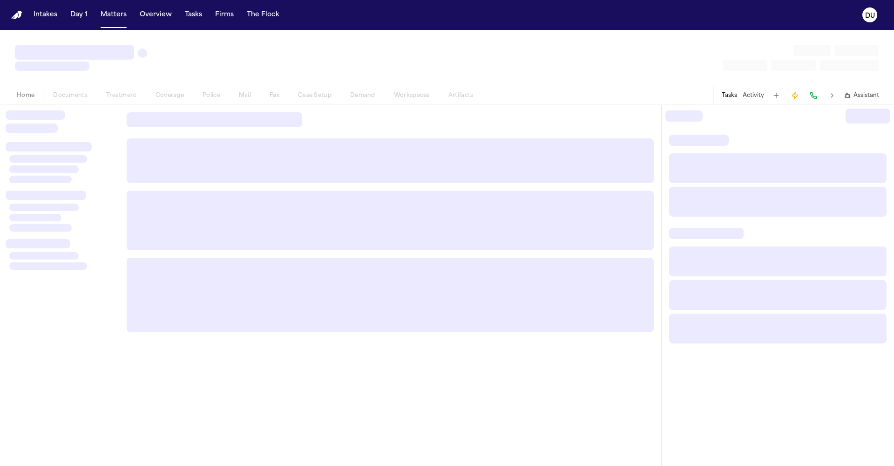
click at [66, 105] on div at bounding box center [59, 285] width 119 height 361
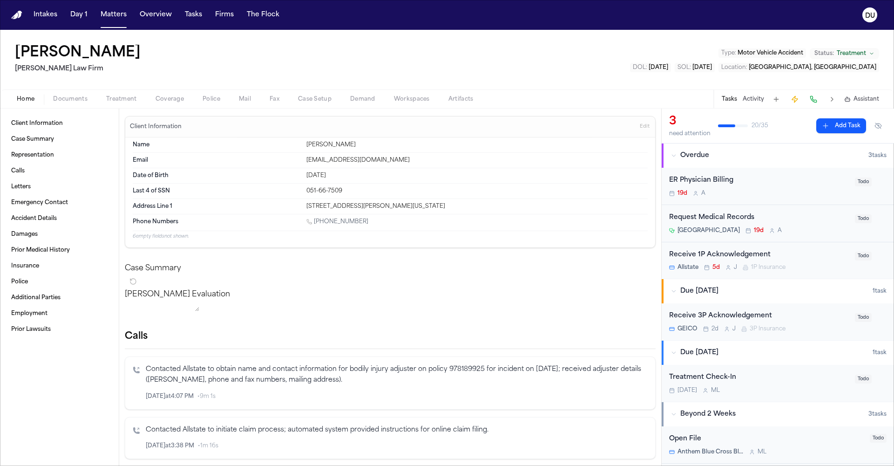
click at [596, 216] on div "Request Medical Records" at bounding box center [759, 217] width 180 height 11
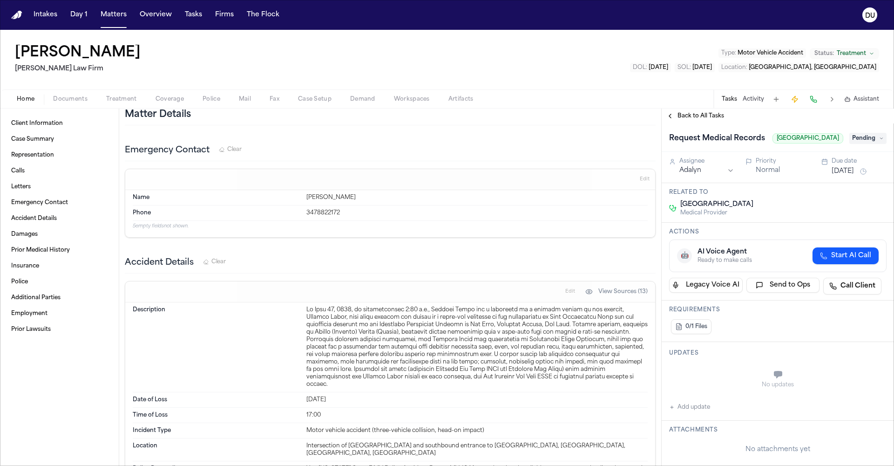
scroll to position [1279, 0]
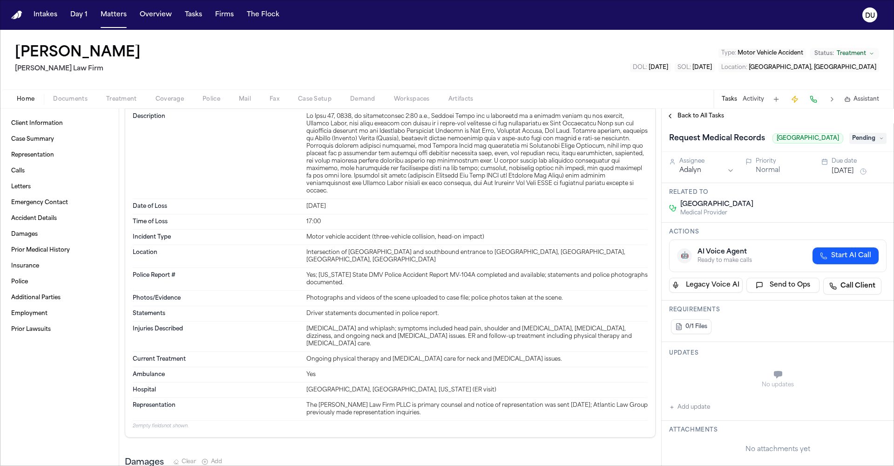
click at [596, 143] on span "Pending" at bounding box center [867, 138] width 37 height 11
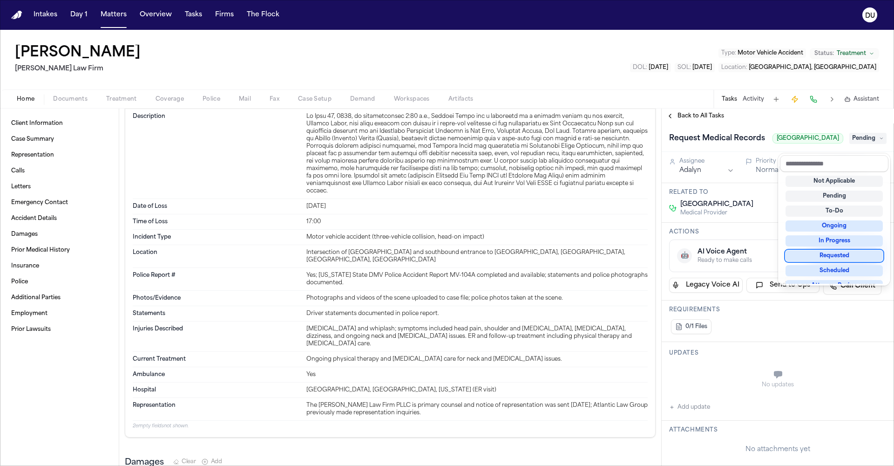
click at [596, 253] on div "Requested" at bounding box center [834, 255] width 97 height 11
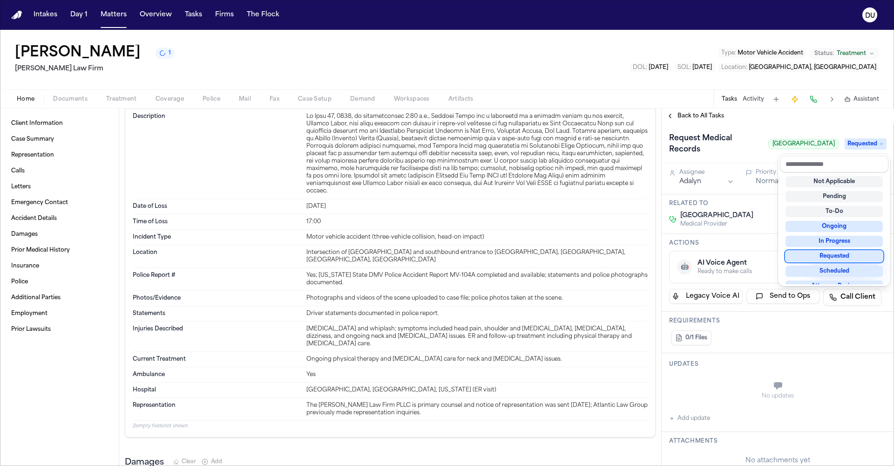
click at [596, 255] on div "Requested" at bounding box center [834, 256] width 97 height 11
click at [596, 334] on div "Request Medical Records Montefiore [GEOGRAPHIC_DATA] Requested Assignee Adalyn …" at bounding box center [778, 294] width 232 height 342
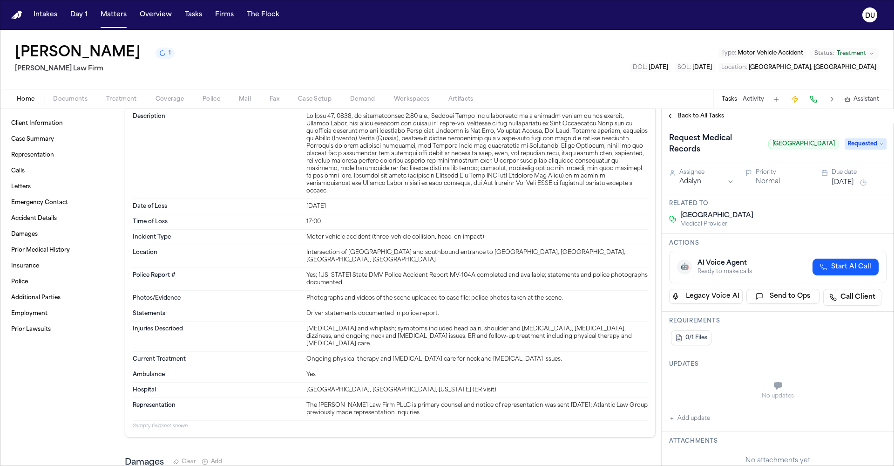
click at [596, 183] on button "[DATE]" at bounding box center [843, 182] width 22 height 9
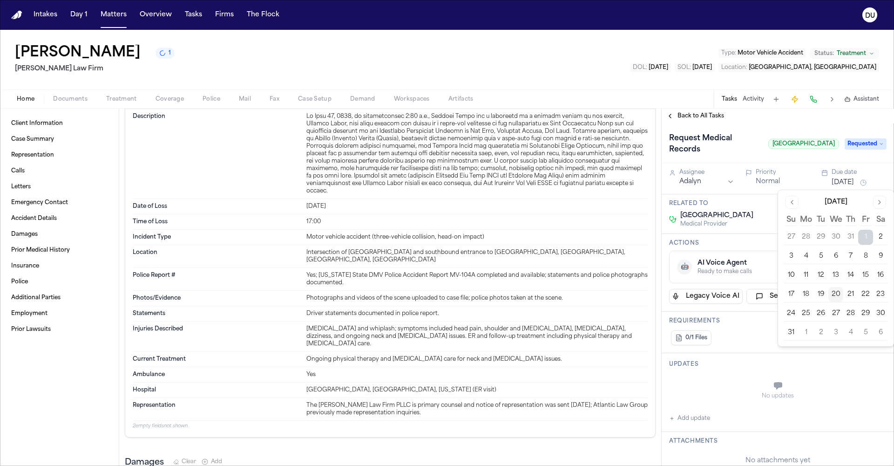
click at [596, 315] on button "28" at bounding box center [850, 313] width 15 height 15
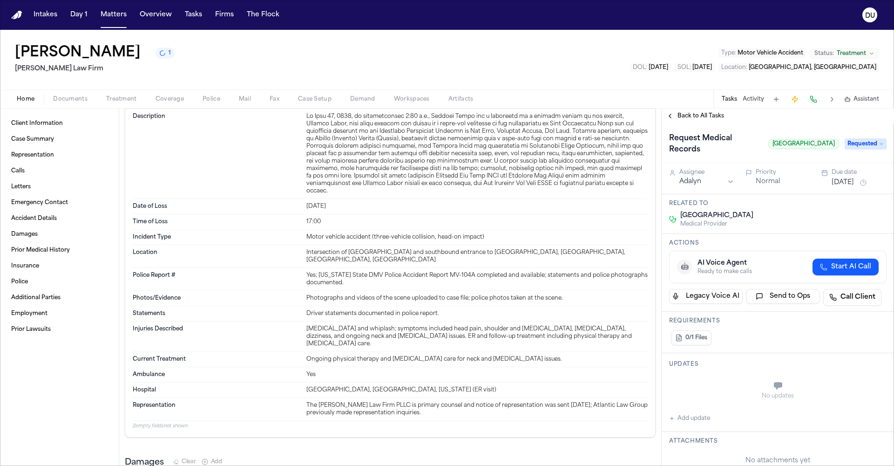
click at [596, 334] on div "No updates" at bounding box center [777, 390] width 217 height 34
click at [596, 334] on icon "button" at bounding box center [672, 418] width 6 height 6
click at [596, 334] on textarea "Add your update" at bounding box center [783, 386] width 199 height 19
type textarea "**********"
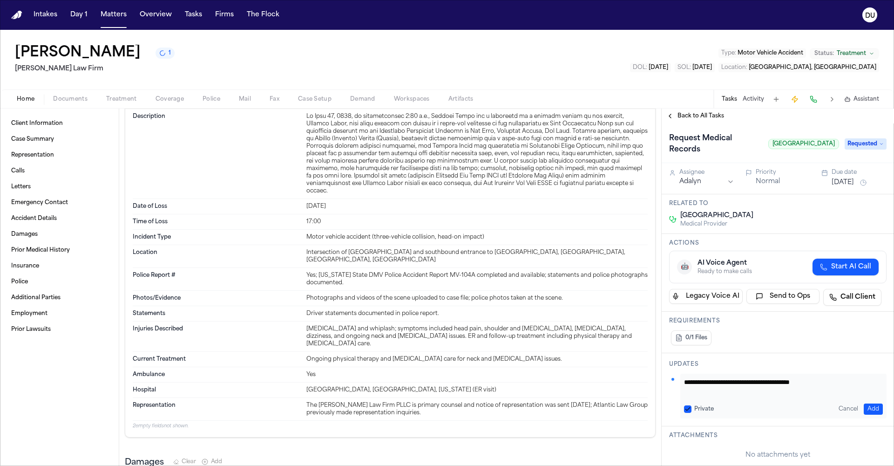
click at [596, 334] on button "Add" at bounding box center [873, 408] width 19 height 11
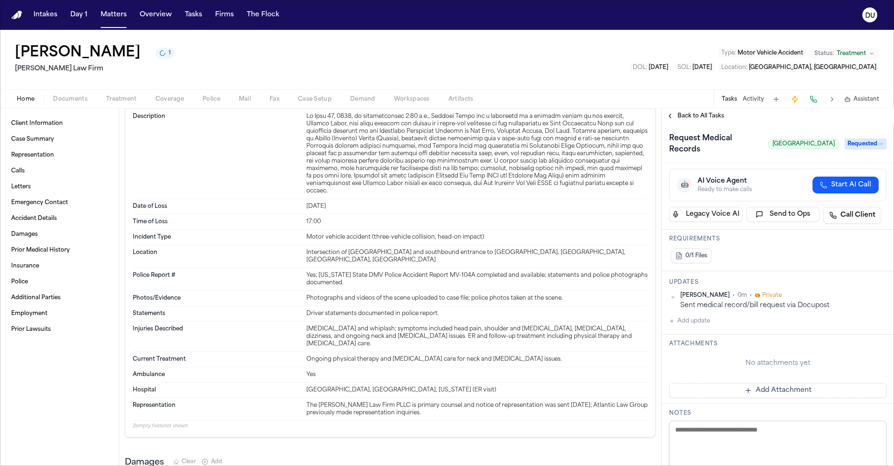
scroll to position [84, 0]
click at [596, 334] on button "Add Attachment" at bounding box center [777, 388] width 217 height 15
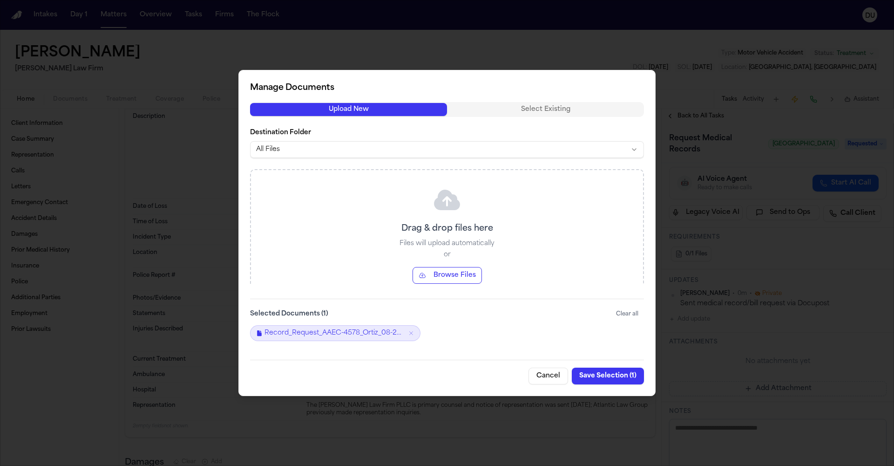
click at [596, 334] on button "Save Selection ( 1 )" at bounding box center [608, 375] width 72 height 17
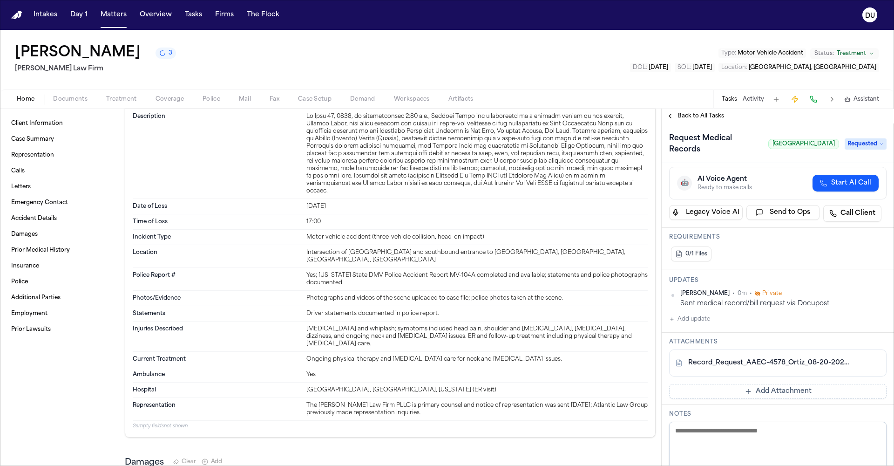
click at [596, 116] on span "Back to All Tasks" at bounding box center [701, 115] width 47 height 7
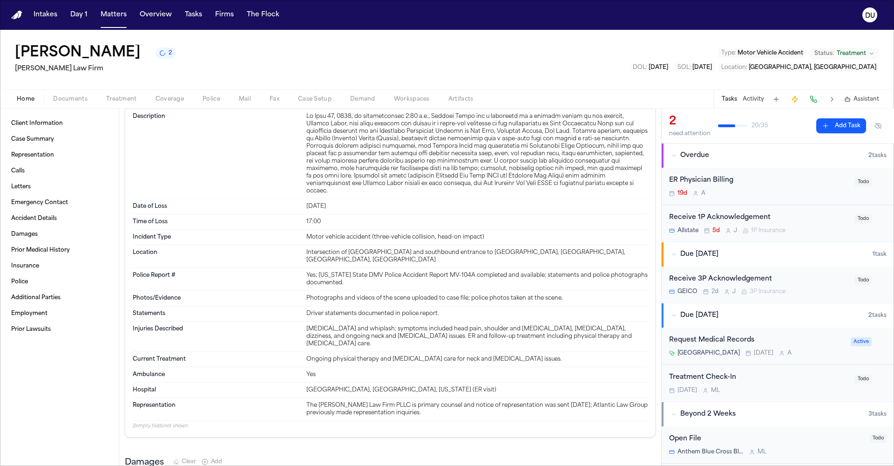
click at [596, 185] on div "ER Physician Billing" at bounding box center [759, 180] width 180 height 11
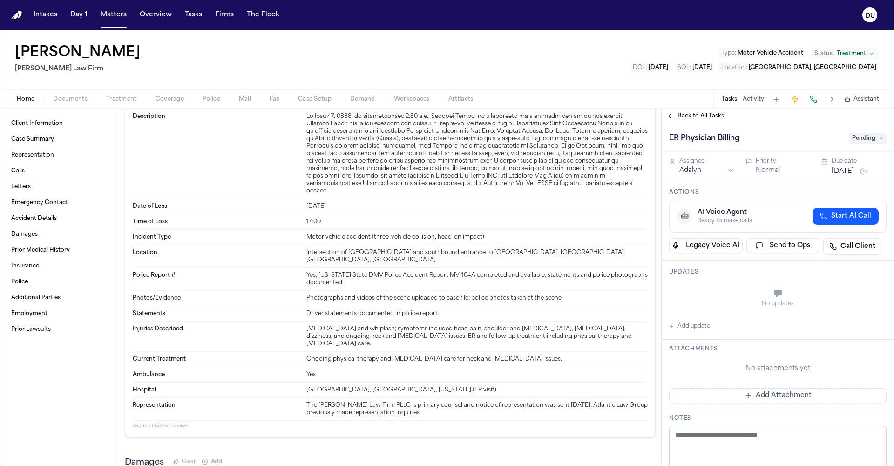
click at [596, 325] on button "Add update" at bounding box center [689, 325] width 41 height 11
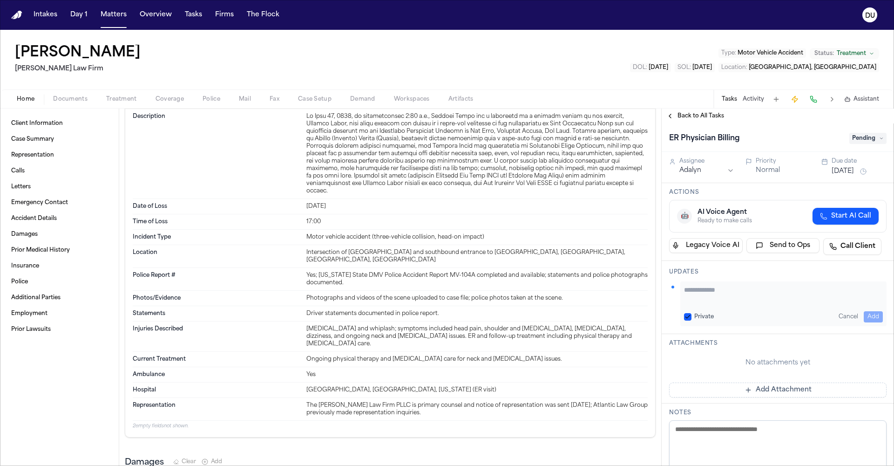
click at [596, 292] on textarea "Add your update" at bounding box center [783, 294] width 199 height 19
type textarea "**********"
click at [596, 312] on button "Add" at bounding box center [873, 316] width 19 height 11
click at [596, 169] on button "[DATE]" at bounding box center [843, 171] width 22 height 9
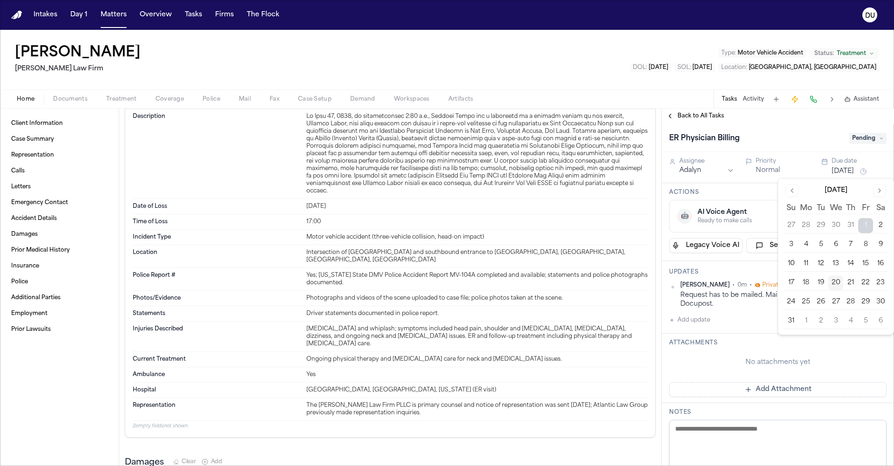
click at [596, 302] on button "28" at bounding box center [850, 301] width 15 height 15
click at [596, 334] on div "Attachments No attachments yet Add Attachment" at bounding box center [778, 367] width 232 height 69
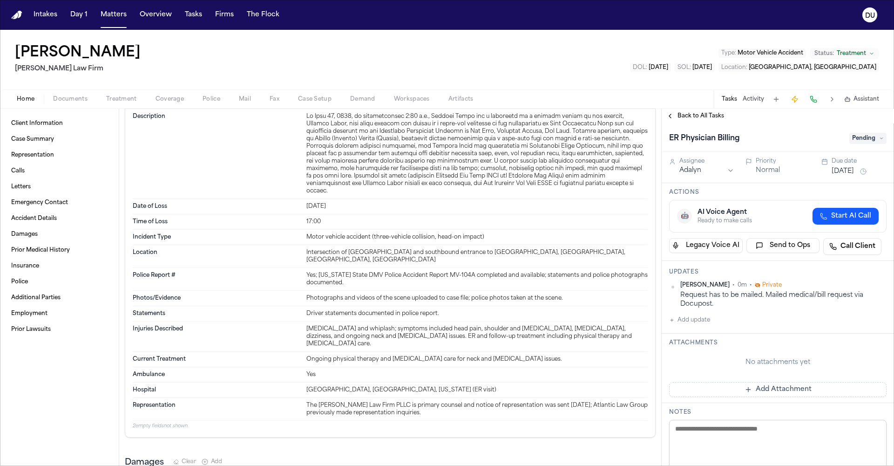
click at [596, 116] on span "Back to All Tasks" at bounding box center [701, 115] width 47 height 7
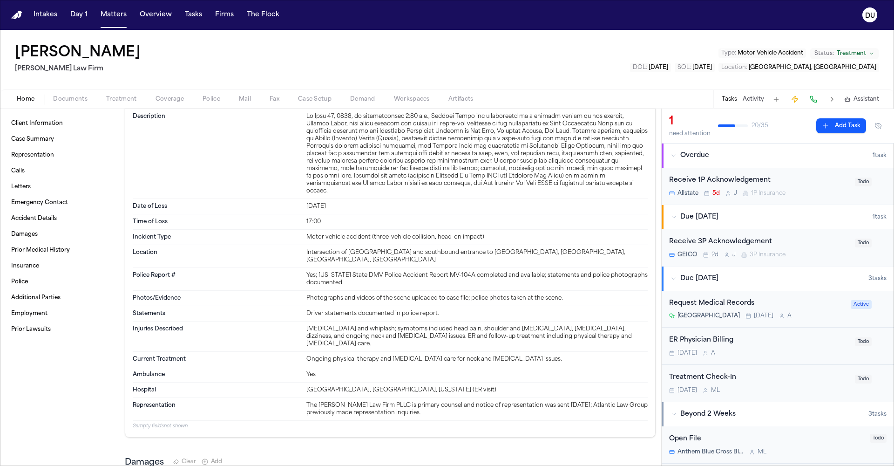
click at [11, 15] on nav "Intakes Day 1 Matters Overview Tasks Firms The Flock DU" at bounding box center [447, 15] width 894 height 30
click at [22, 14] on nav "Intakes Day 1 Matters Overview Tasks Firms The Flock DU" at bounding box center [447, 15] width 894 height 30
click at [20, 20] on nav "Intakes Day 1 Matters Overview Tasks Firms The Flock DU" at bounding box center [447, 15] width 894 height 30
click at [18, 12] on img "Home" at bounding box center [16, 15] width 11 height 9
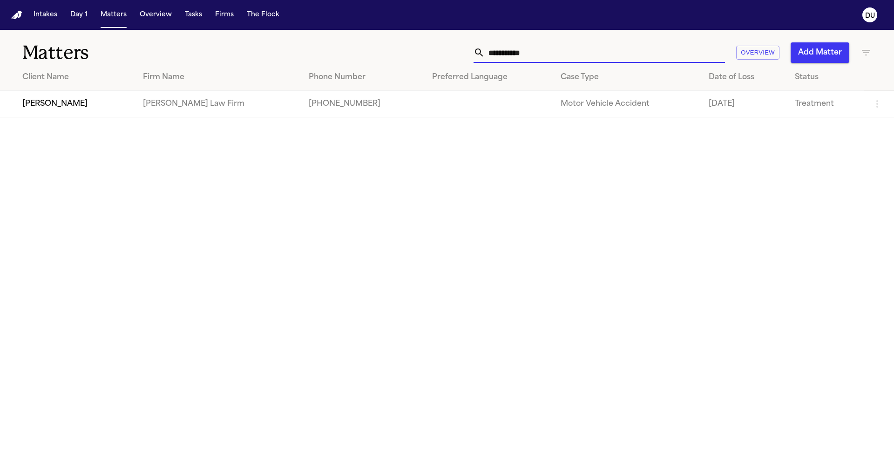
drag, startPoint x: 582, startPoint y: 54, endPoint x: 473, endPoint y: 56, distance: 108.5
click at [473, 56] on div "**********" at bounding box center [571, 52] width 602 height 20
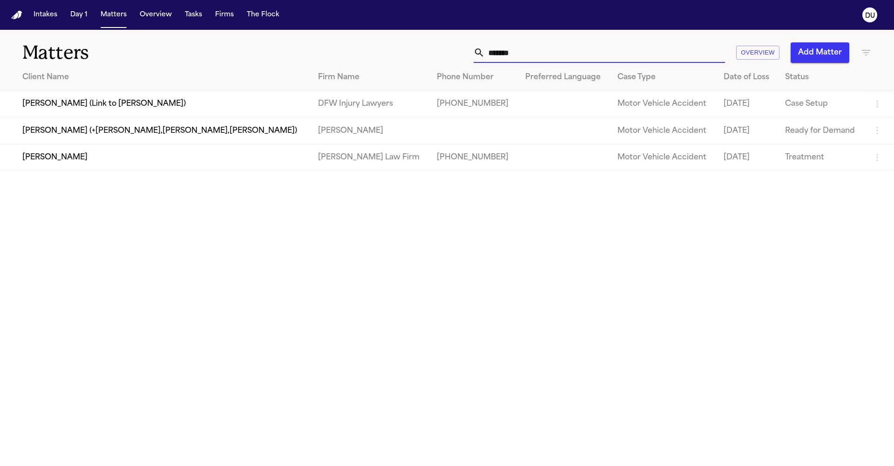
type input "*******"
click at [56, 167] on td "[PERSON_NAME]" at bounding box center [155, 157] width 311 height 27
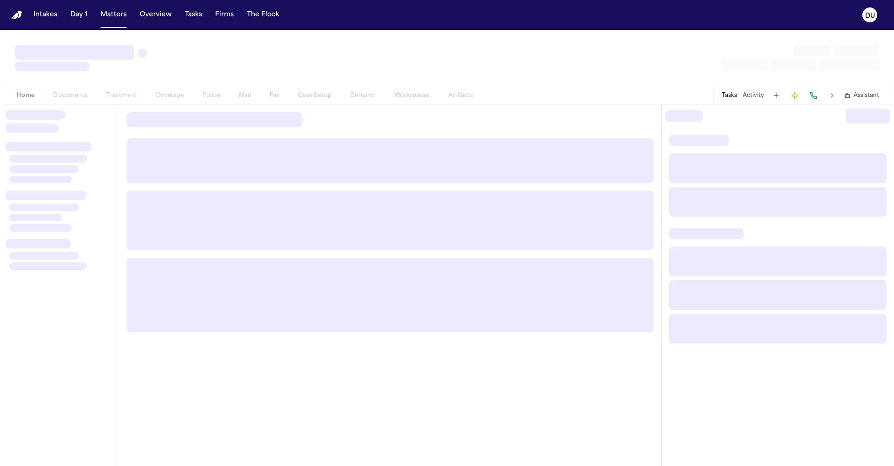
click at [56, 167] on div at bounding box center [43, 168] width 69 height 7
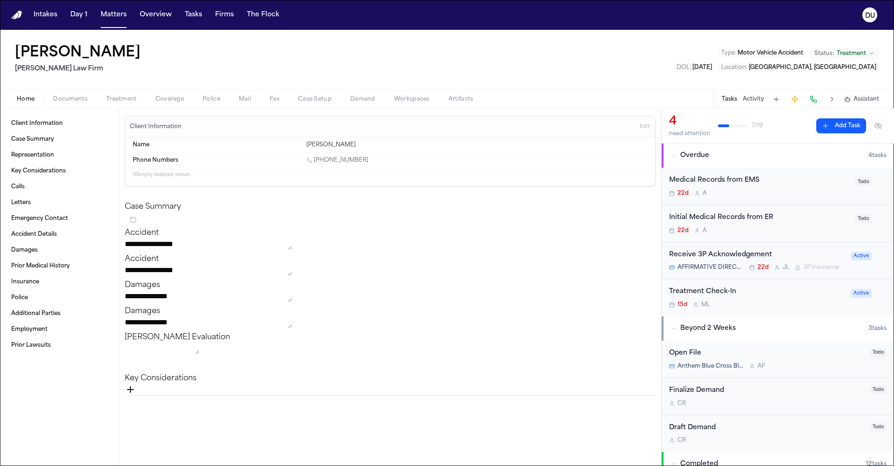
click at [596, 214] on div "Initial Medical Records from ER" at bounding box center [759, 217] width 180 height 11
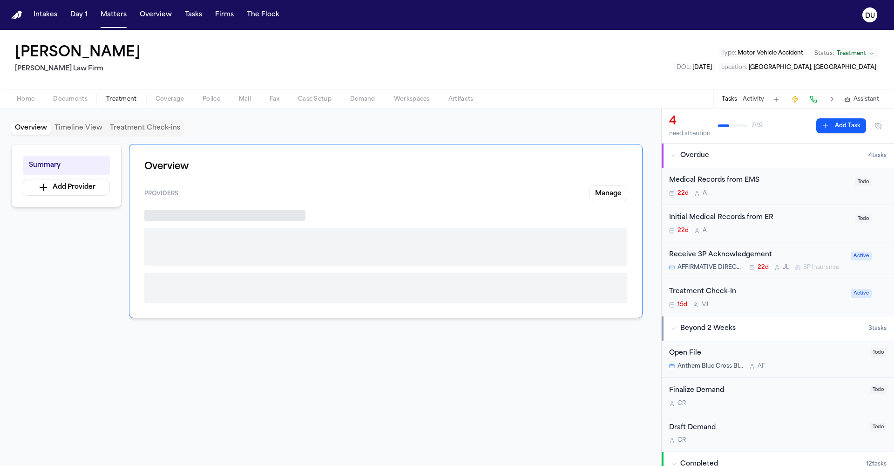
click at [115, 98] on span "Treatment" at bounding box center [121, 98] width 31 height 7
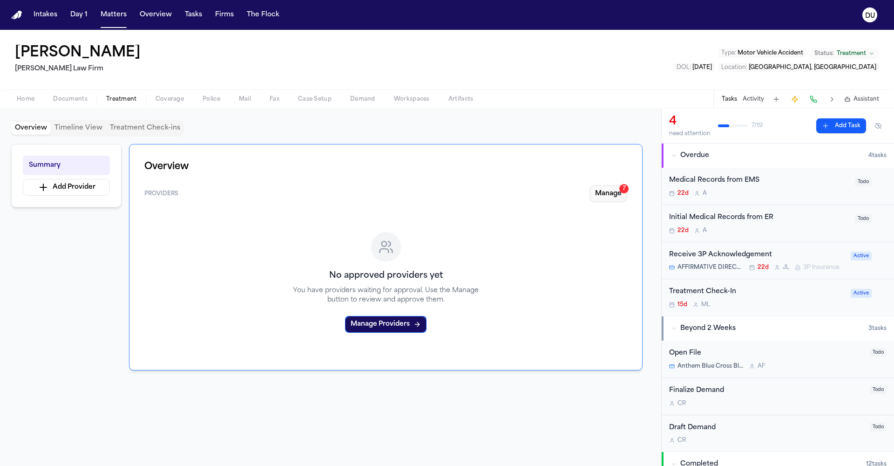
click at [596, 188] on button "Manage 7" at bounding box center [609, 193] width 38 height 17
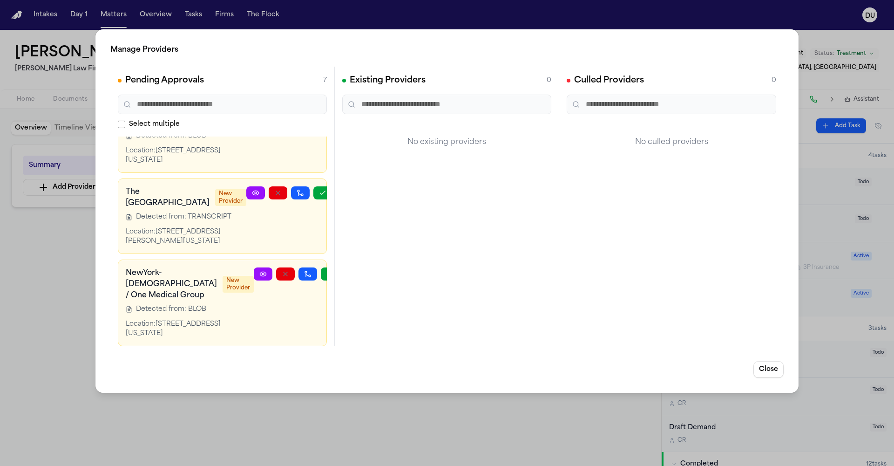
scroll to position [451, 0]
click at [596, 334] on button "Close" at bounding box center [769, 369] width 30 height 17
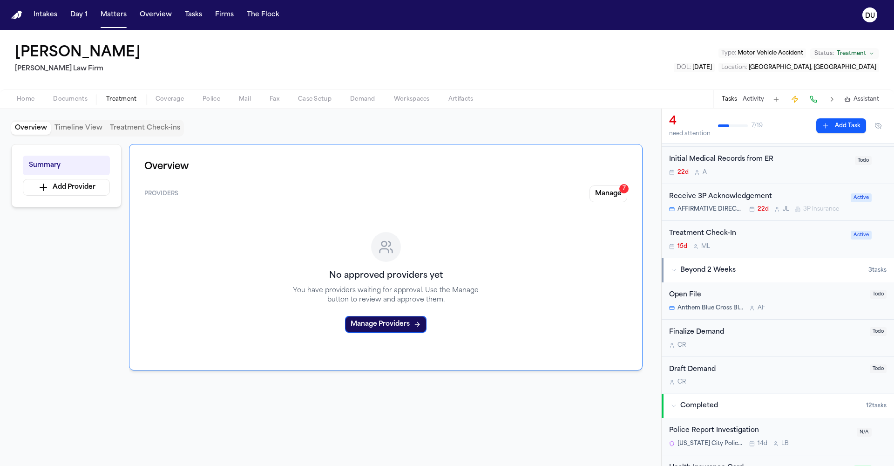
scroll to position [0, 0]
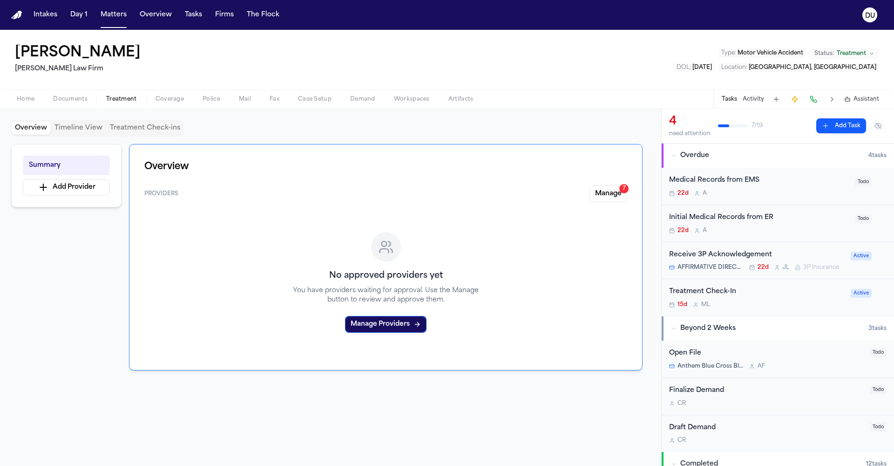
click at [596, 219] on div "Initial Medical Records from ER" at bounding box center [759, 217] width 180 height 11
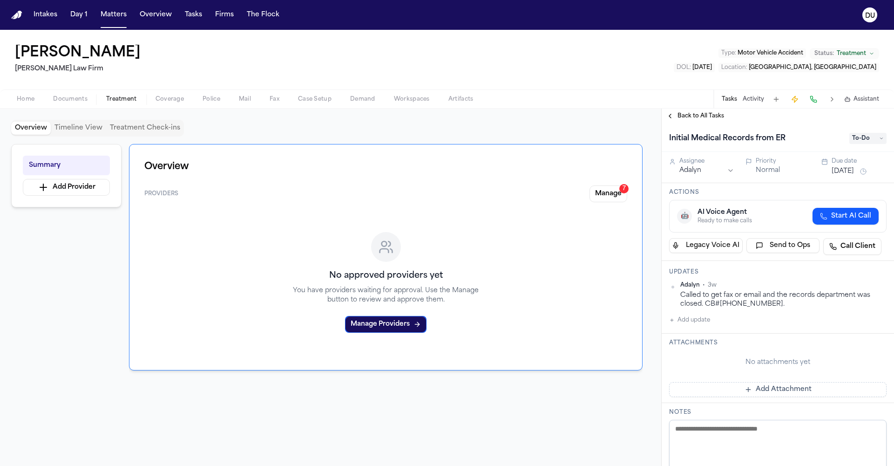
click at [596, 114] on span "Back to All Tasks" at bounding box center [701, 115] width 47 height 7
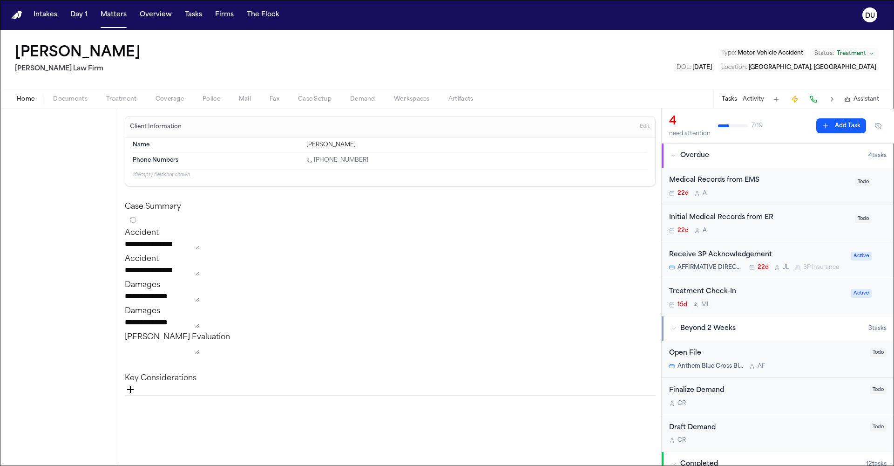
click at [34, 102] on span "Home" at bounding box center [26, 98] width 18 height 7
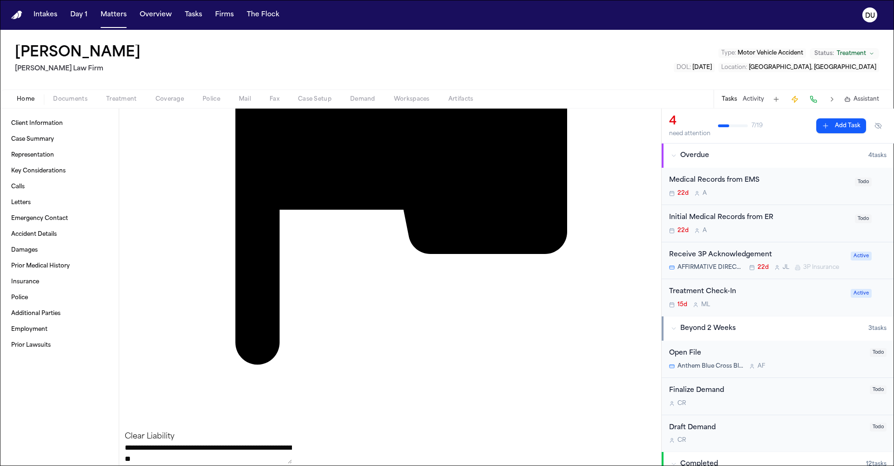
scroll to position [688, 0]
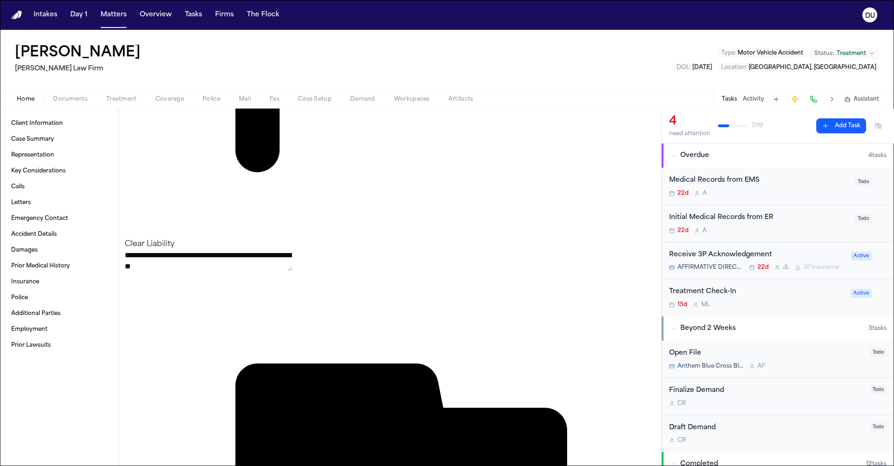
click at [596, 215] on div "Initial Medical Records from ER" at bounding box center [759, 217] width 180 height 11
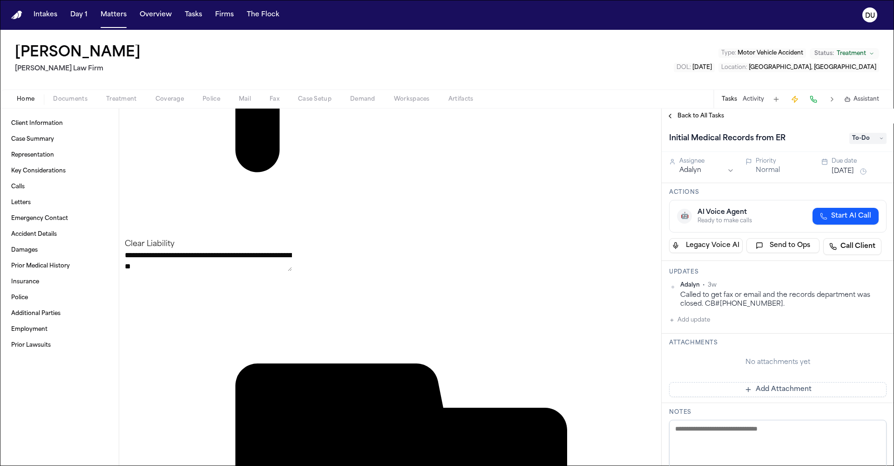
click at [596, 142] on span "To-Do" at bounding box center [867, 138] width 37 height 11
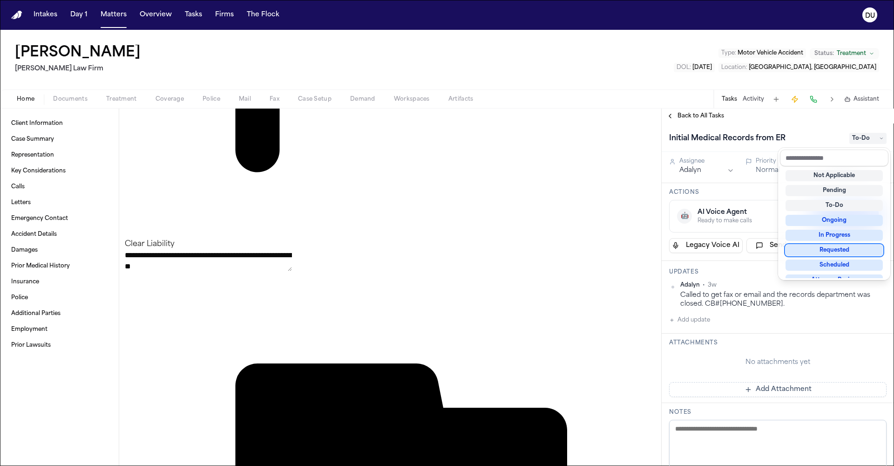
click at [596, 255] on div "Requested" at bounding box center [834, 249] width 97 height 11
click at [596, 268] on div "Initial Medical Records from ER Requested Assignee Adalyn Priority Normal Due d…" at bounding box center [778, 294] width 232 height 342
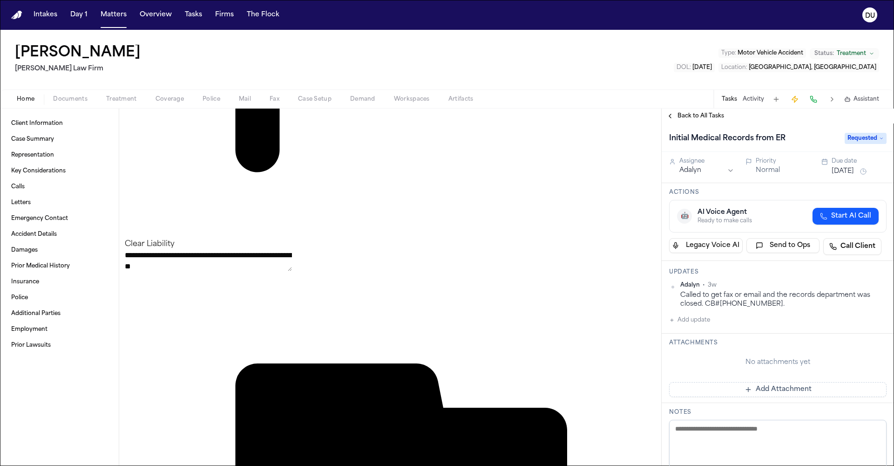
click at [596, 321] on button "Add update" at bounding box center [689, 319] width 41 height 11
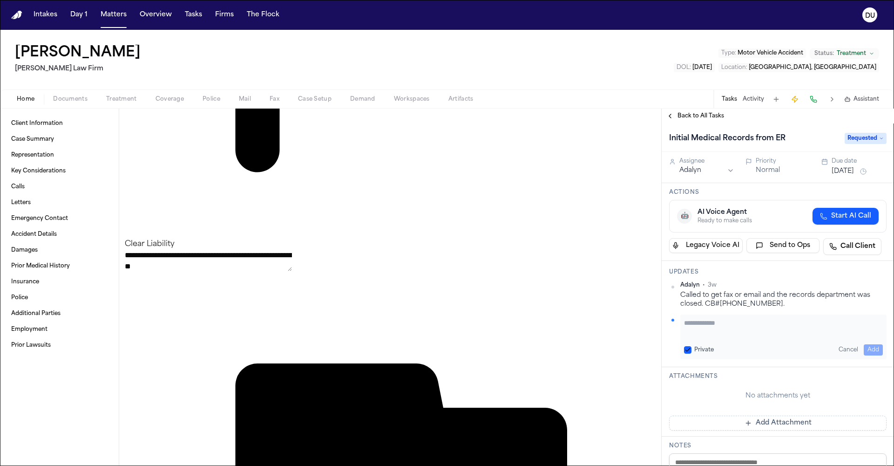
click at [596, 324] on textarea "Add your update" at bounding box center [783, 327] width 199 height 19
type textarea "*"
type textarea "**********"
click at [596, 334] on button "Add" at bounding box center [873, 349] width 19 height 11
click at [596, 334] on button "Add Attachment" at bounding box center [777, 421] width 217 height 15
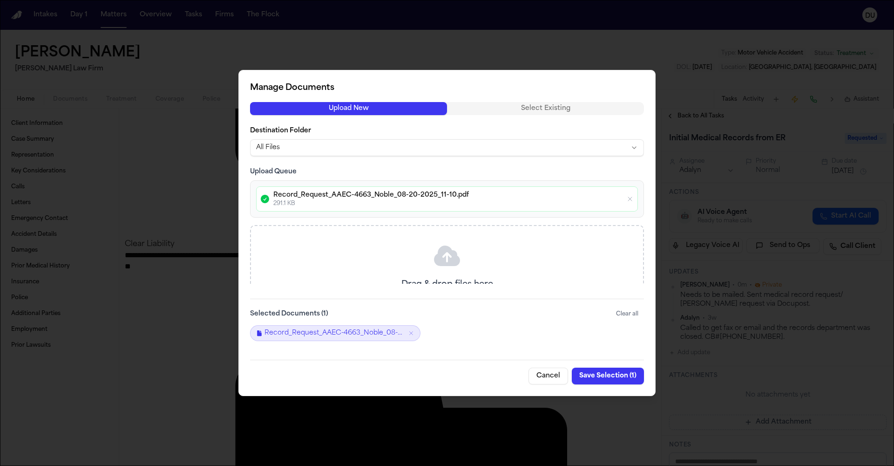
click at [596, 334] on button "Save Selection ( 1 )" at bounding box center [608, 375] width 72 height 17
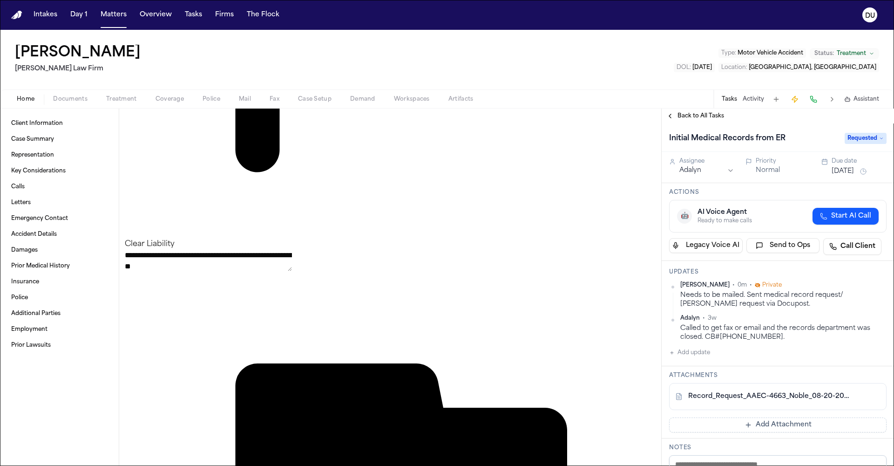
click at [596, 172] on button "[DATE]" at bounding box center [843, 171] width 22 height 9
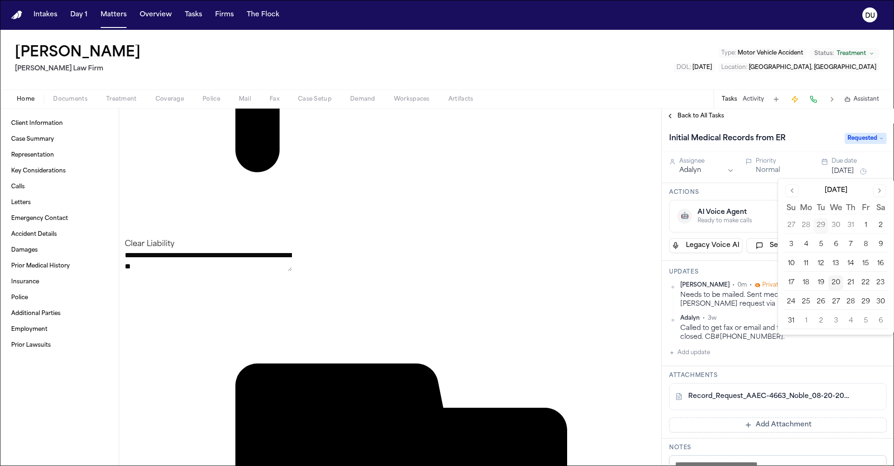
click at [596, 303] on button "28" at bounding box center [850, 301] width 15 height 15
click at [596, 130] on div "Initial Medical Records from ER Requested" at bounding box center [778, 137] width 232 height 28
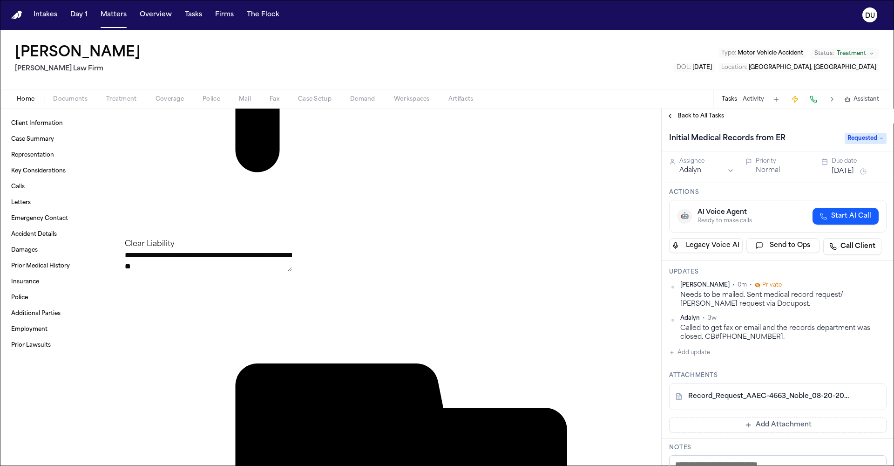
click at [596, 120] on span "Back to All Tasks" at bounding box center [701, 115] width 47 height 7
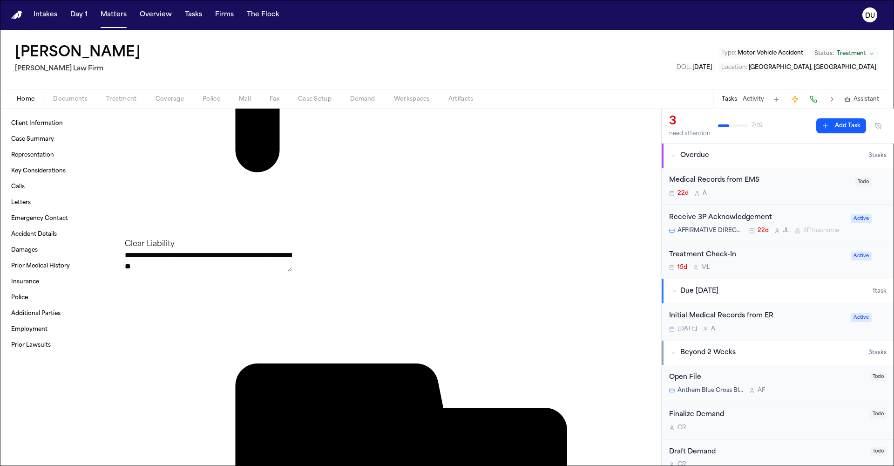
click at [596, 183] on div "Medical Records from EMS" at bounding box center [759, 180] width 180 height 11
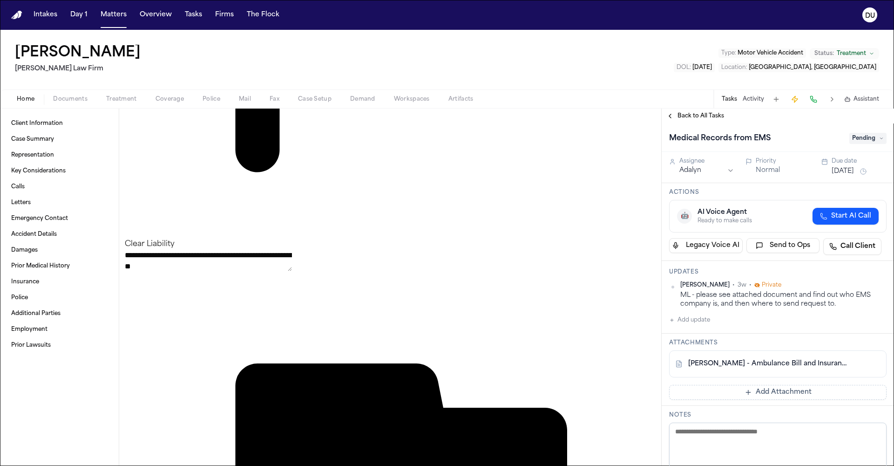
click at [596, 334] on link "[PERSON_NAME] - Ambulance Bill and Insurance Auth Form from MSHS 911 Ambulance …" at bounding box center [768, 363] width 161 height 9
click at [596, 319] on button "Add update" at bounding box center [689, 319] width 41 height 11
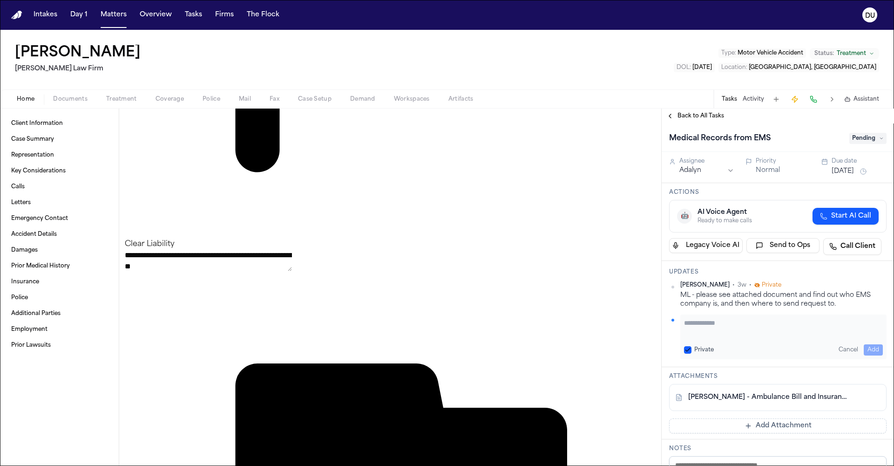
click at [596, 321] on textarea "Add your update" at bounding box center [783, 327] width 199 height 19
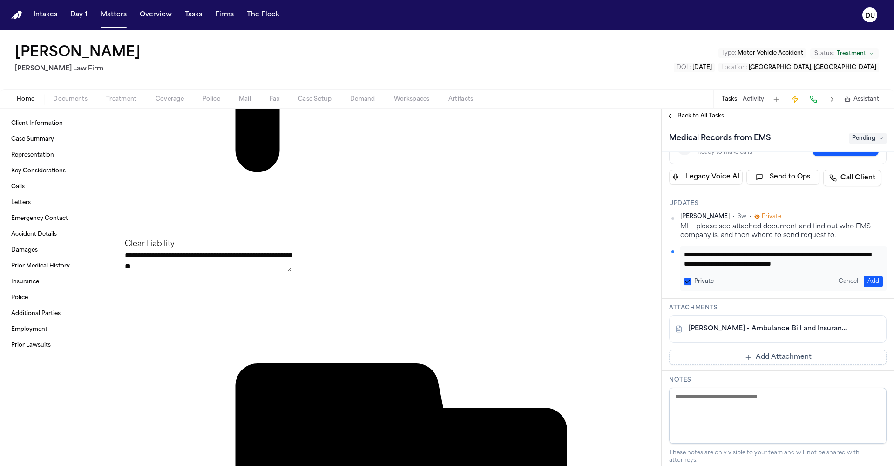
type textarea "**********"
drag, startPoint x: 865, startPoint y: 277, endPoint x: 861, endPoint y: 289, distance: 12.8
click at [596, 277] on button "Add" at bounding box center [873, 281] width 19 height 11
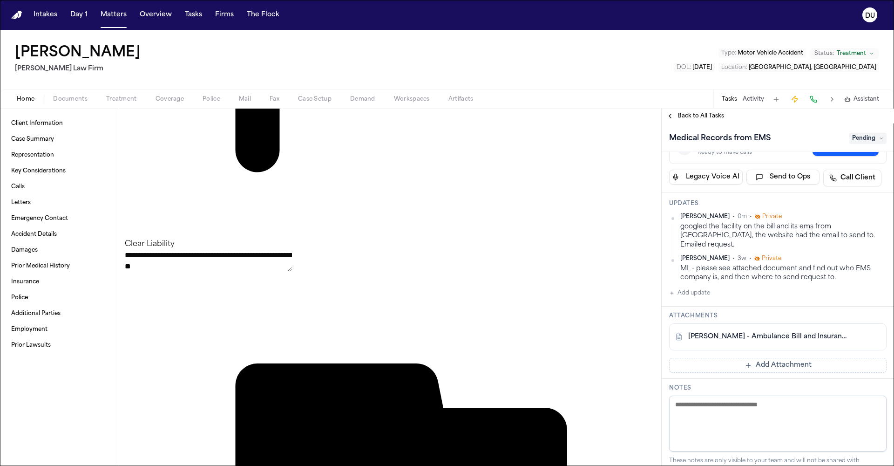
click at [596, 334] on button "Add Attachment" at bounding box center [777, 365] width 217 height 15
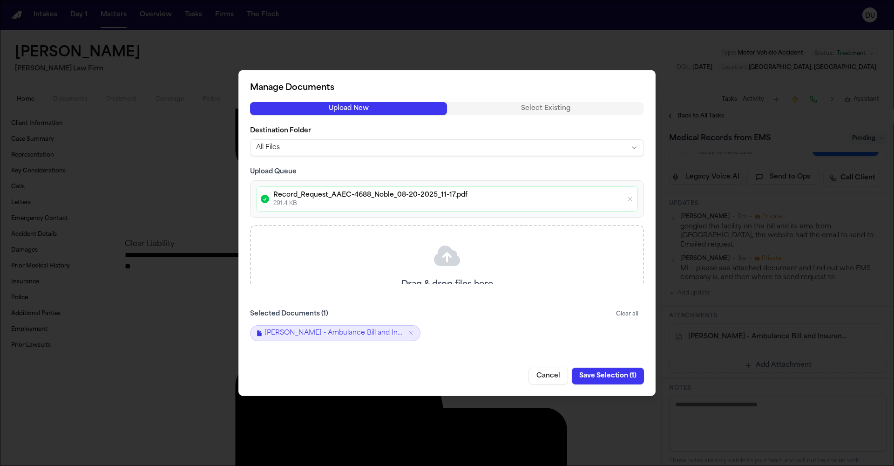
click at [596, 334] on button "Save Selection ( 1 )" at bounding box center [608, 375] width 72 height 17
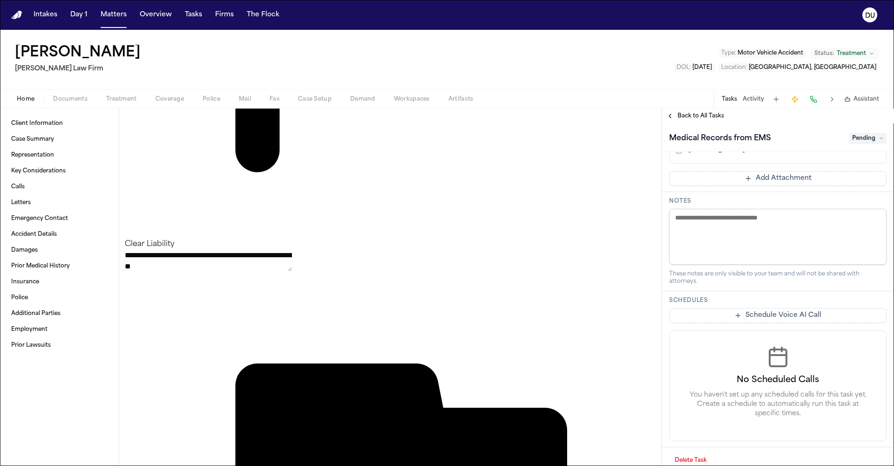
scroll to position [0, 0]
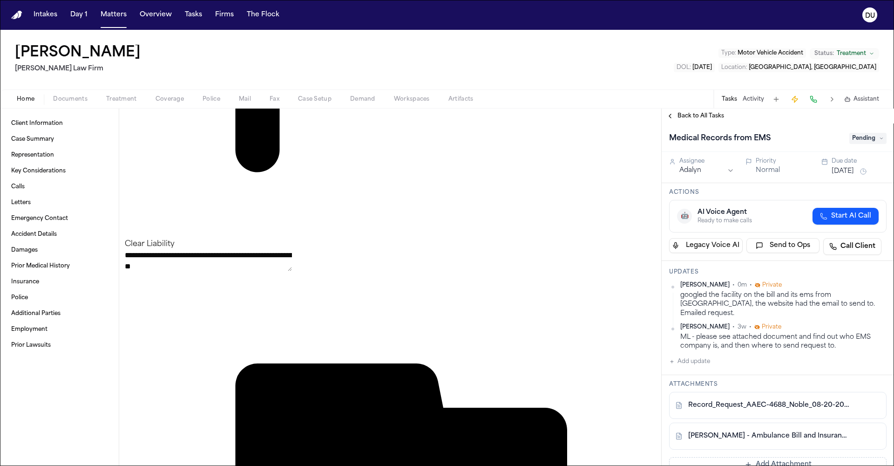
click at [596, 141] on span "Pending" at bounding box center [867, 138] width 37 height 11
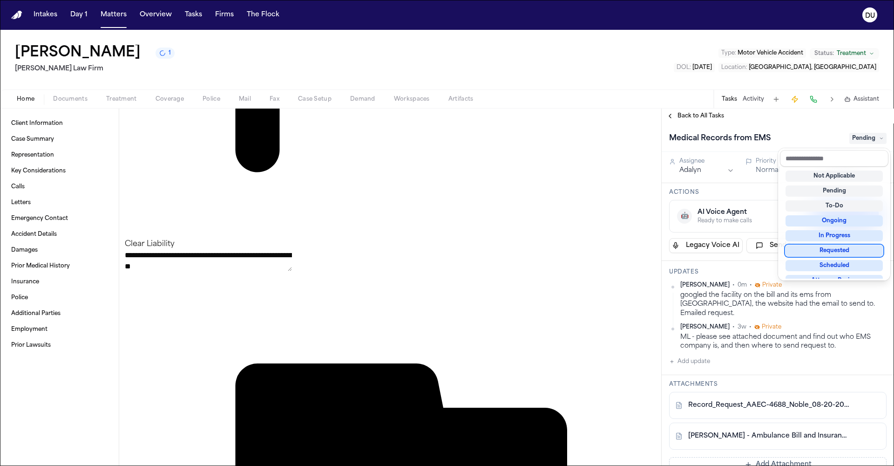
click at [596, 247] on div "Requested" at bounding box center [834, 250] width 97 height 11
click at [596, 191] on div "Medical Records from EMS Requested Assignee Adalyn Priority Normal Due date [DA…" at bounding box center [778, 294] width 232 height 342
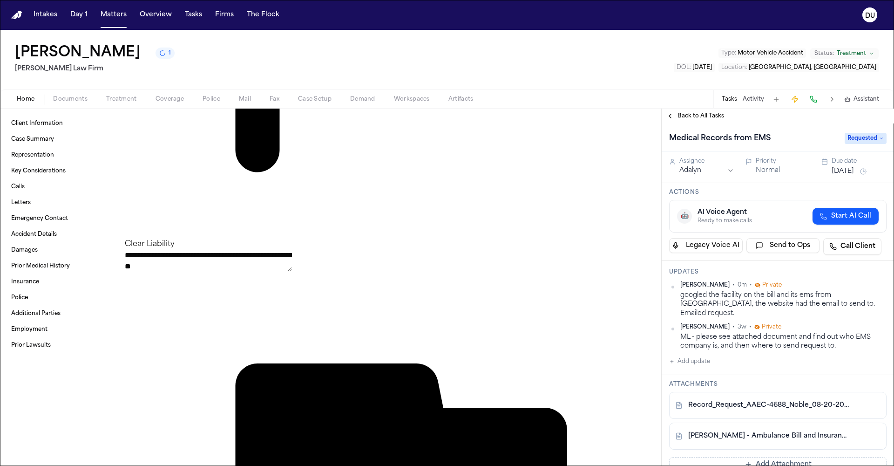
click at [596, 172] on button "[DATE]" at bounding box center [843, 171] width 22 height 9
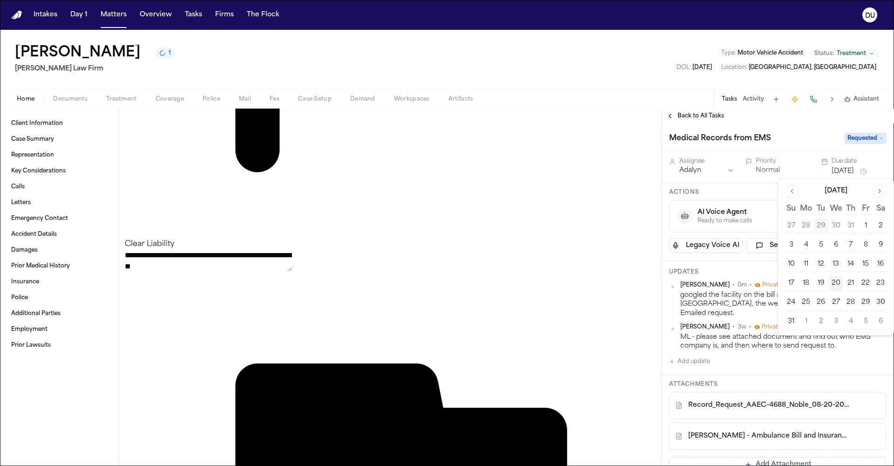
click at [596, 305] on button "25" at bounding box center [806, 302] width 15 height 15
click at [596, 131] on div "Medical Records from EMS Requested" at bounding box center [778, 137] width 232 height 28
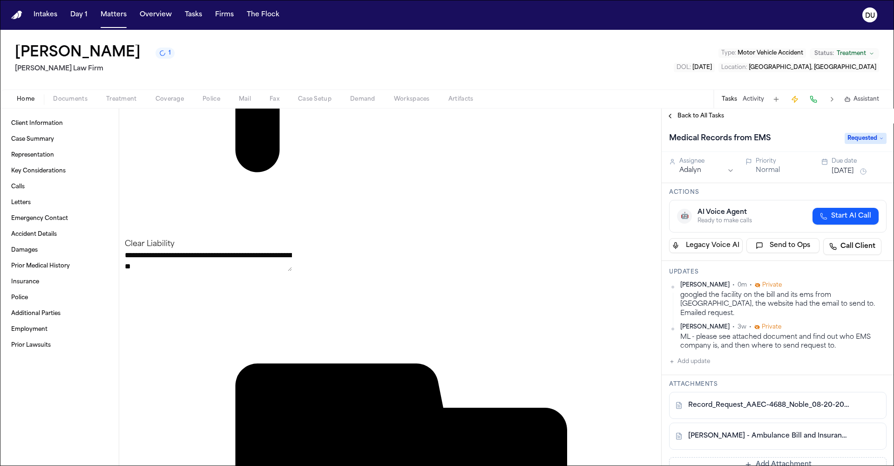
click at [596, 117] on span "Back to All Tasks" at bounding box center [701, 115] width 47 height 7
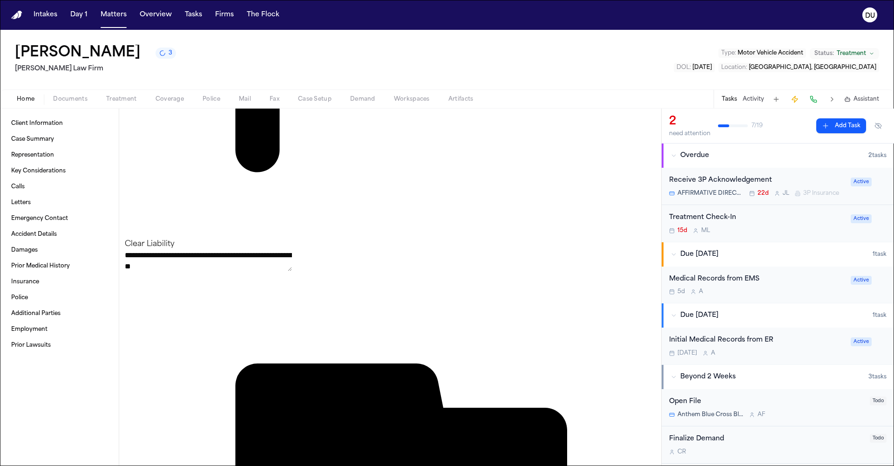
click at [20, 15] on img "Home" at bounding box center [16, 15] width 11 height 9
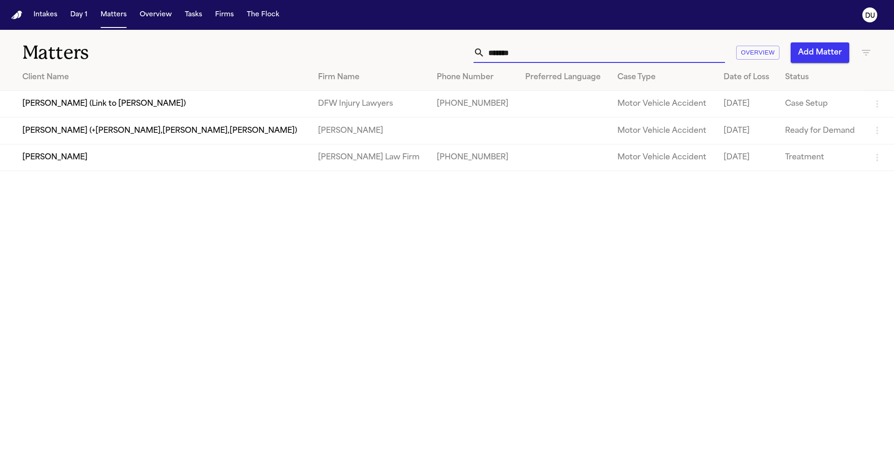
drag, startPoint x: 539, startPoint y: 54, endPoint x: 485, endPoint y: 56, distance: 54.5
click at [485, 56] on div "*******" at bounding box center [599, 52] width 251 height 20
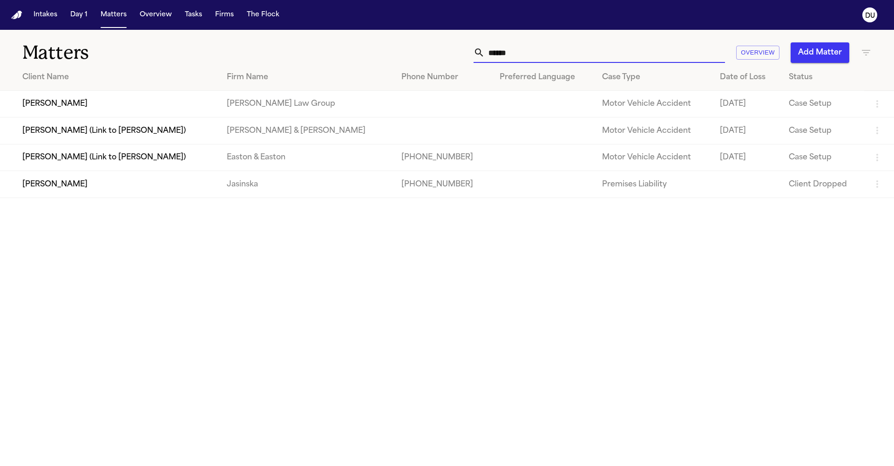
type input "******"
click at [98, 110] on td "[PERSON_NAME]" at bounding box center [109, 104] width 219 height 27
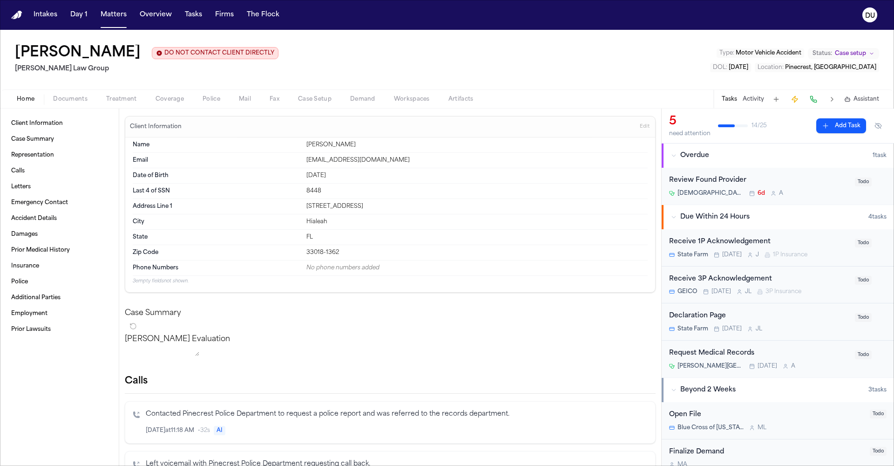
click at [596, 183] on div "Review Found Provider" at bounding box center [759, 180] width 180 height 11
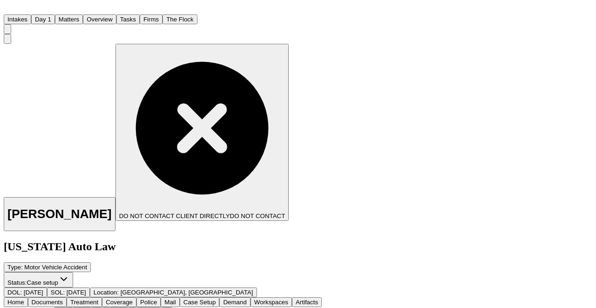
click at [15, 13] on img "Home" at bounding box center [9, 8] width 11 height 9
